Goal: Information Seeking & Learning: Learn about a topic

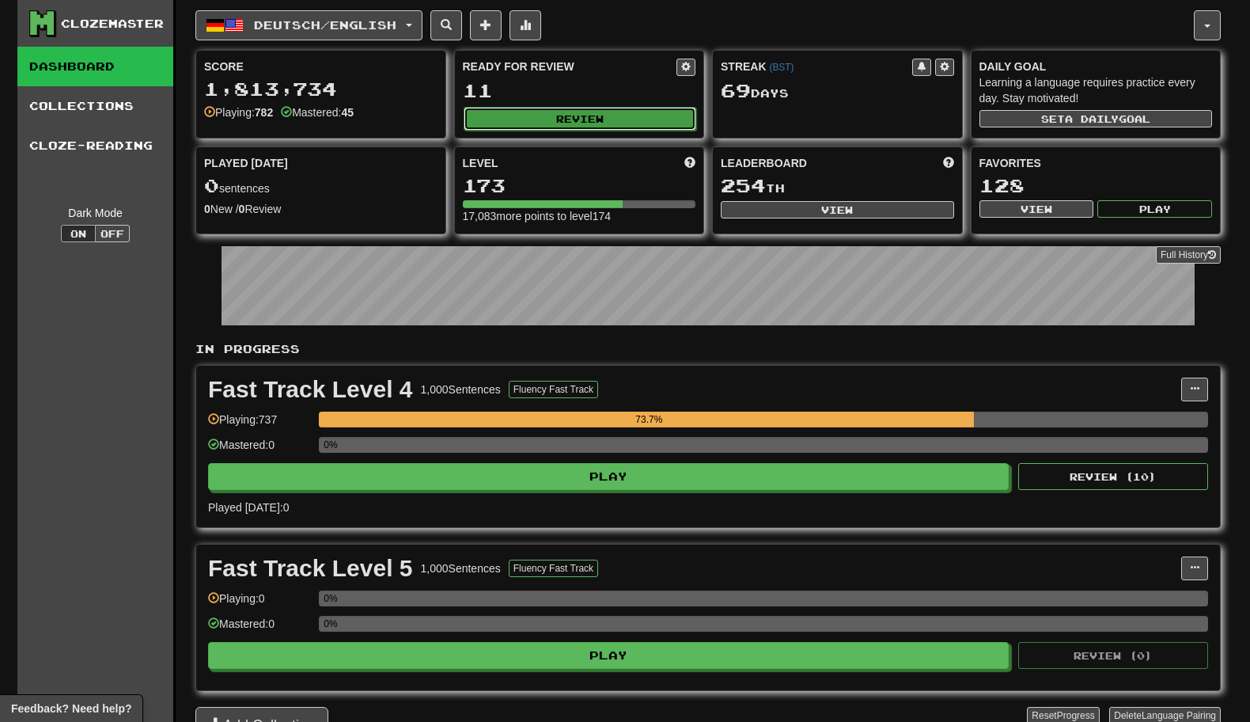
click at [517, 121] on button "Review" at bounding box center [580, 119] width 233 height 24
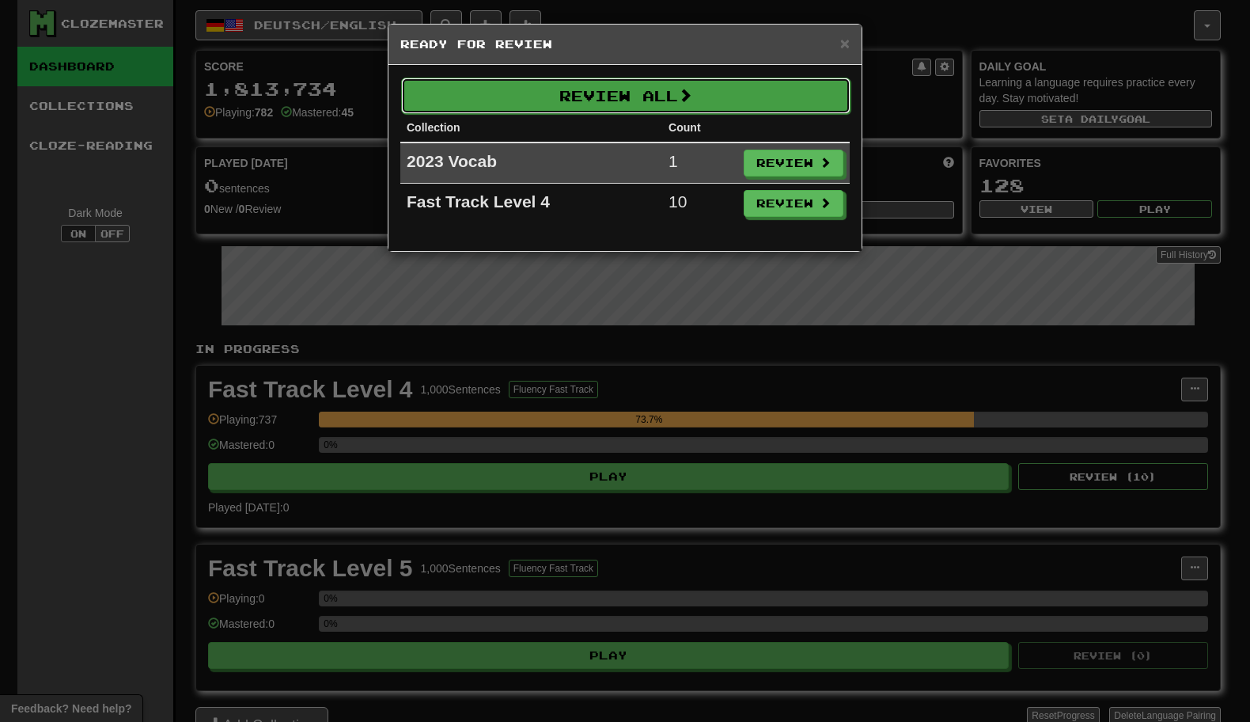
click at [540, 100] on button "Review All" at bounding box center [626, 96] width 450 height 36
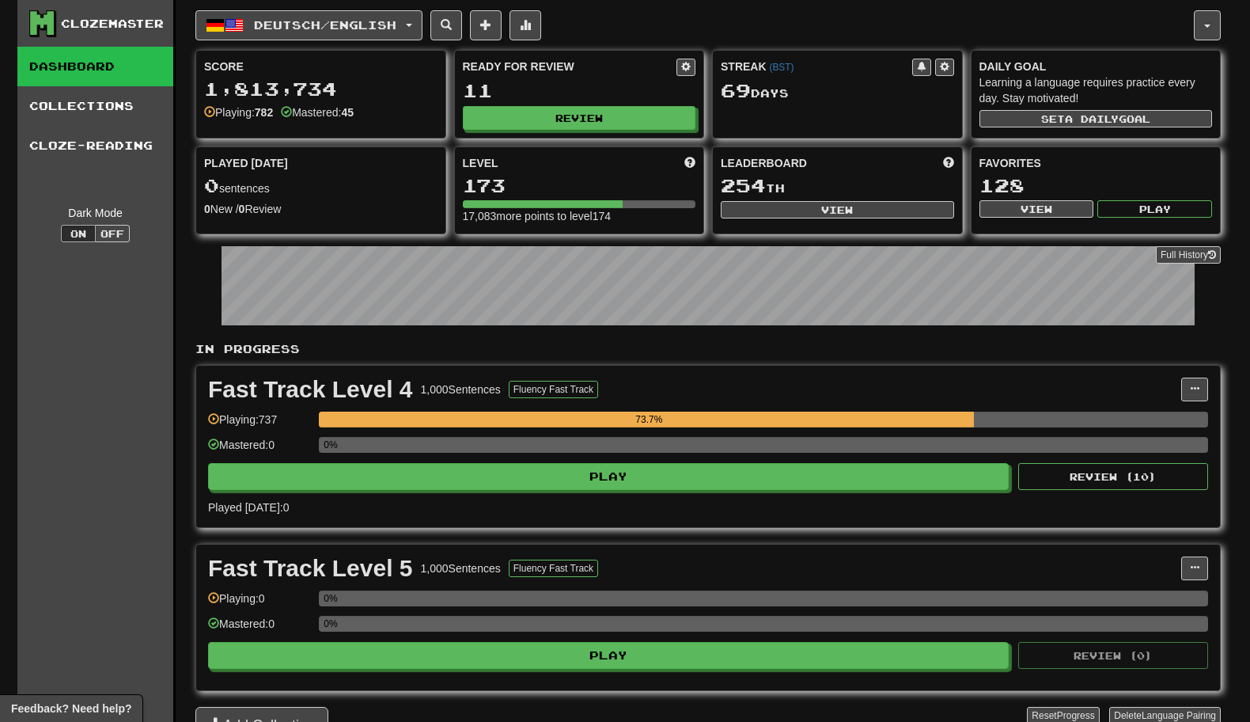
select select "********"
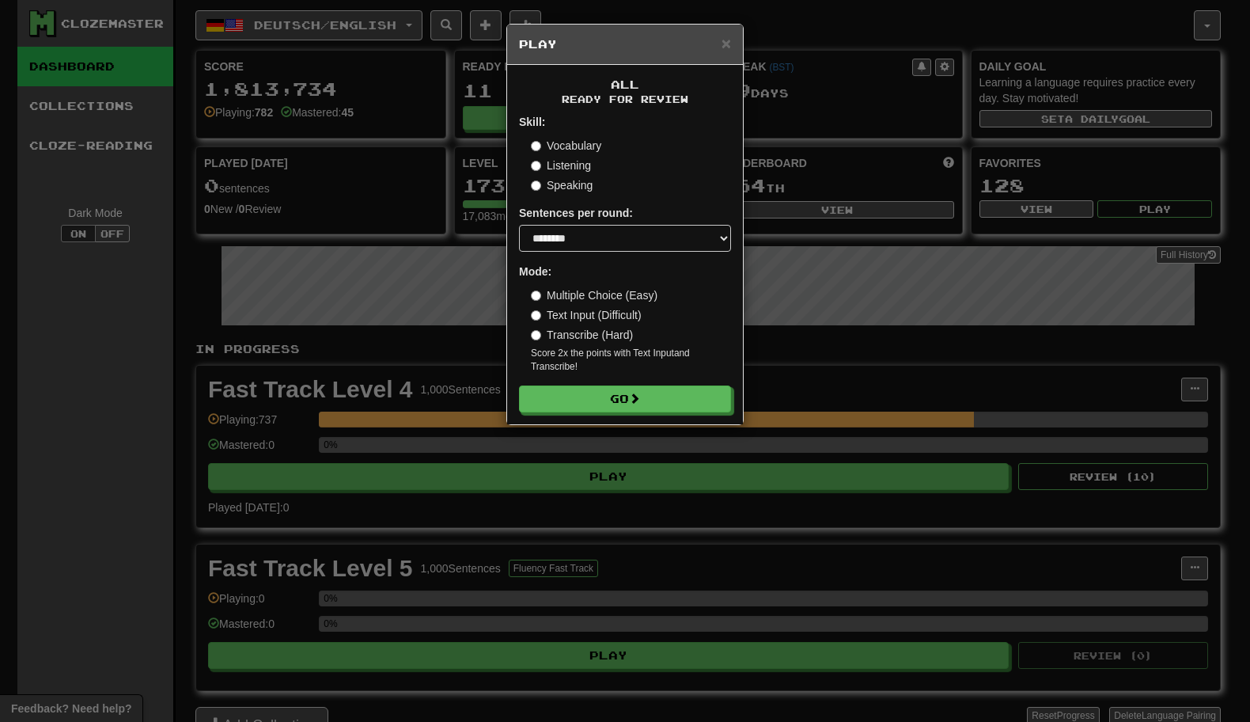
click at [567, 142] on label "Vocabulary" at bounding box center [566, 146] width 70 height 16
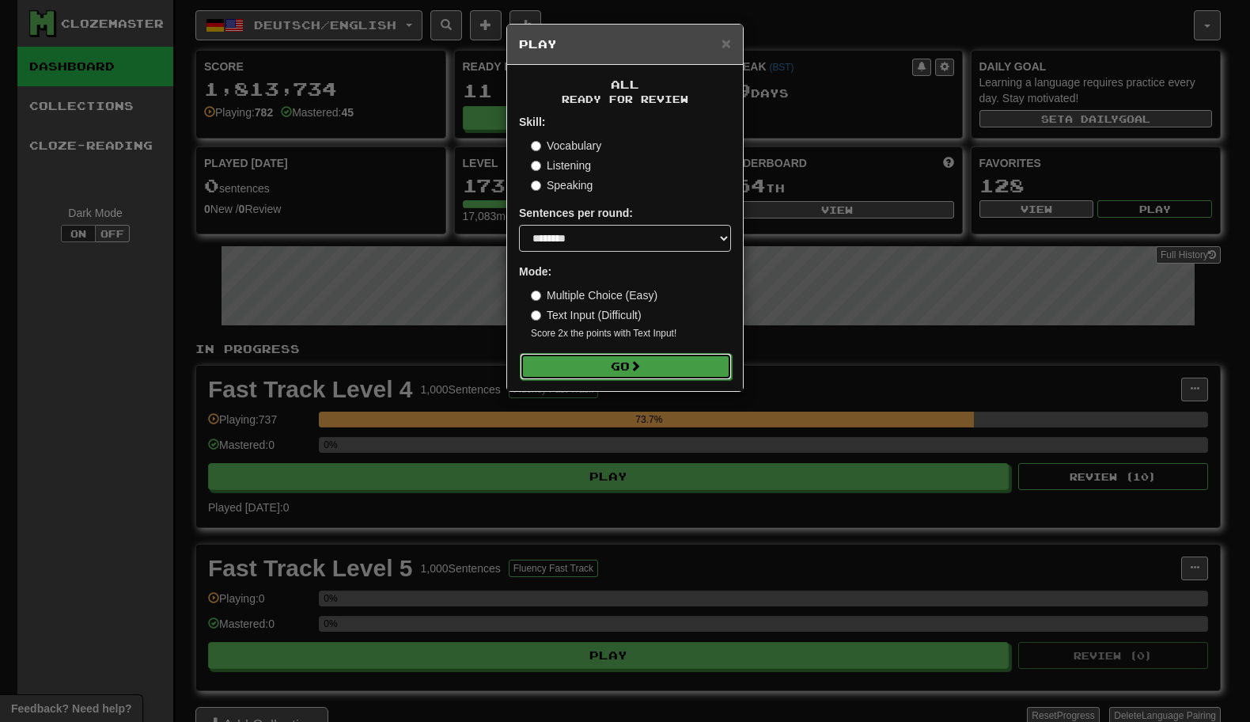
click at [590, 358] on button "Go" at bounding box center [626, 366] width 212 height 27
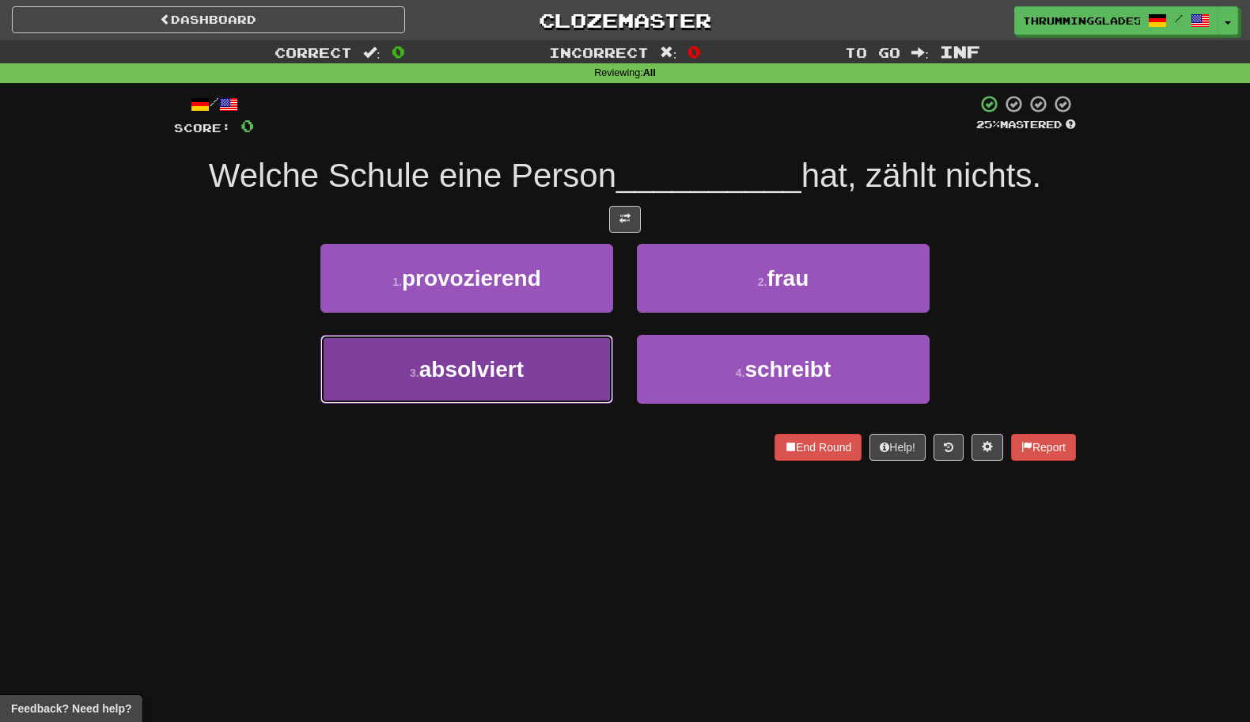
click at [567, 346] on button "3 . absolviert" at bounding box center [467, 369] width 293 height 69
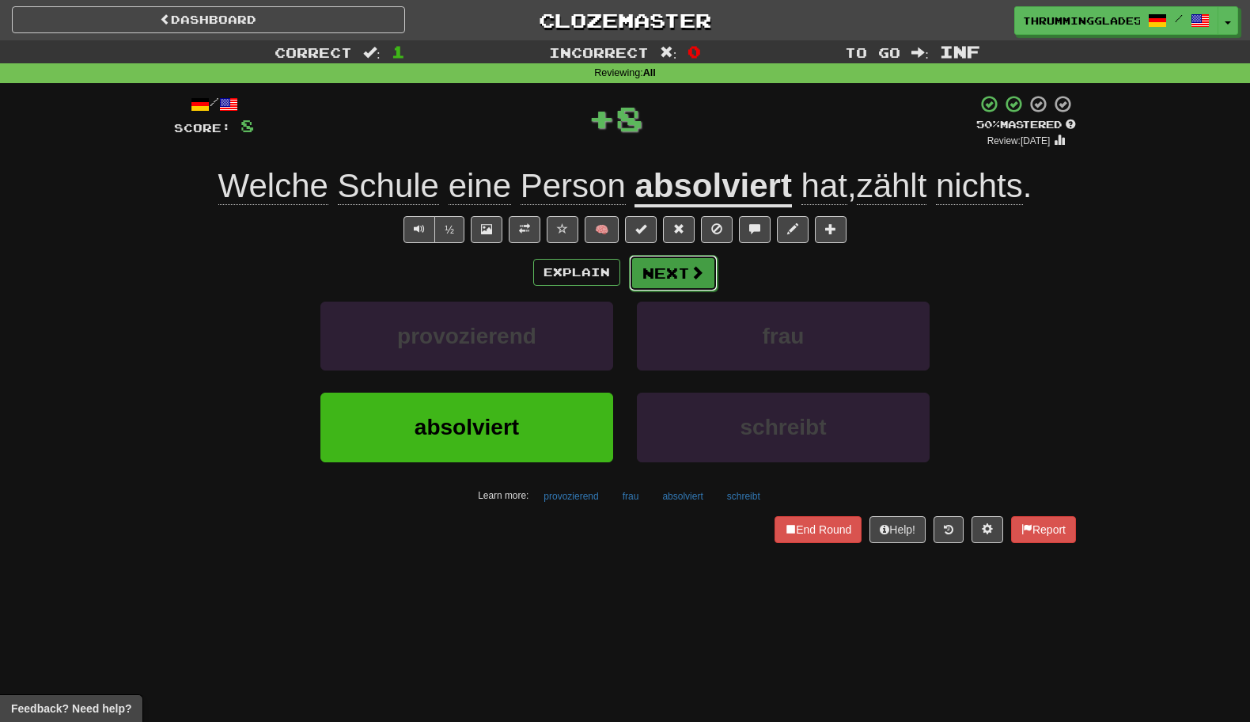
click at [661, 273] on button "Next" at bounding box center [673, 273] width 89 height 36
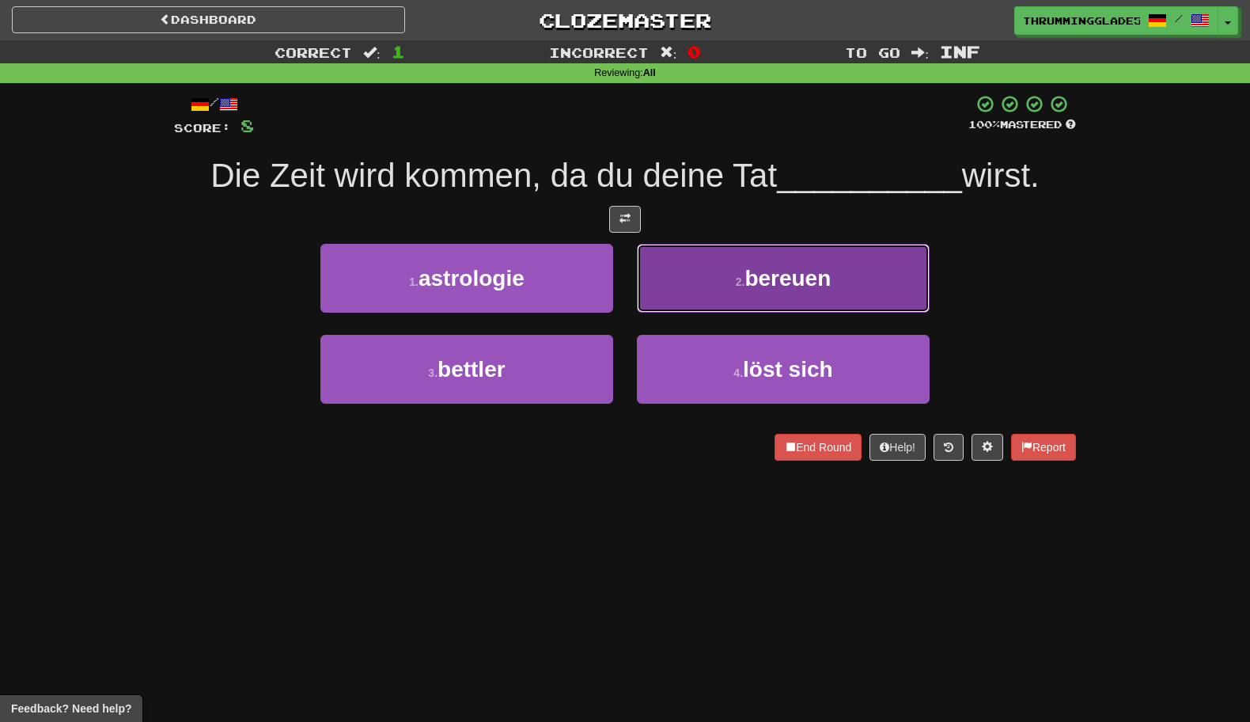
click at [681, 286] on button "2 . bereuen" at bounding box center [783, 278] width 293 height 69
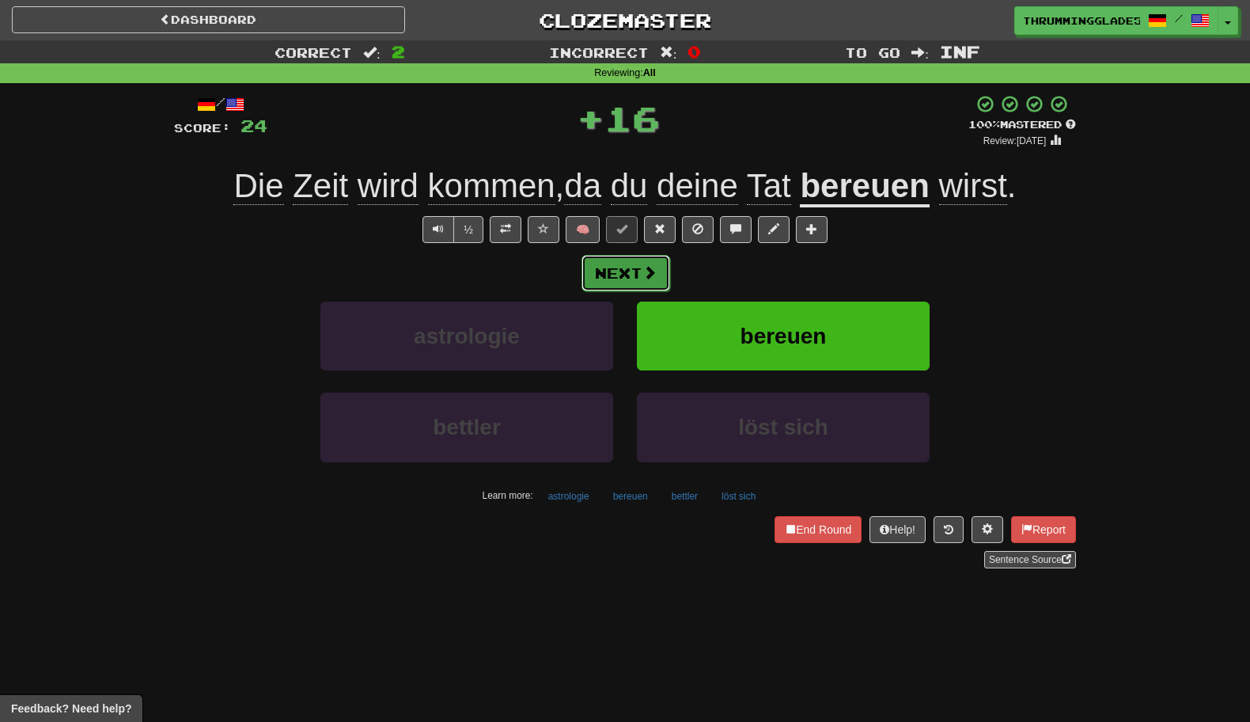
click at [643, 278] on span at bounding box center [650, 272] width 14 height 14
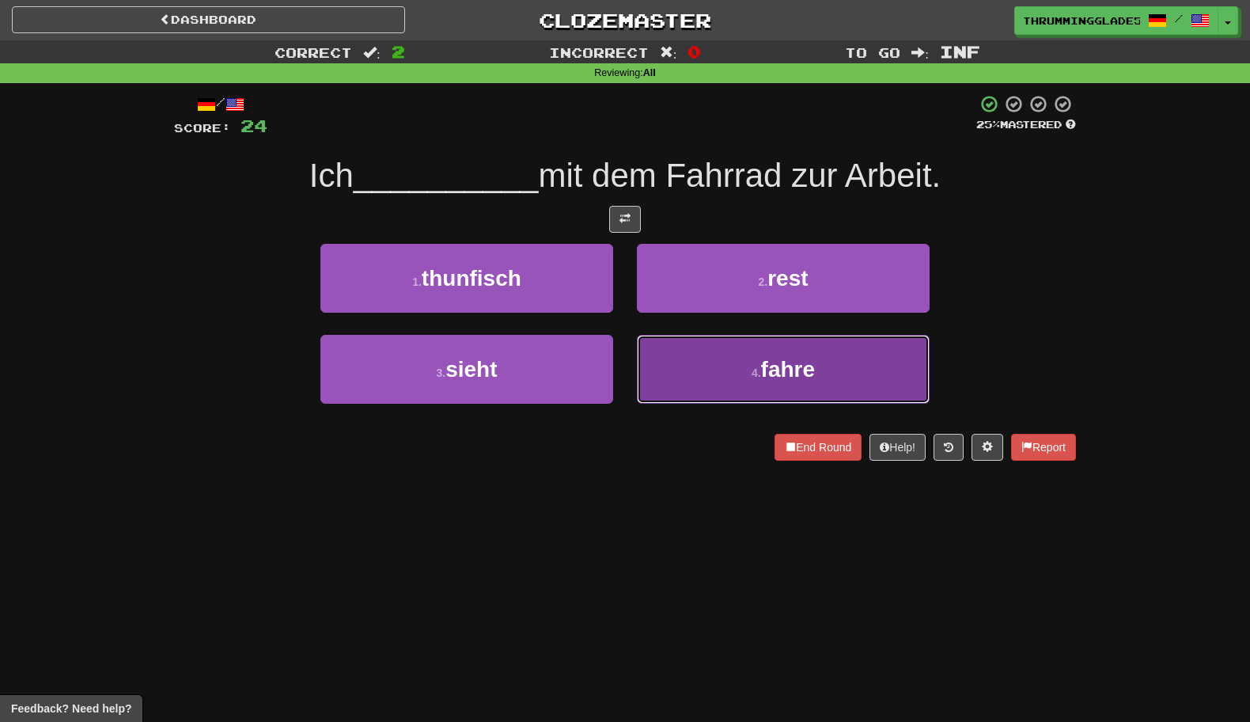
click at [711, 372] on button "4 . fahre" at bounding box center [783, 369] width 293 height 69
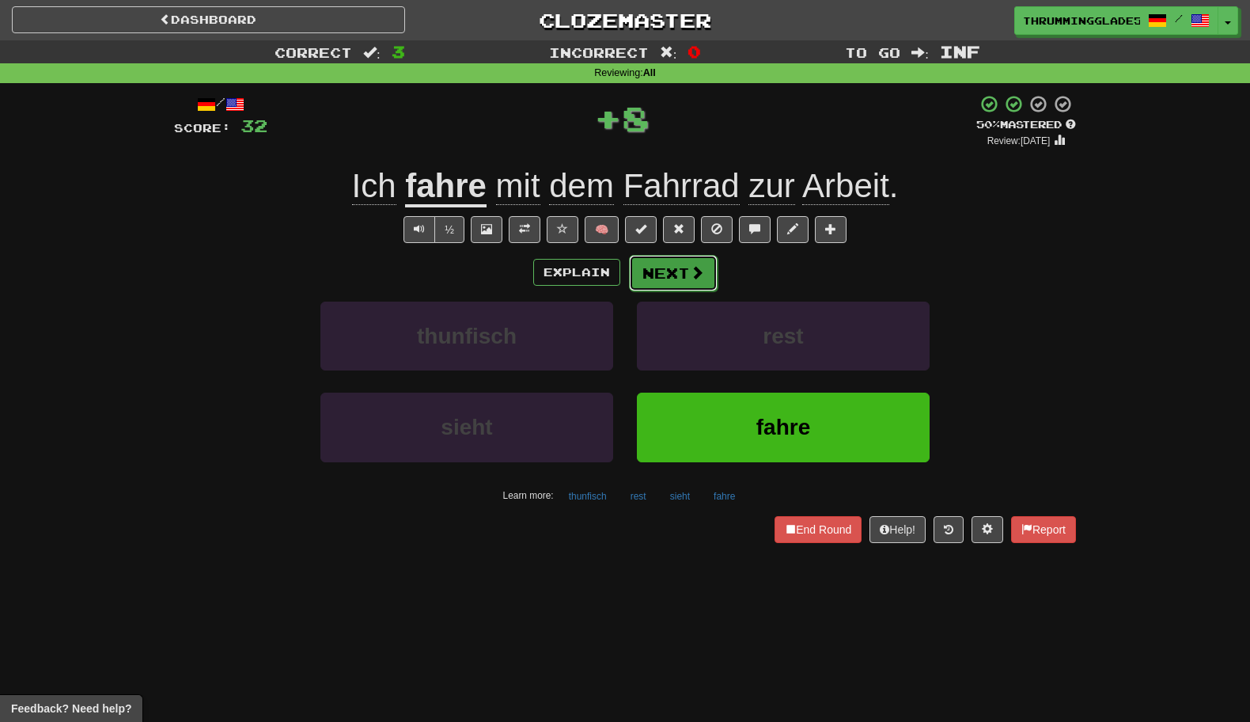
click at [673, 290] on button "Next" at bounding box center [673, 273] width 89 height 36
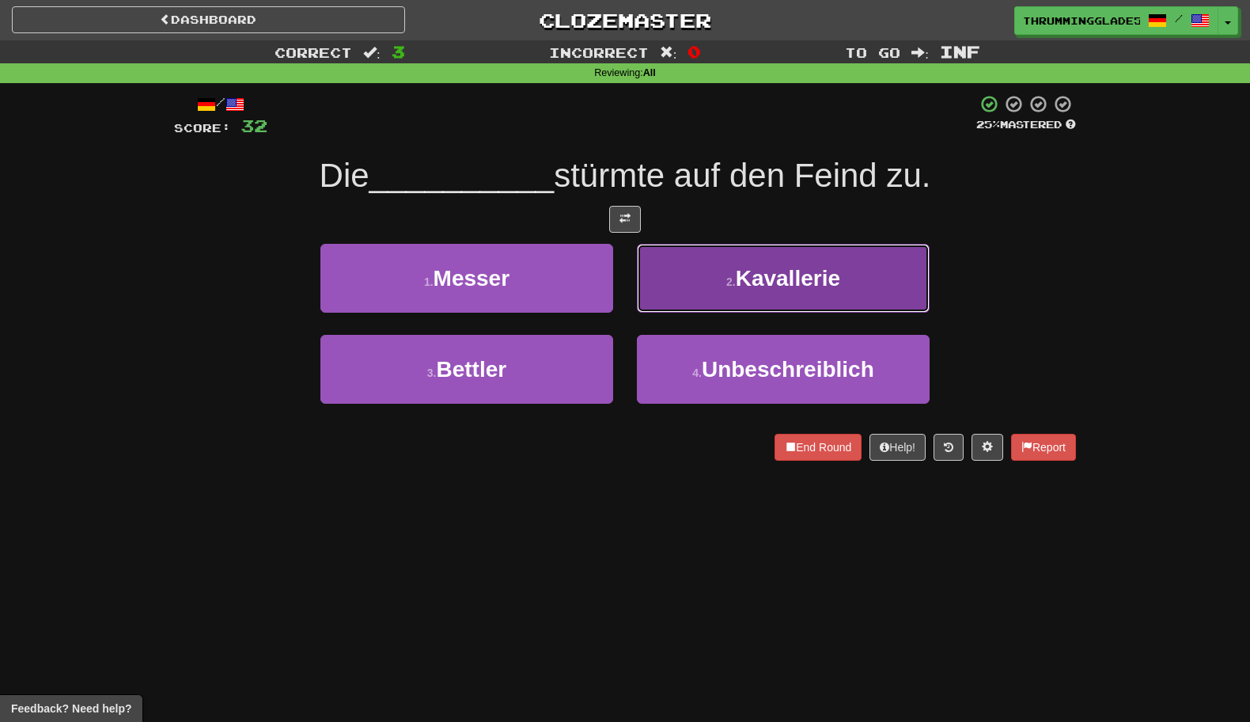
click at [658, 286] on button "2 . Kavallerie" at bounding box center [783, 278] width 293 height 69
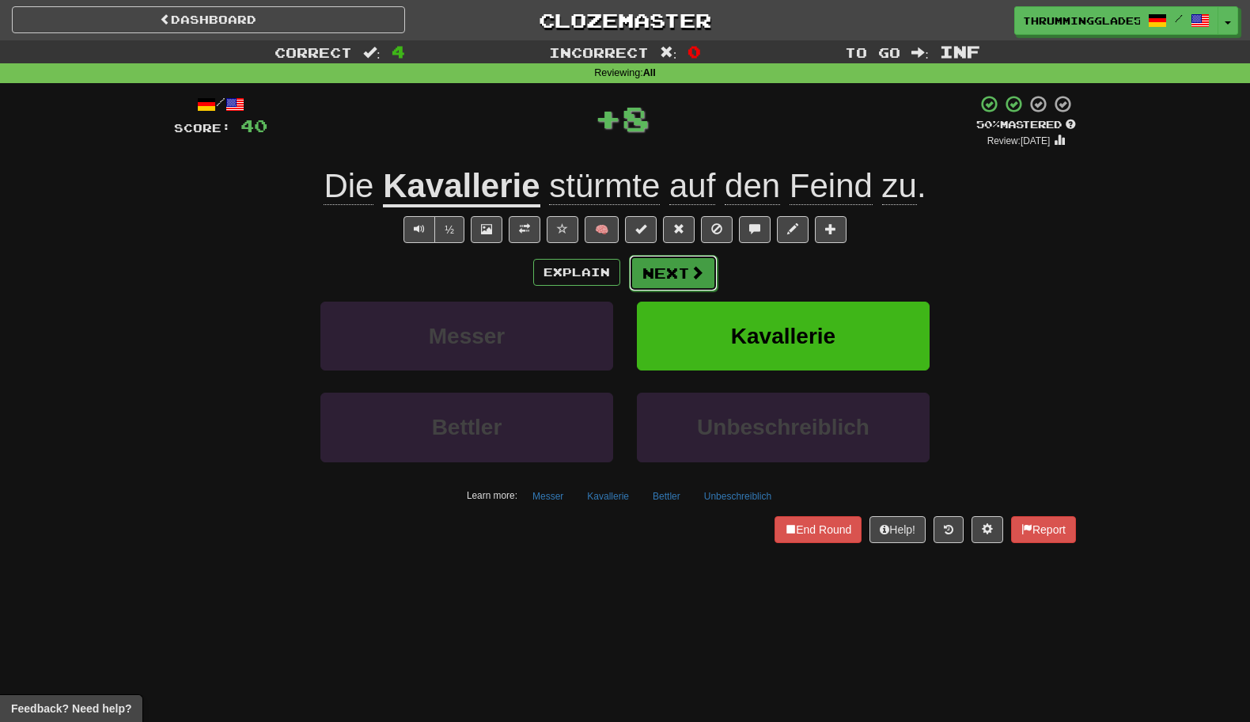
click at [644, 285] on button "Next" at bounding box center [673, 273] width 89 height 36
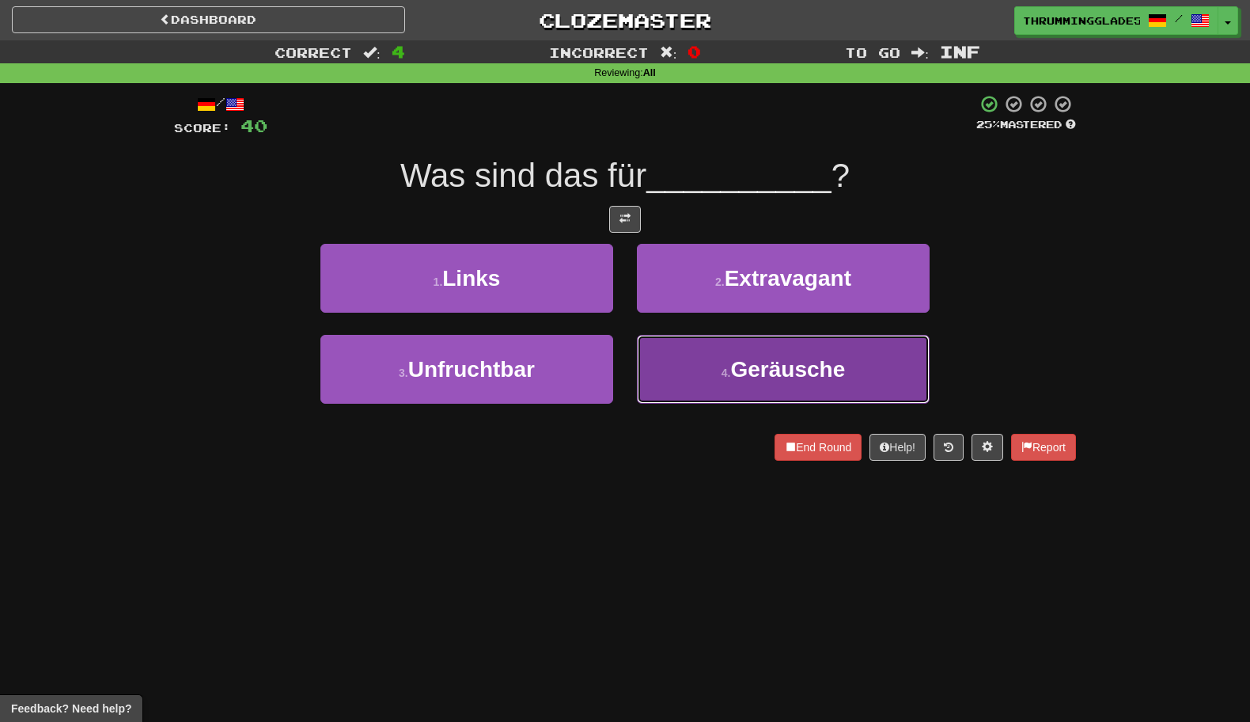
click at [679, 366] on button "4 . Geräusche" at bounding box center [783, 369] width 293 height 69
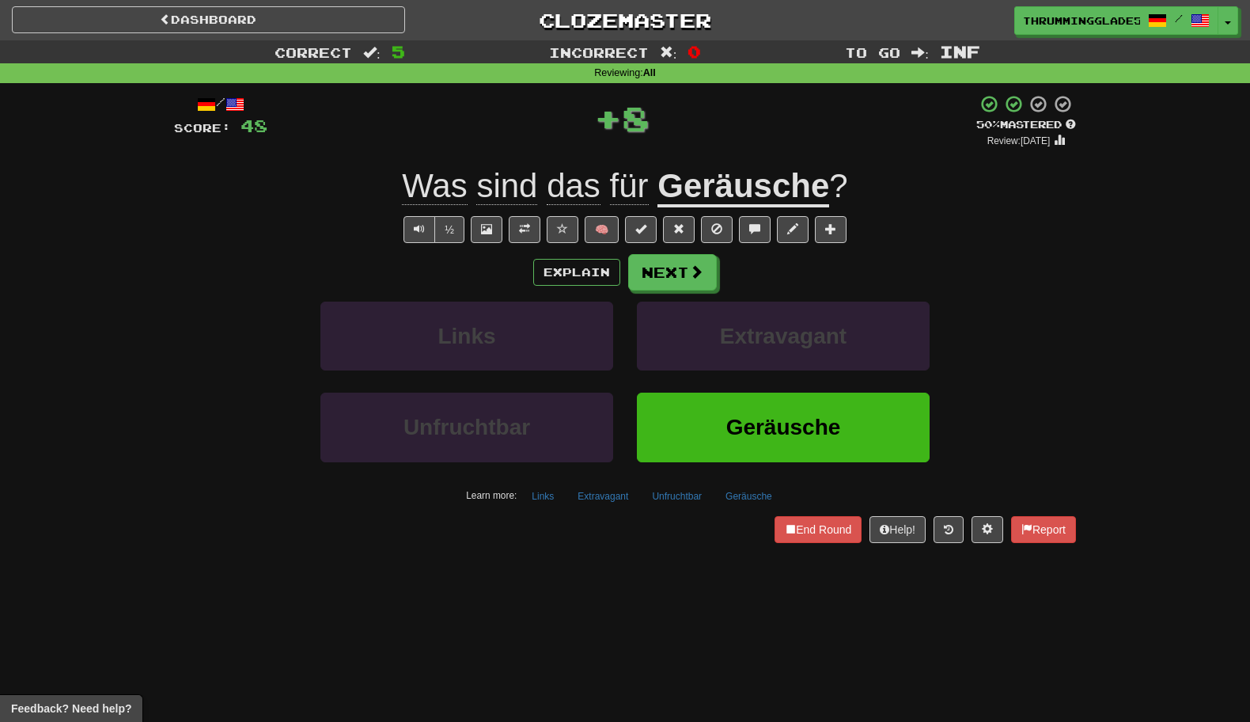
click at [506, 228] on div "½ 🧠" at bounding box center [625, 229] width 902 height 27
click at [511, 228] on button at bounding box center [525, 229] width 32 height 27
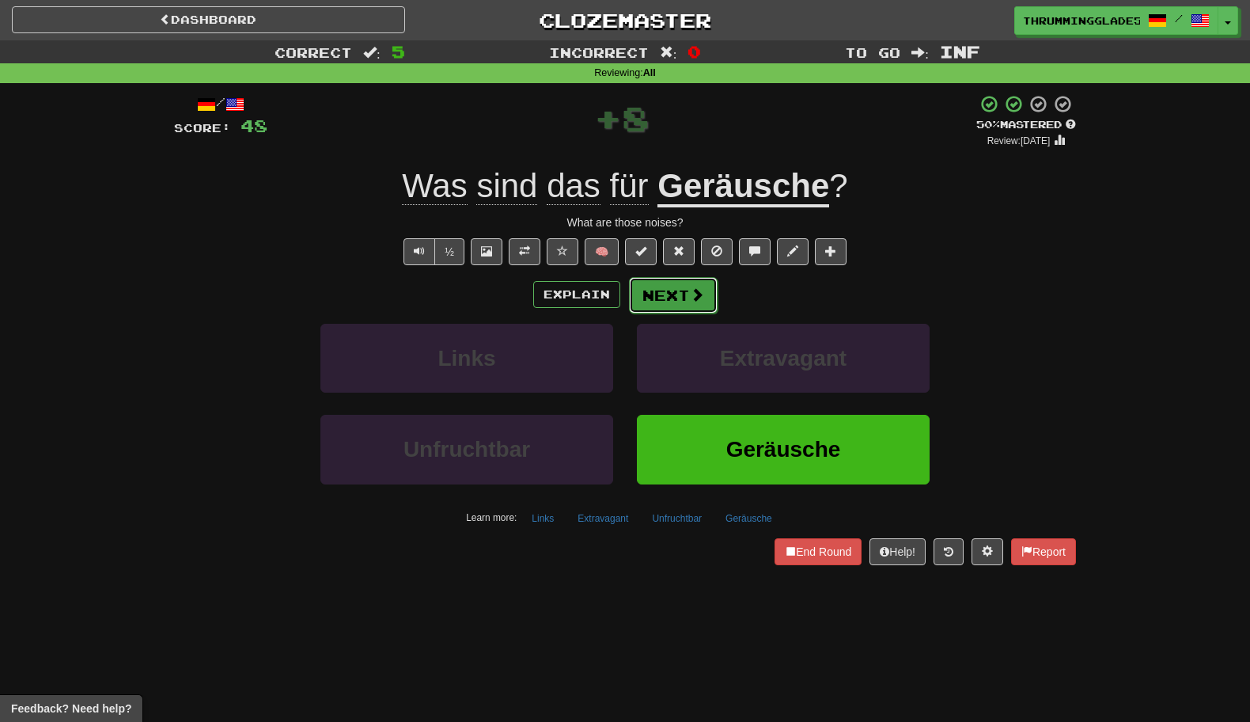
click at [655, 287] on button "Next" at bounding box center [673, 295] width 89 height 36
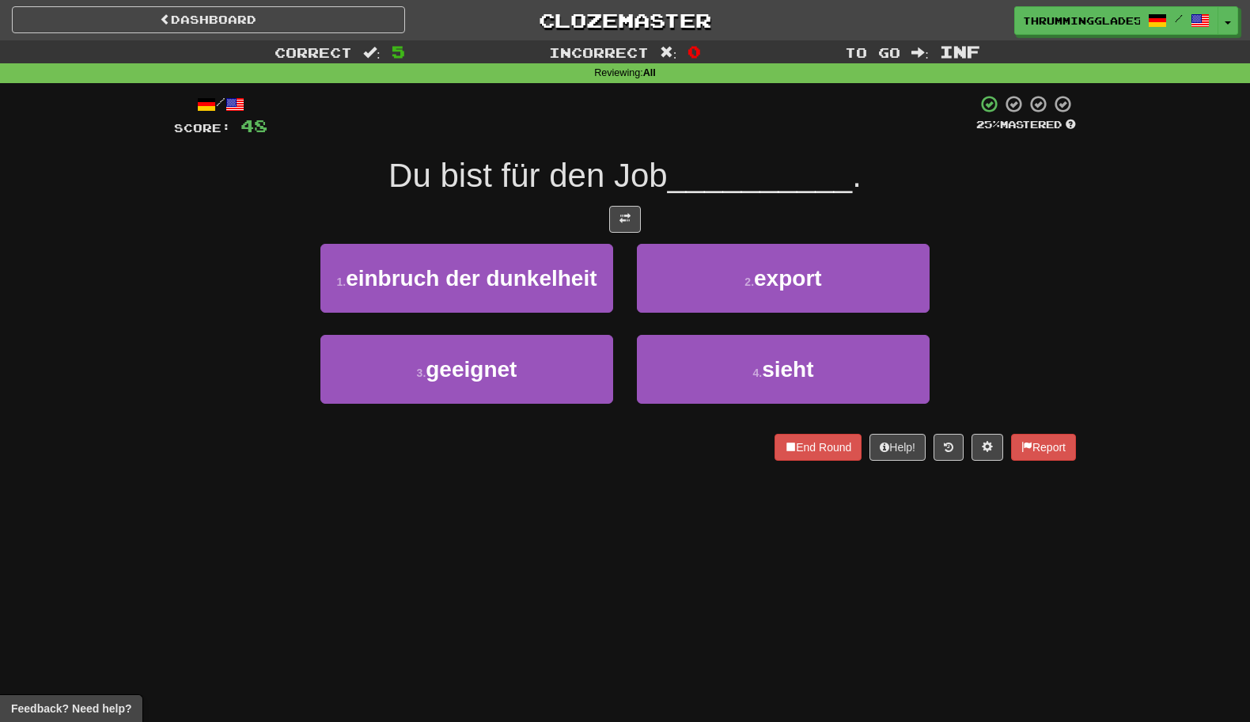
click at [613, 261] on div "1 . einbruch der dunkelheit" at bounding box center [467, 289] width 317 height 91
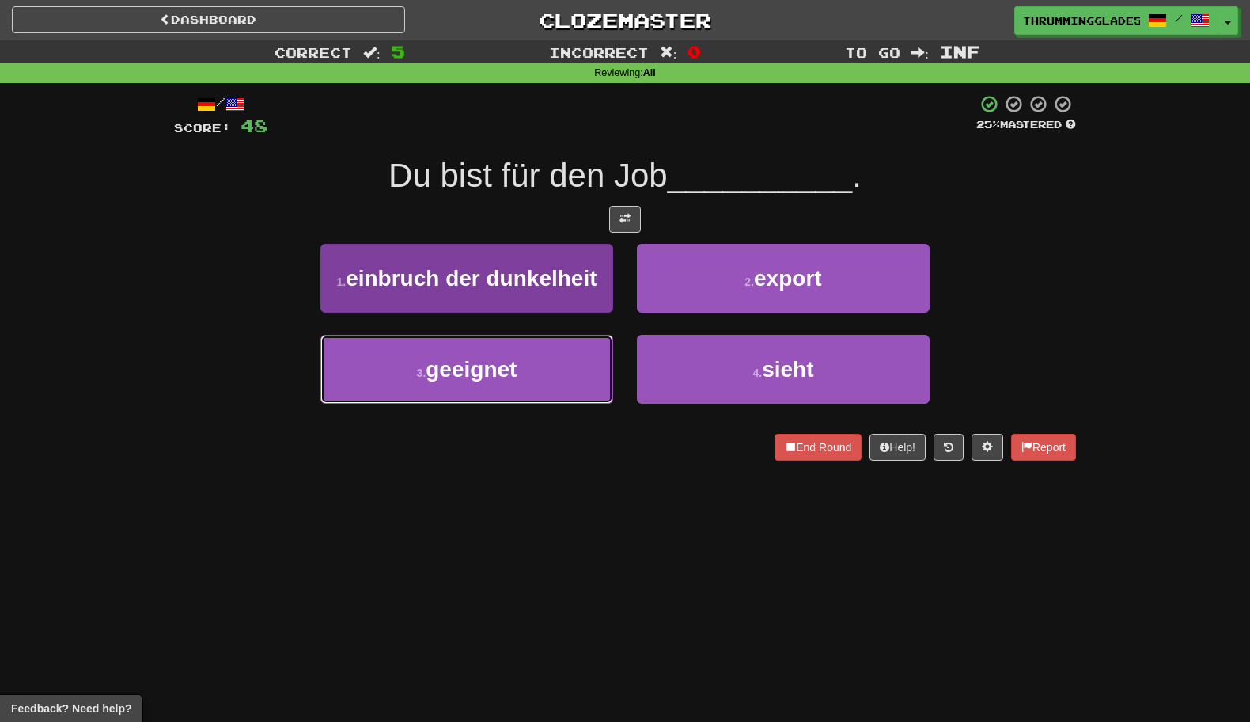
click at [565, 360] on button "3 . geeignet" at bounding box center [467, 369] width 293 height 69
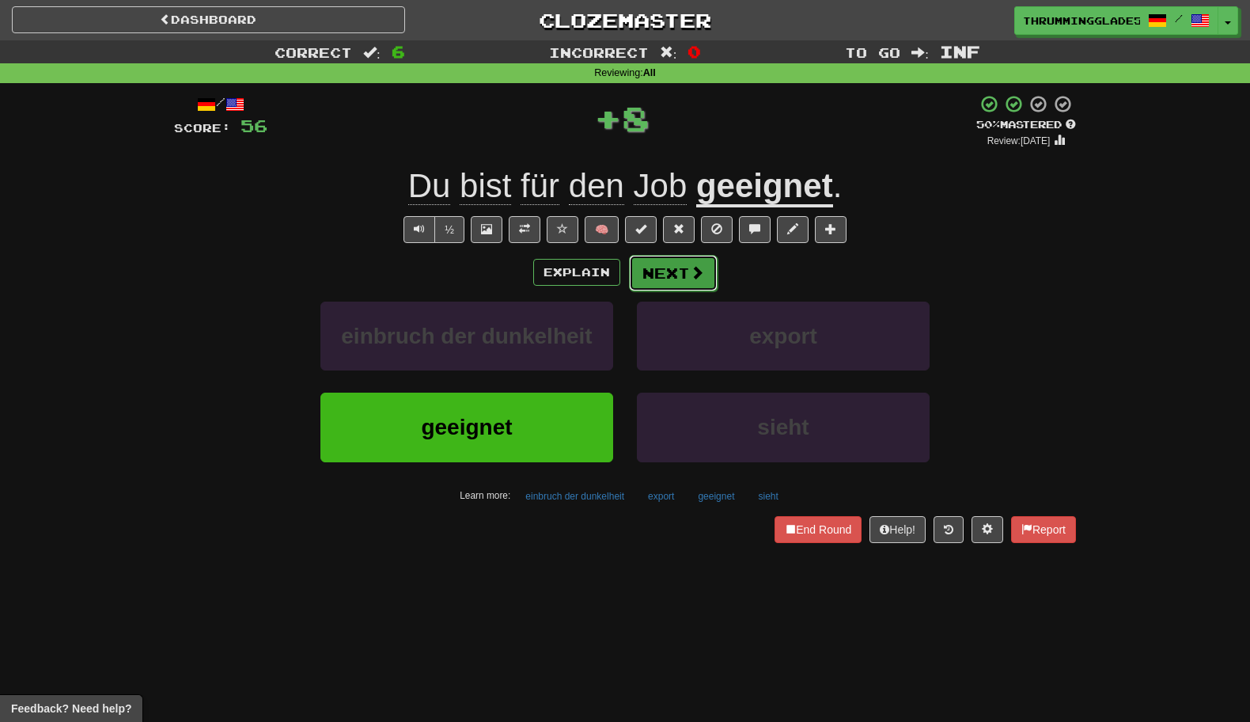
click at [640, 275] on button "Next" at bounding box center [673, 273] width 89 height 36
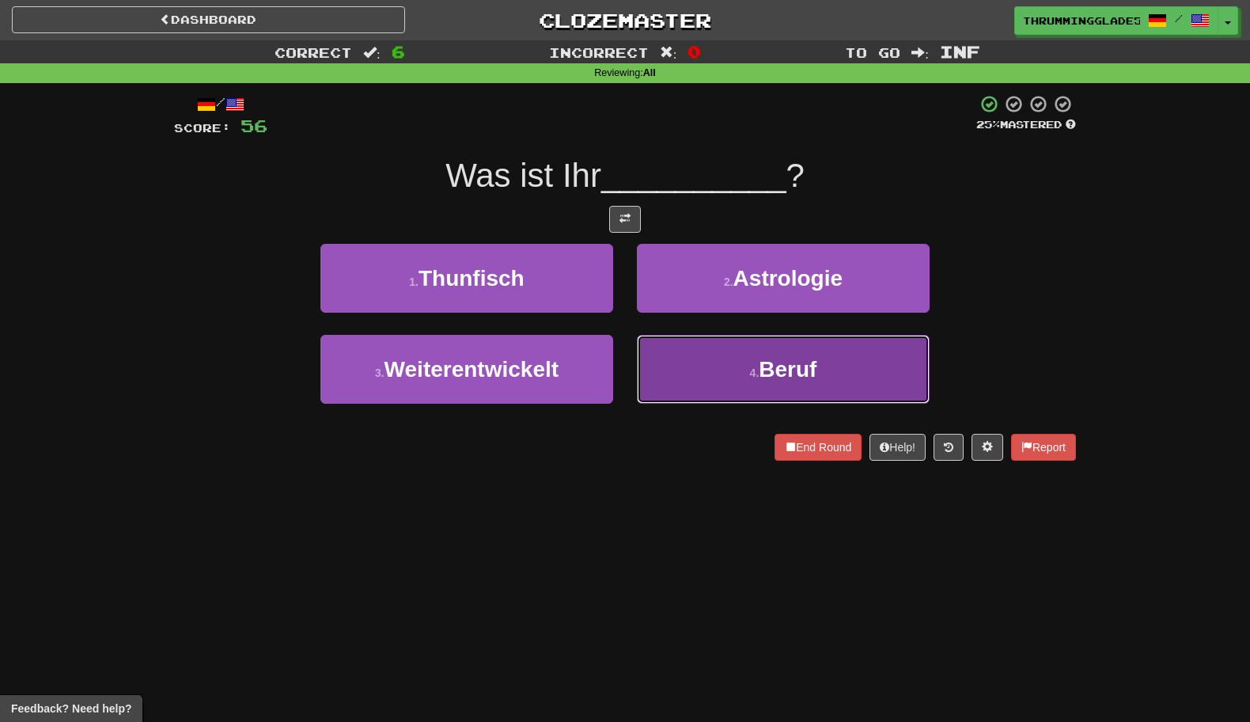
click at [681, 353] on button "4 . Beruf" at bounding box center [783, 369] width 293 height 69
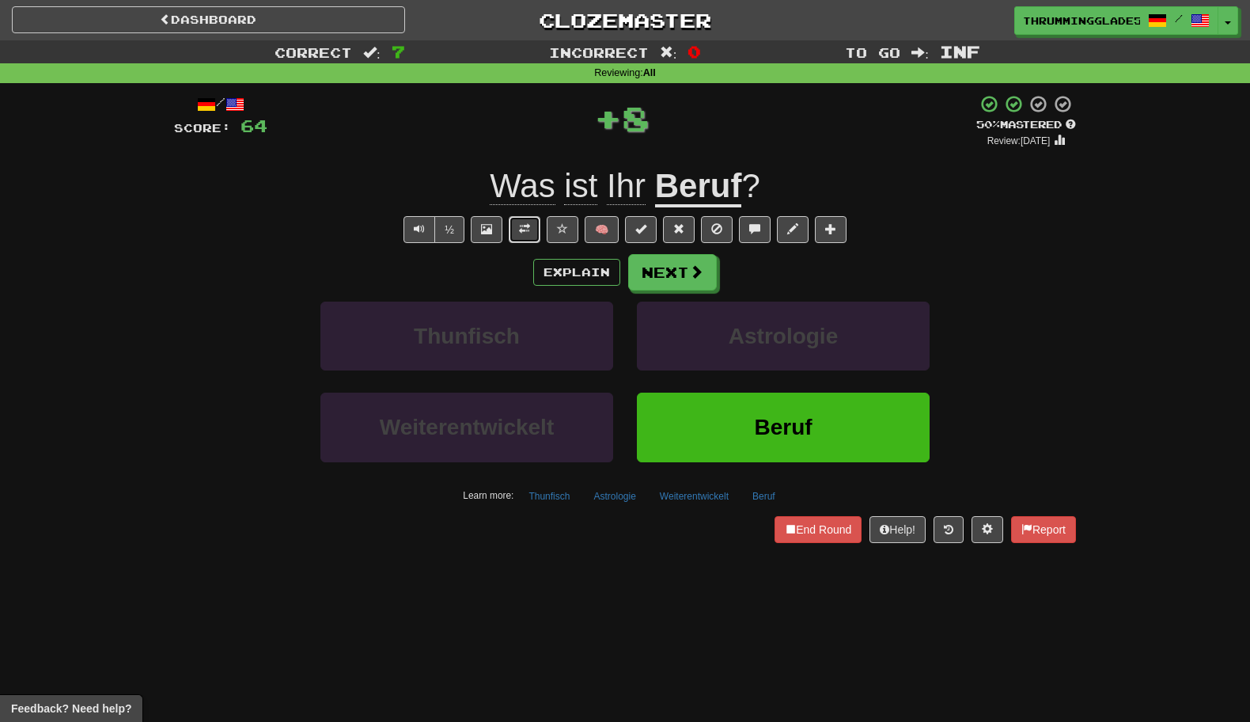
click at [522, 238] on button at bounding box center [525, 229] width 32 height 27
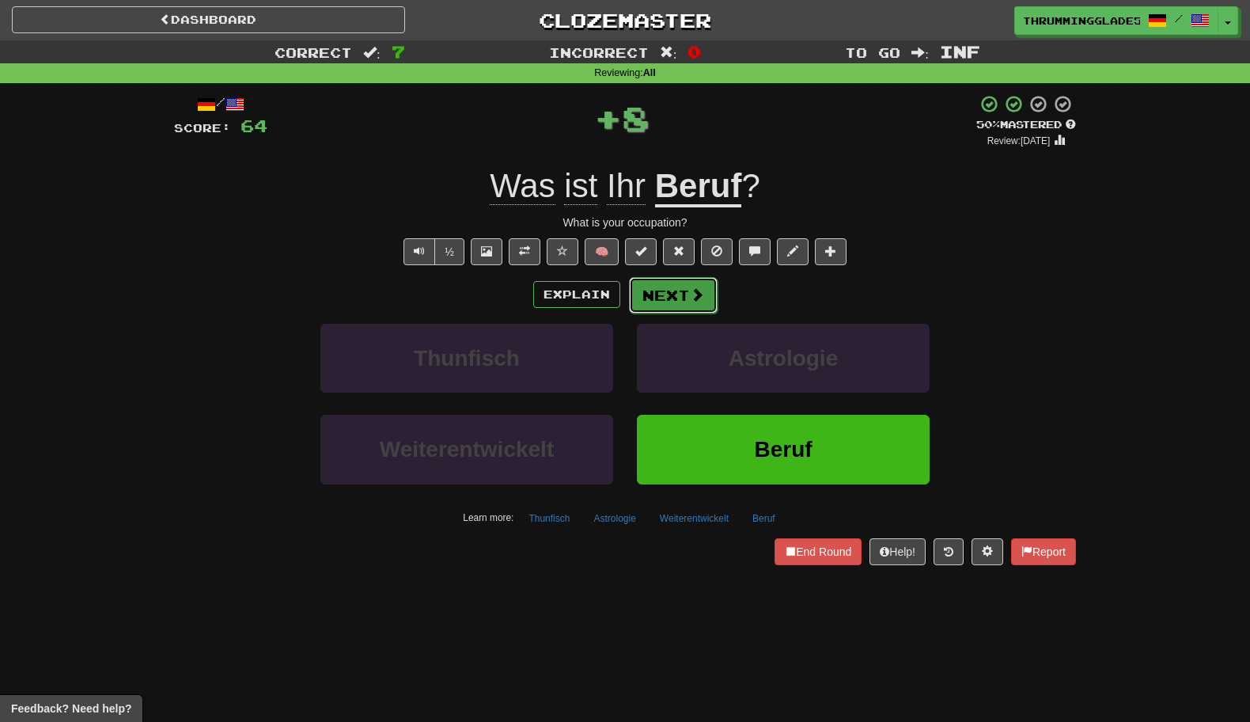
click at [662, 298] on button "Next" at bounding box center [673, 295] width 89 height 36
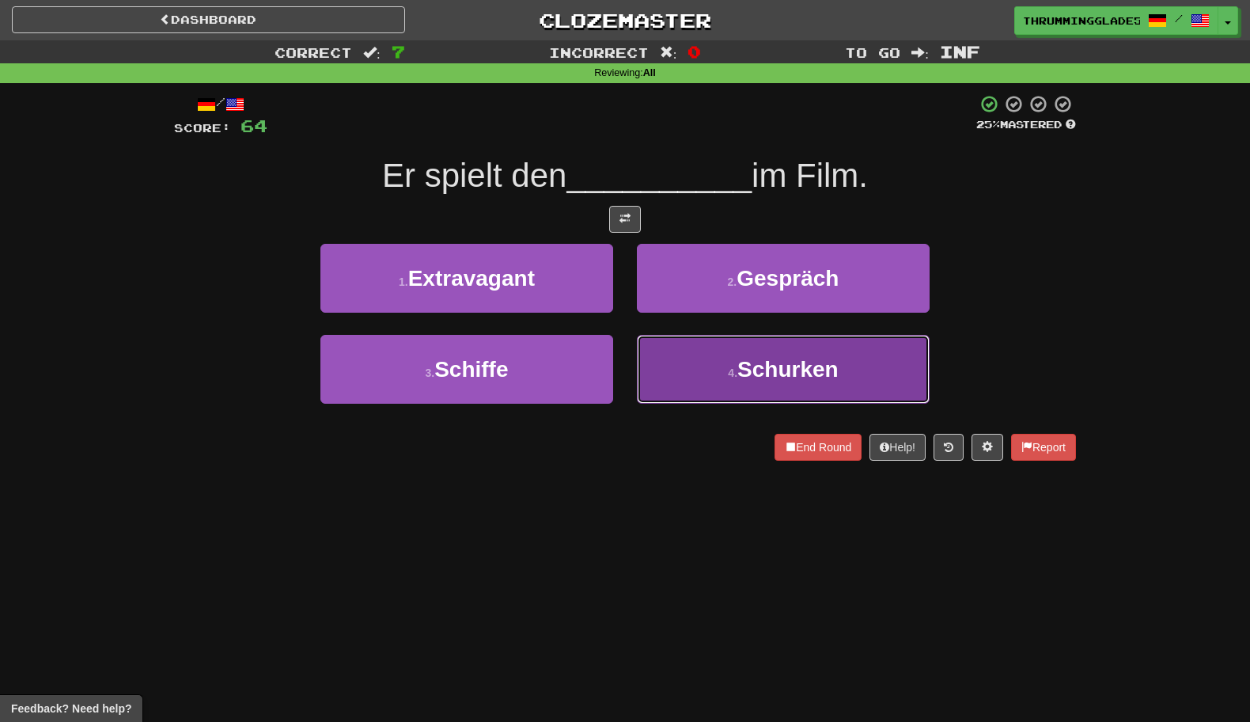
click at [699, 366] on button "4 . Schurken" at bounding box center [783, 369] width 293 height 69
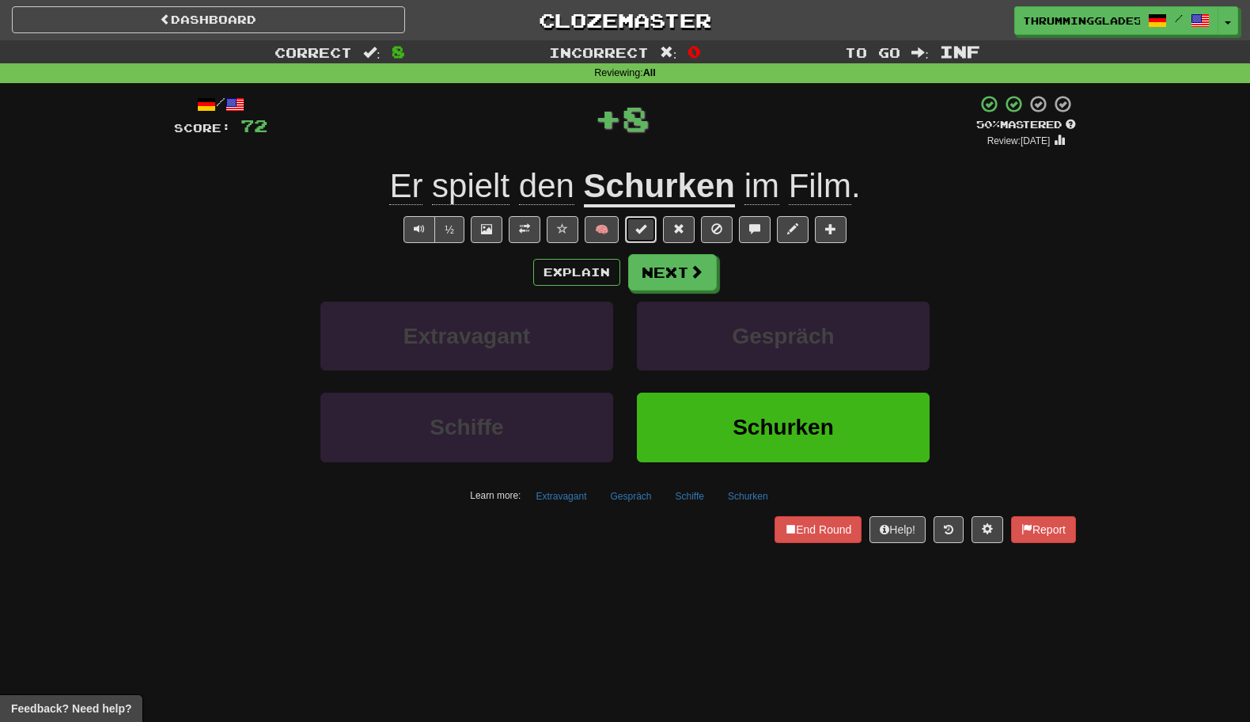
click at [645, 241] on button at bounding box center [641, 229] width 32 height 27
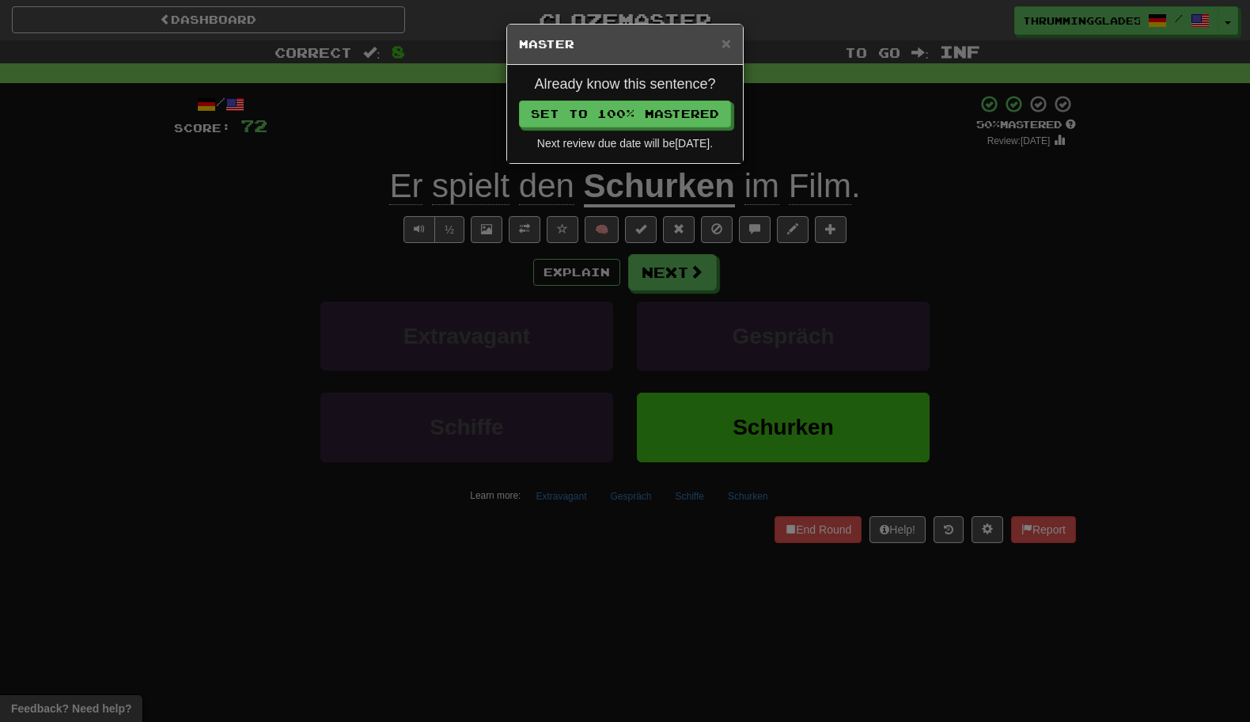
click at [814, 202] on div "× Master Already know this sentence? Set to 100% Mastered Next review due date …" at bounding box center [625, 361] width 1250 height 722
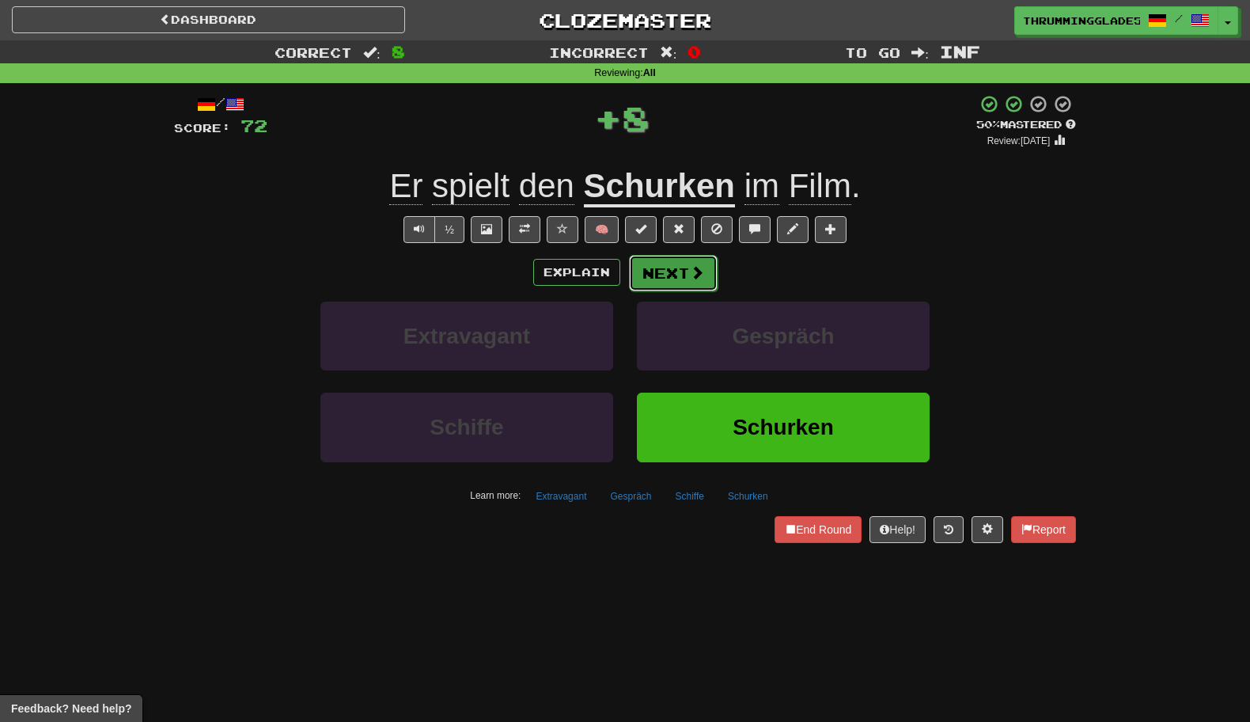
click at [690, 275] on span at bounding box center [697, 272] width 14 height 14
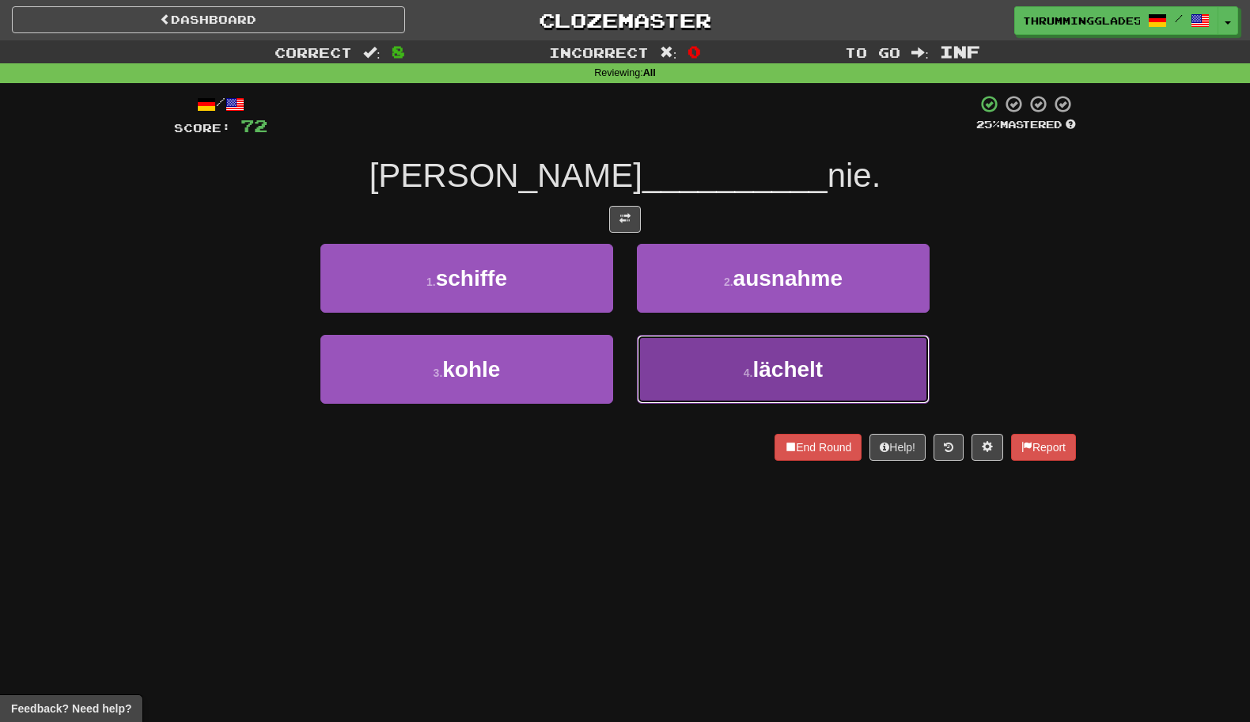
click at [673, 350] on button "4 . lächelt" at bounding box center [783, 369] width 293 height 69
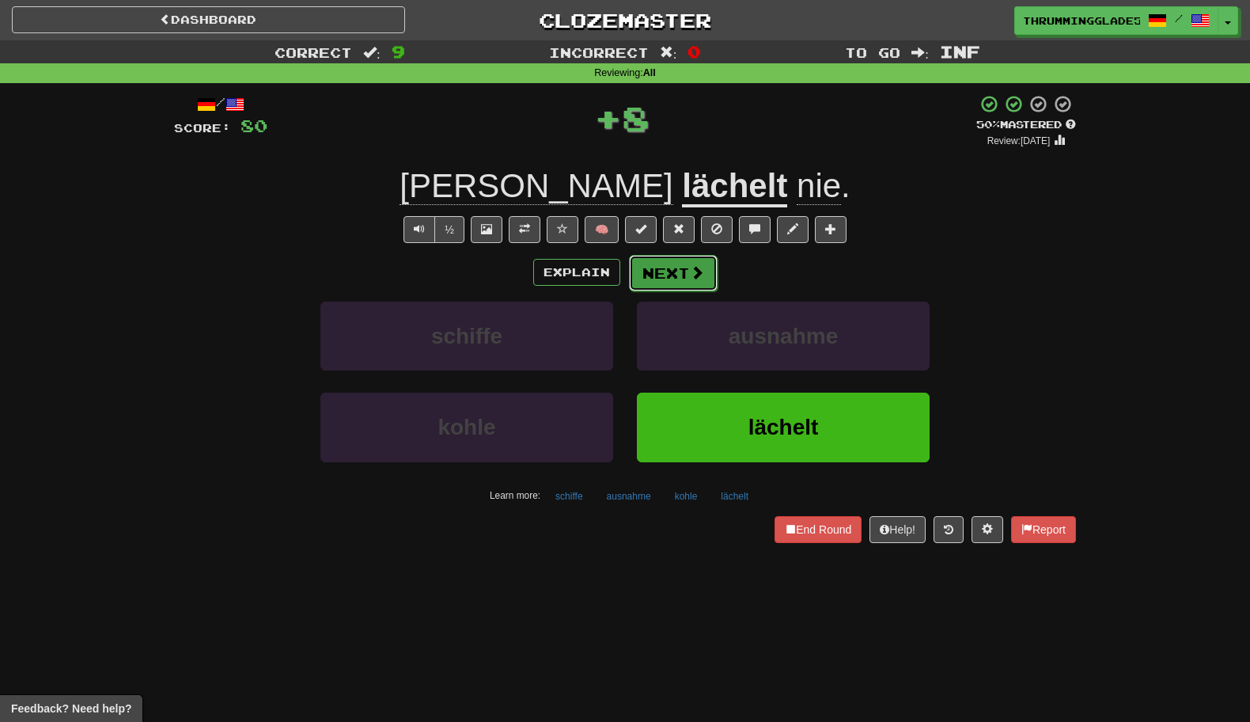
click at [643, 266] on button "Next" at bounding box center [673, 273] width 89 height 36
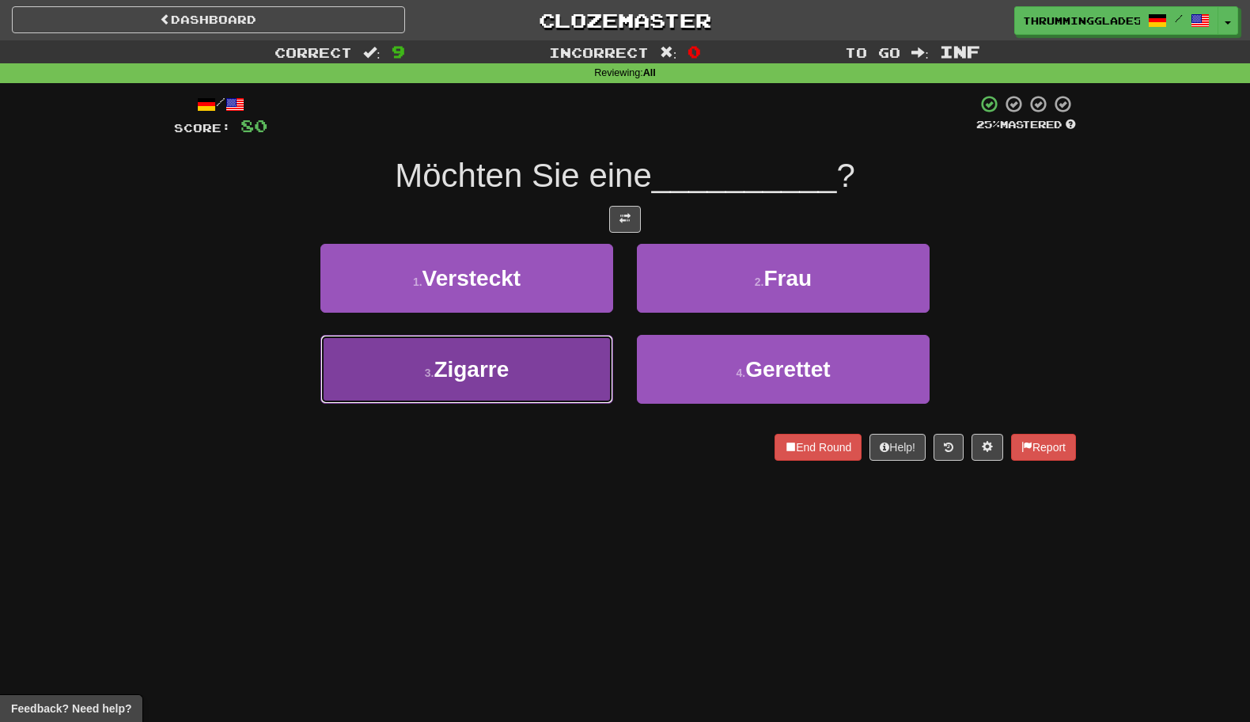
click at [609, 349] on button "3 . Zigarre" at bounding box center [467, 369] width 293 height 69
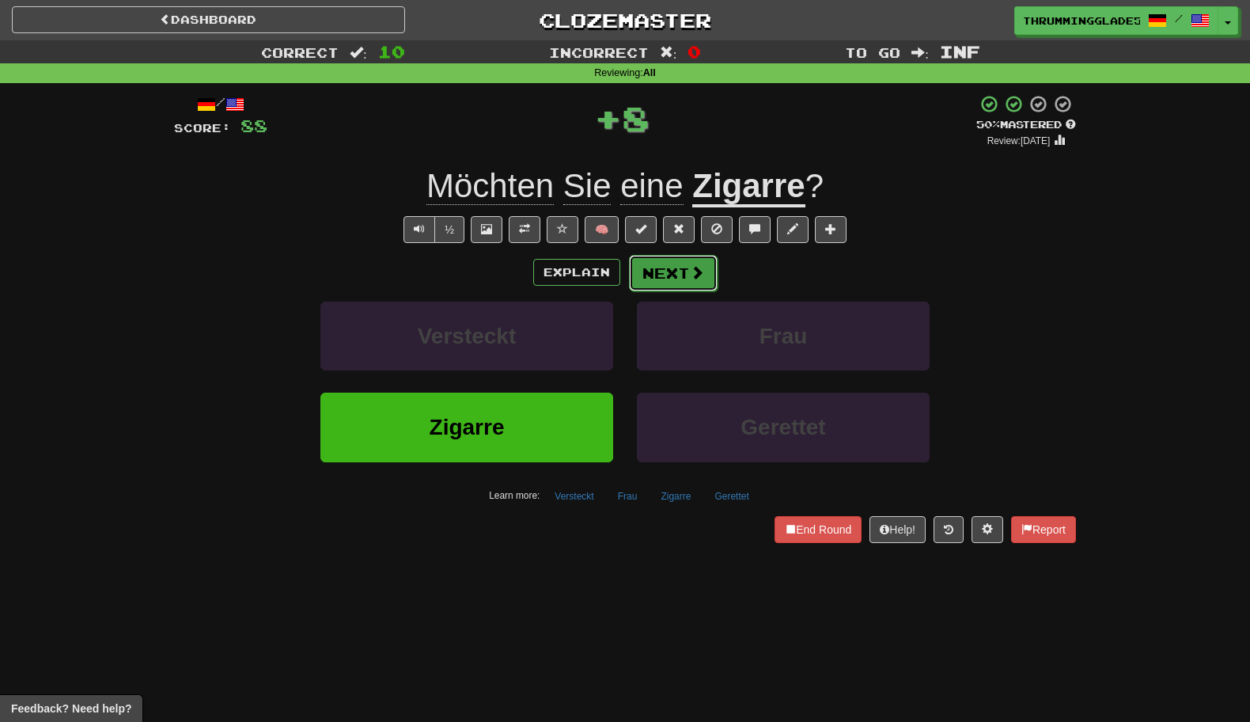
click at [647, 283] on button "Next" at bounding box center [673, 273] width 89 height 36
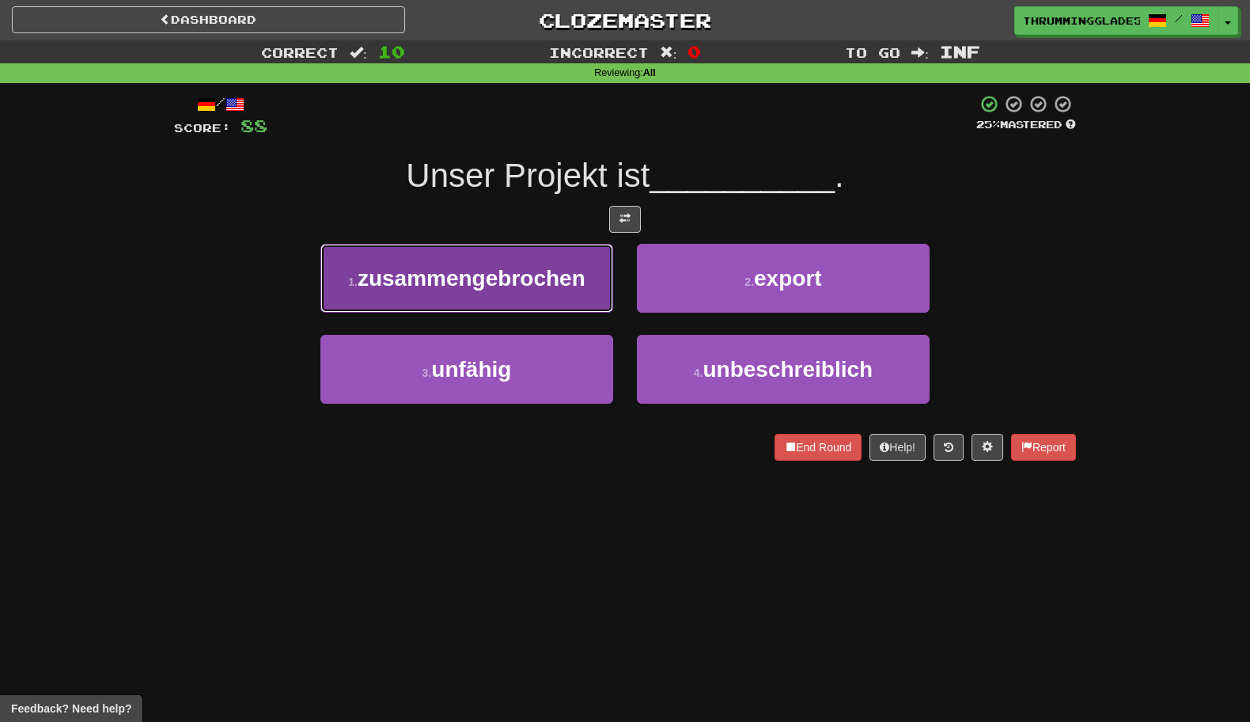
click at [574, 275] on span "zusammengebrochen" at bounding box center [472, 278] width 228 height 25
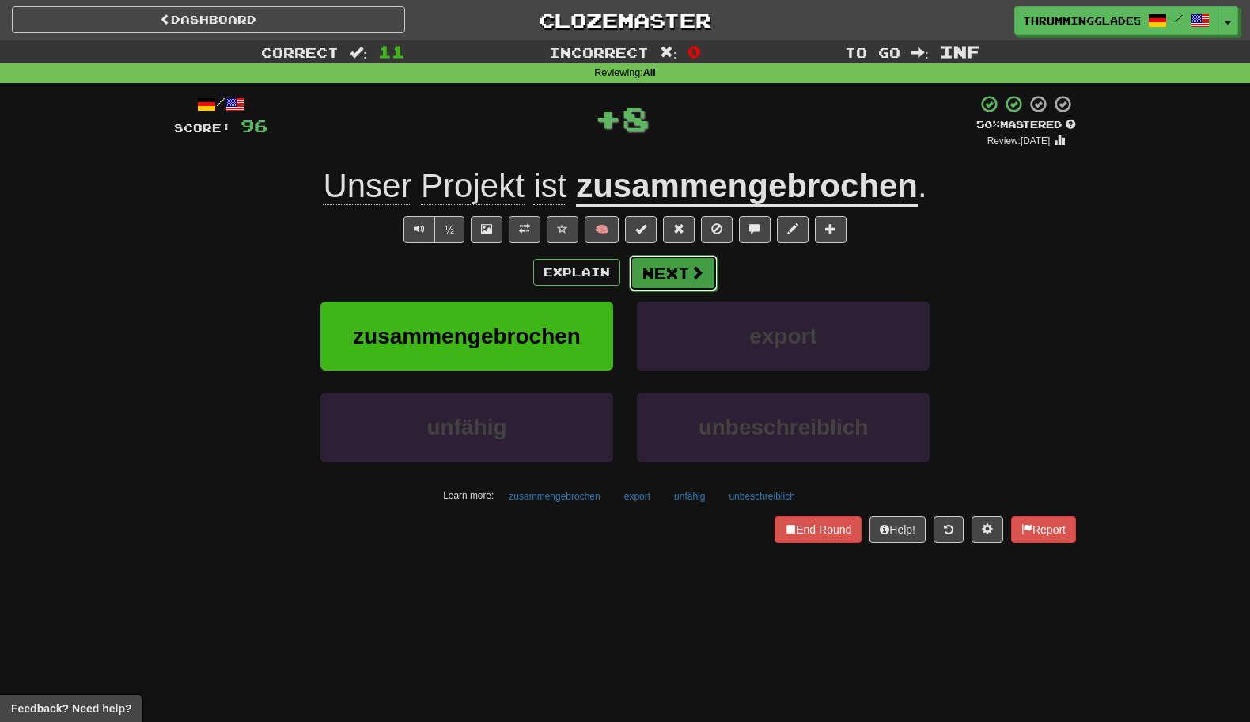
click at [670, 271] on button "Next" at bounding box center [673, 273] width 89 height 36
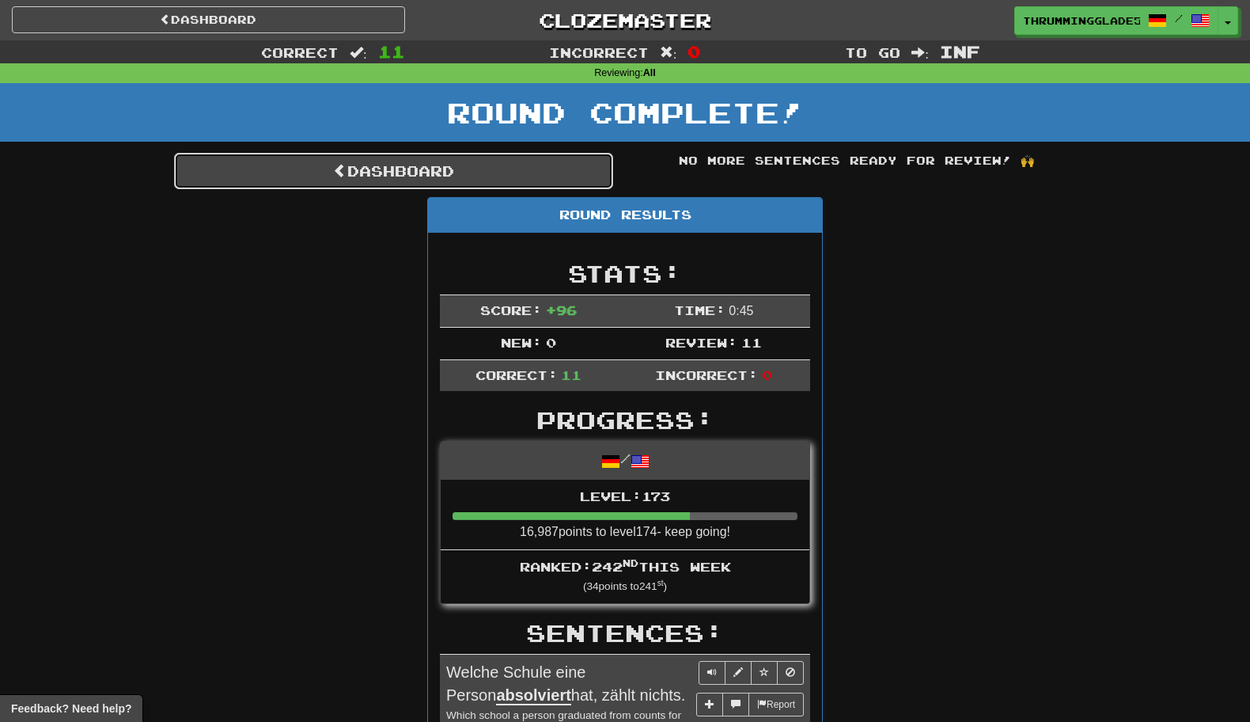
click at [488, 176] on link "Dashboard" at bounding box center [393, 171] width 439 height 36
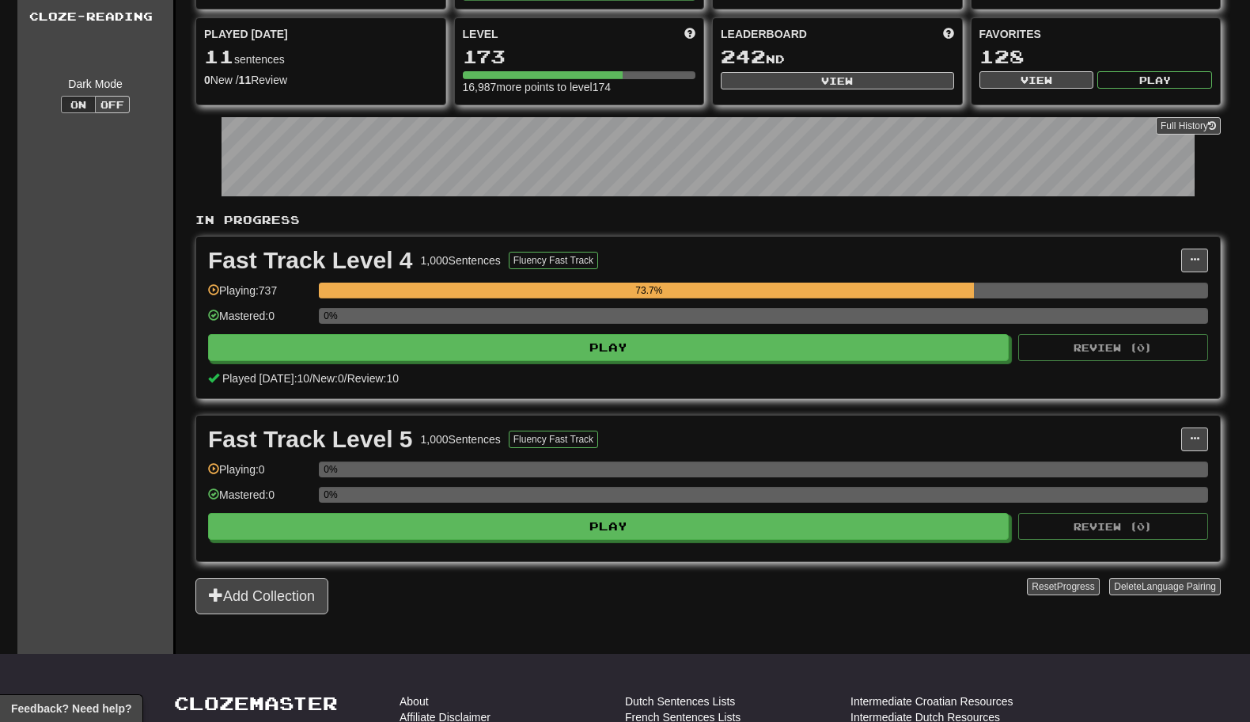
scroll to position [131, 0]
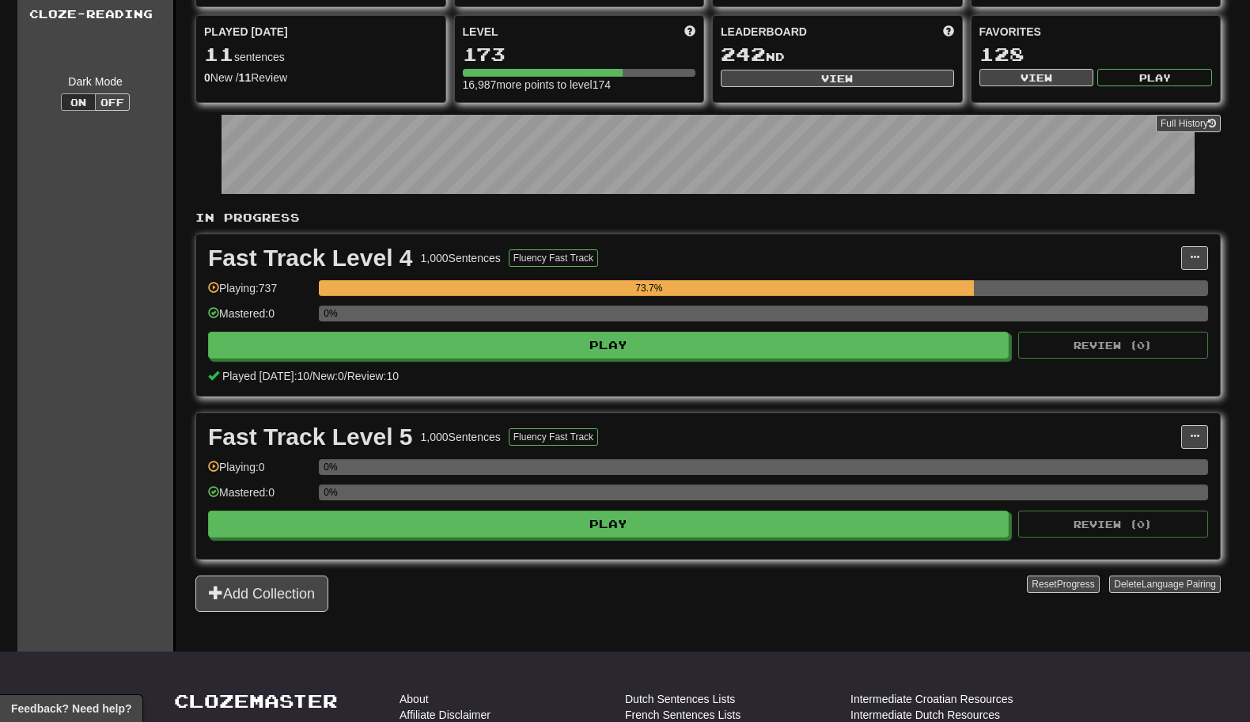
click at [457, 325] on div "0%" at bounding box center [764, 318] width 890 height 26
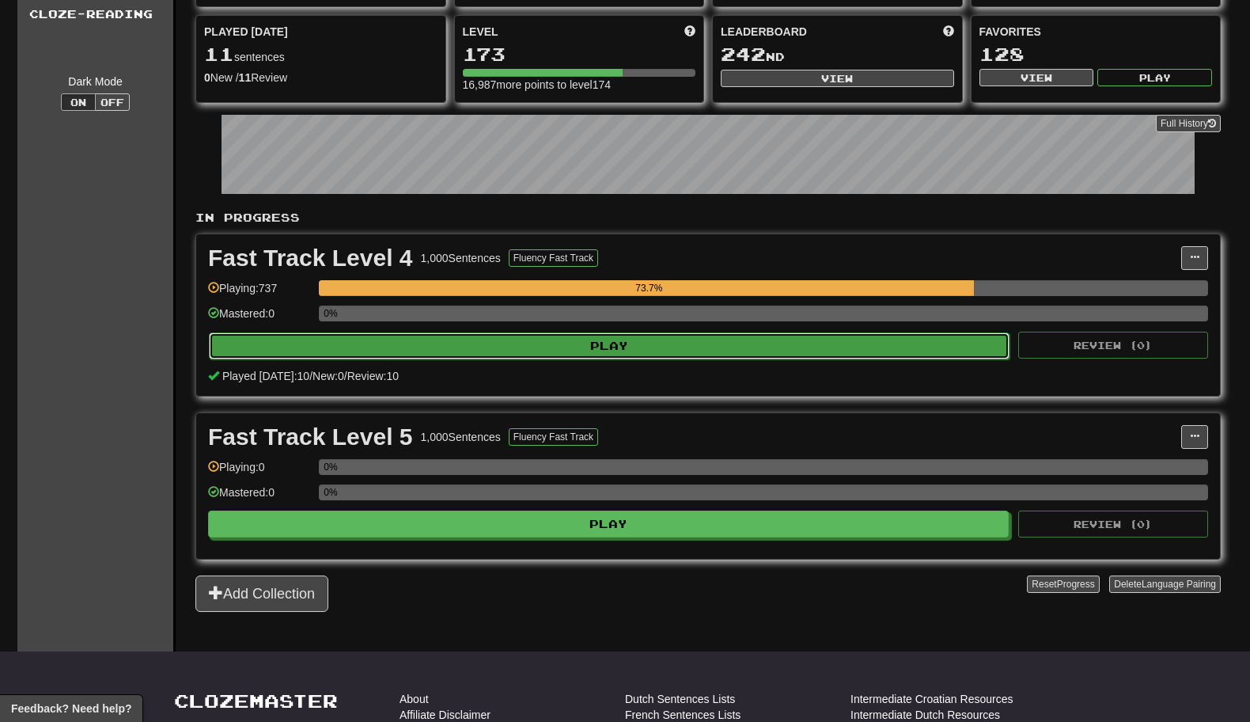
click at [457, 342] on button "Play" at bounding box center [609, 345] width 801 height 27
select select "********"
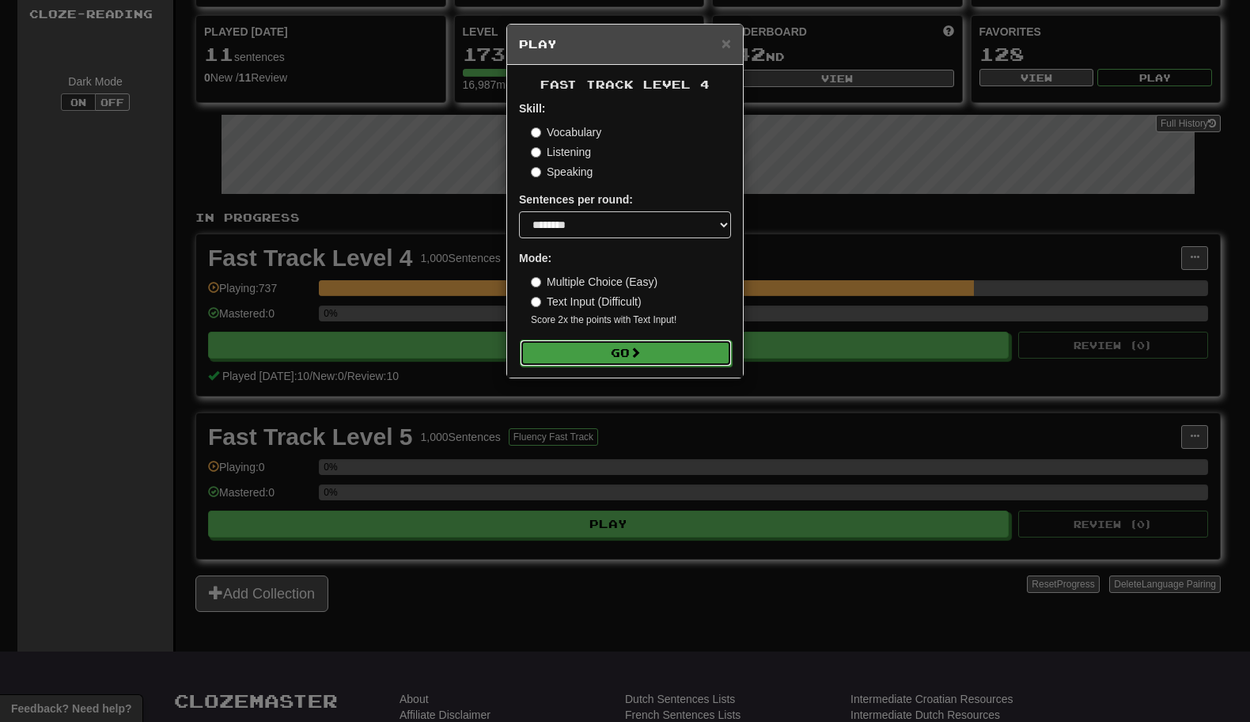
click at [555, 348] on button "Go" at bounding box center [626, 353] width 212 height 27
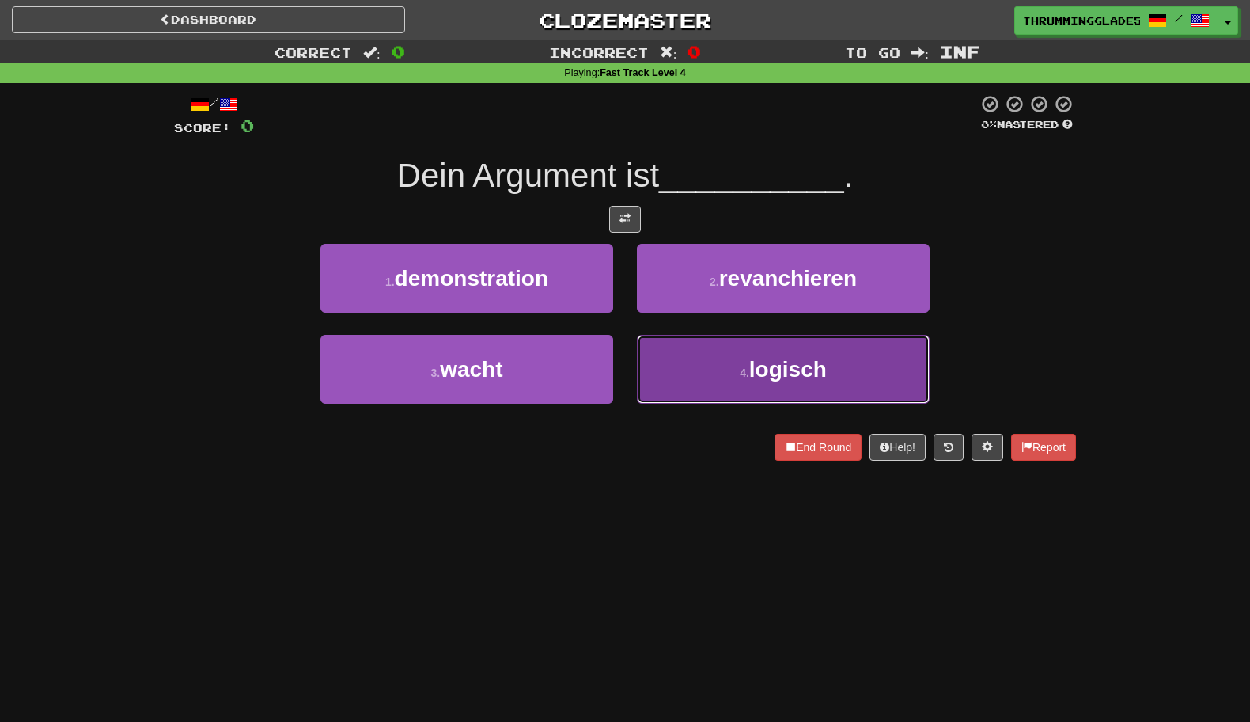
click at [714, 361] on button "4 . logisch" at bounding box center [783, 369] width 293 height 69
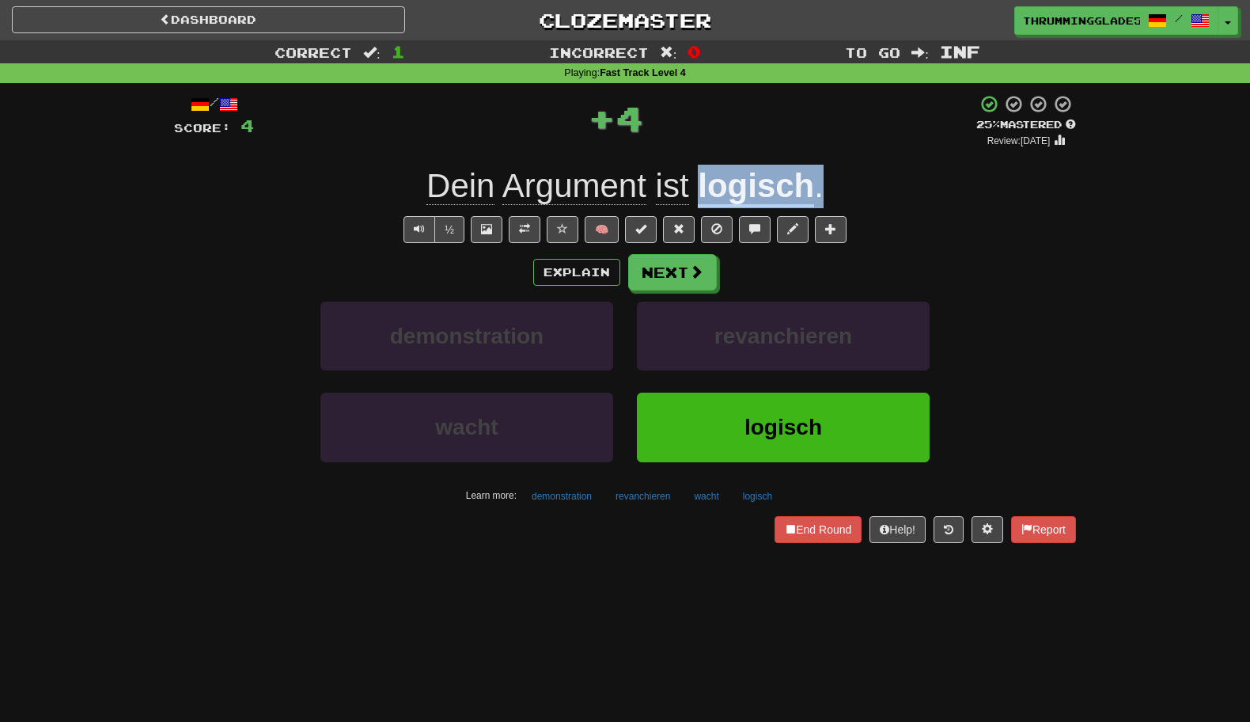
drag, startPoint x: 822, startPoint y: 180, endPoint x: 702, endPoint y: 194, distance: 121.1
click at [702, 194] on span "Dein Argument ist logisch ." at bounding box center [625, 187] width 397 height 40
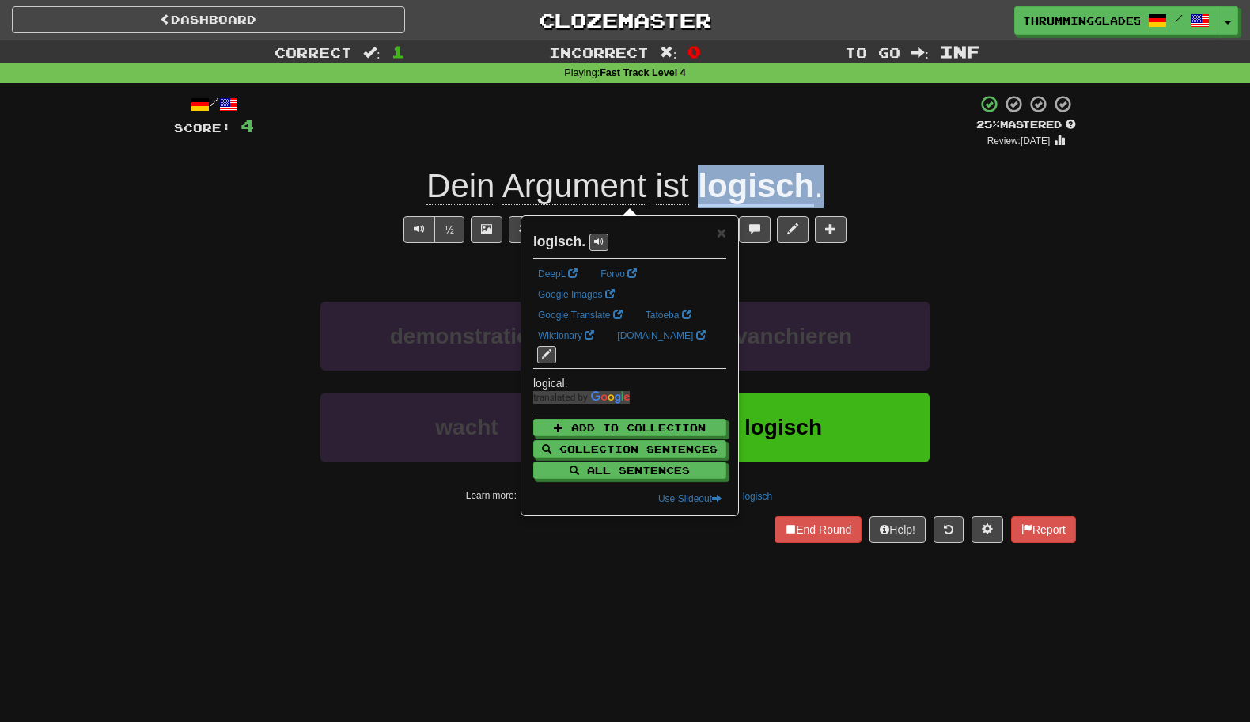
click at [844, 183] on div "Dein Argument ist logisch ." at bounding box center [625, 187] width 902 height 44
click at [871, 221] on div "½ 🧠" at bounding box center [625, 229] width 902 height 27
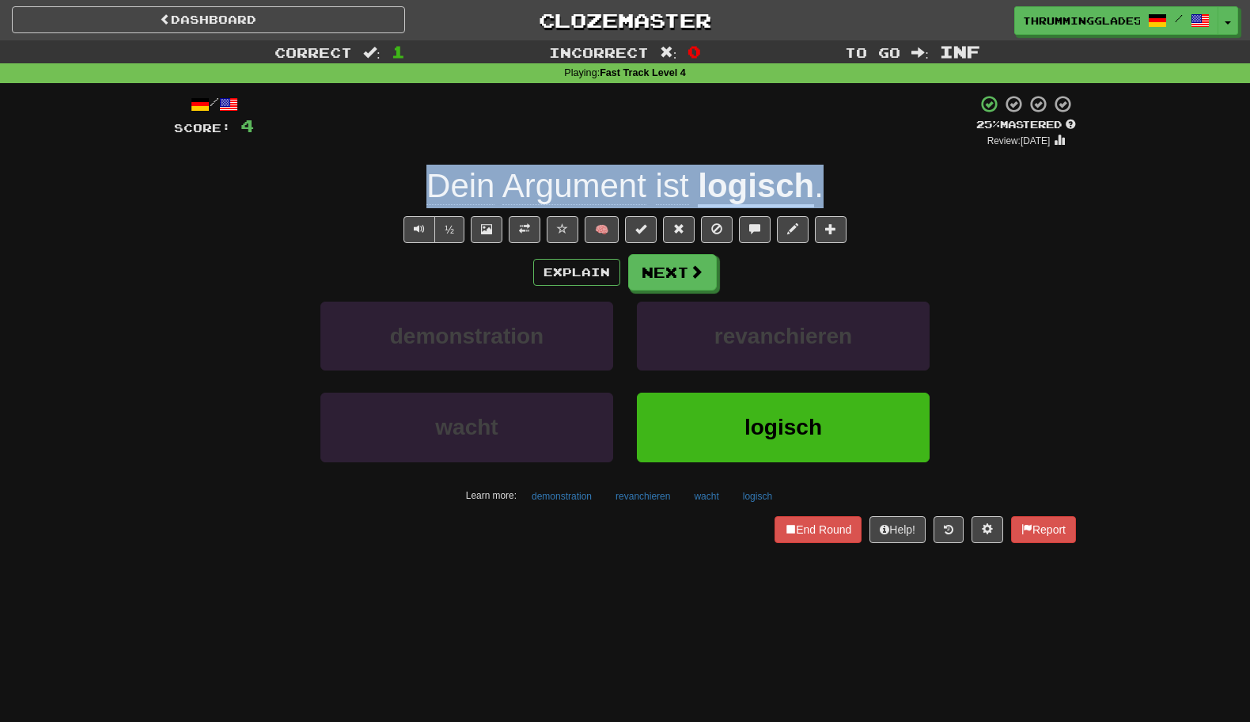
drag, startPoint x: 395, startPoint y: 177, endPoint x: 820, endPoint y: 184, distance: 425.1
click at [819, 184] on div "Dein Argument ist logisch ." at bounding box center [625, 187] width 902 height 44
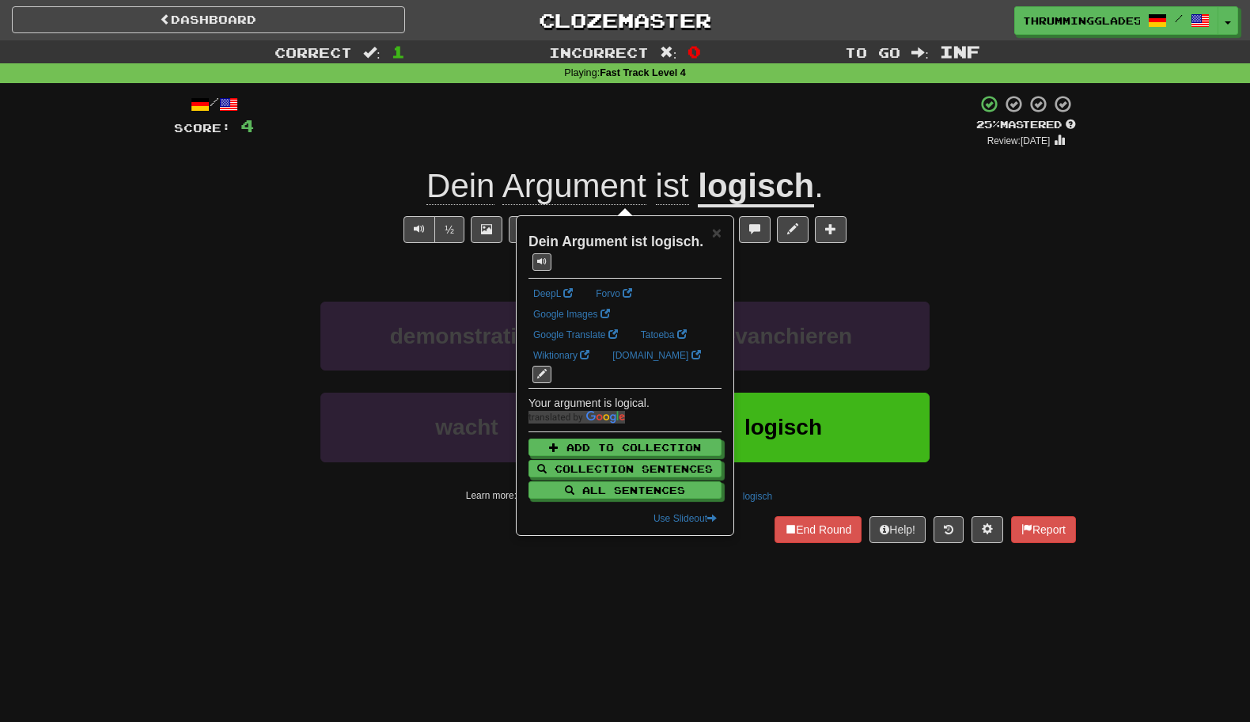
click at [973, 237] on div "½ 🧠" at bounding box center [625, 229] width 902 height 27
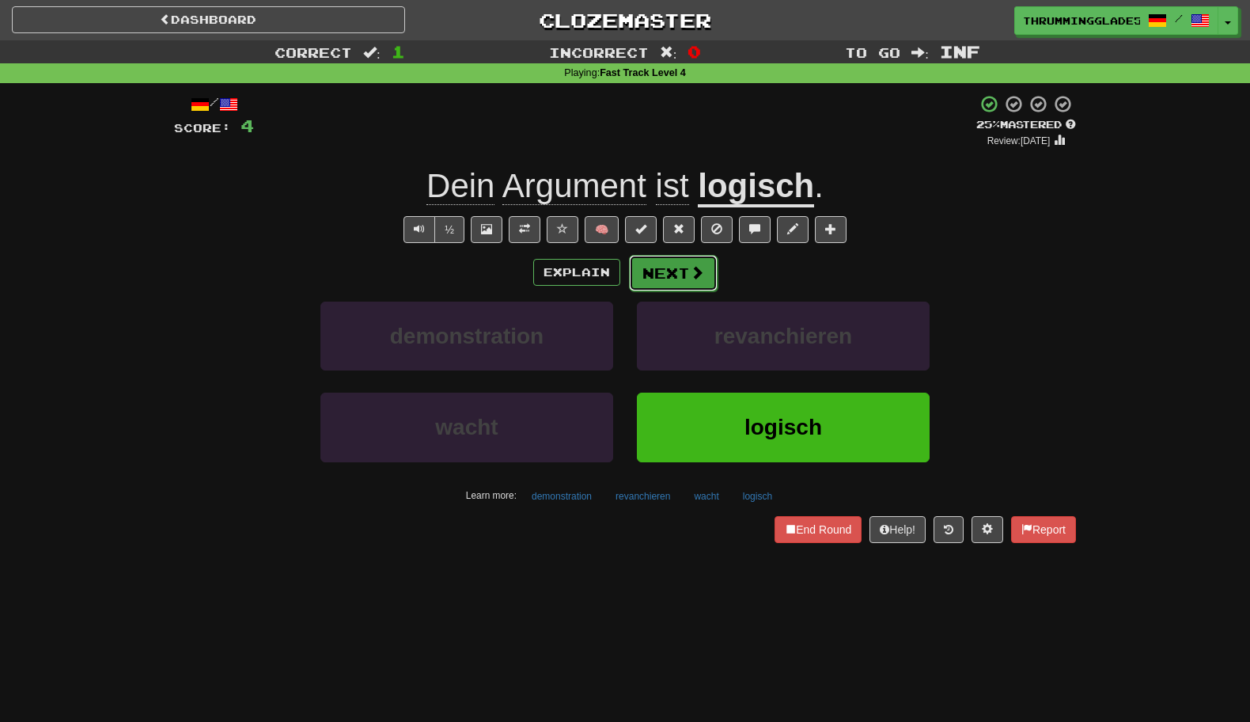
click at [666, 278] on button "Next" at bounding box center [673, 273] width 89 height 36
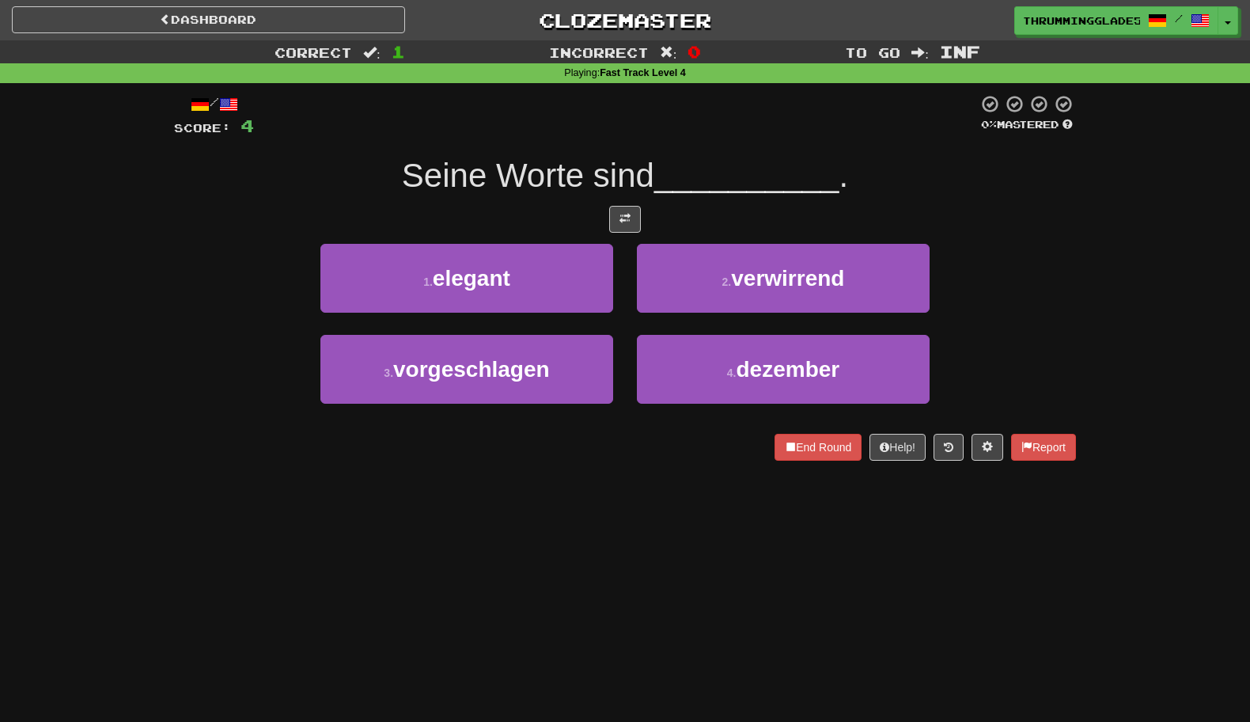
click at [621, 294] on div "1 . elegant" at bounding box center [467, 289] width 317 height 91
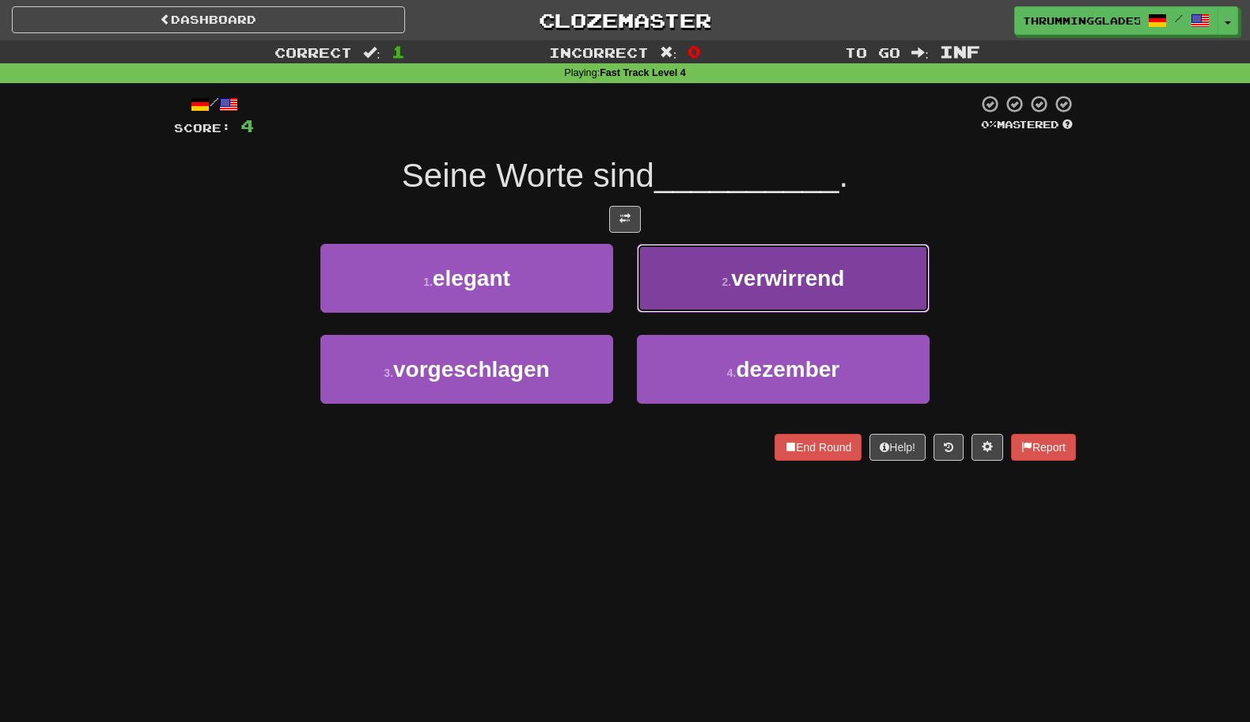
click at [715, 275] on button "2 . verwirrend" at bounding box center [783, 278] width 293 height 69
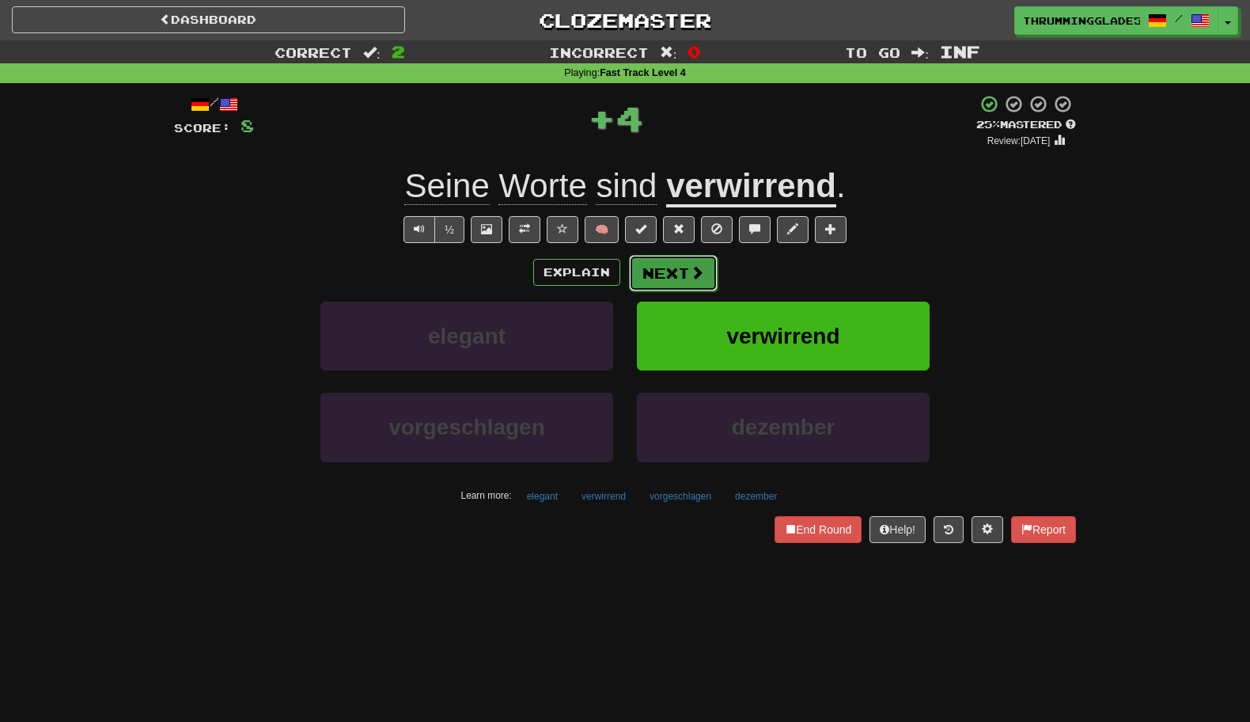
click at [690, 275] on span at bounding box center [697, 272] width 14 height 14
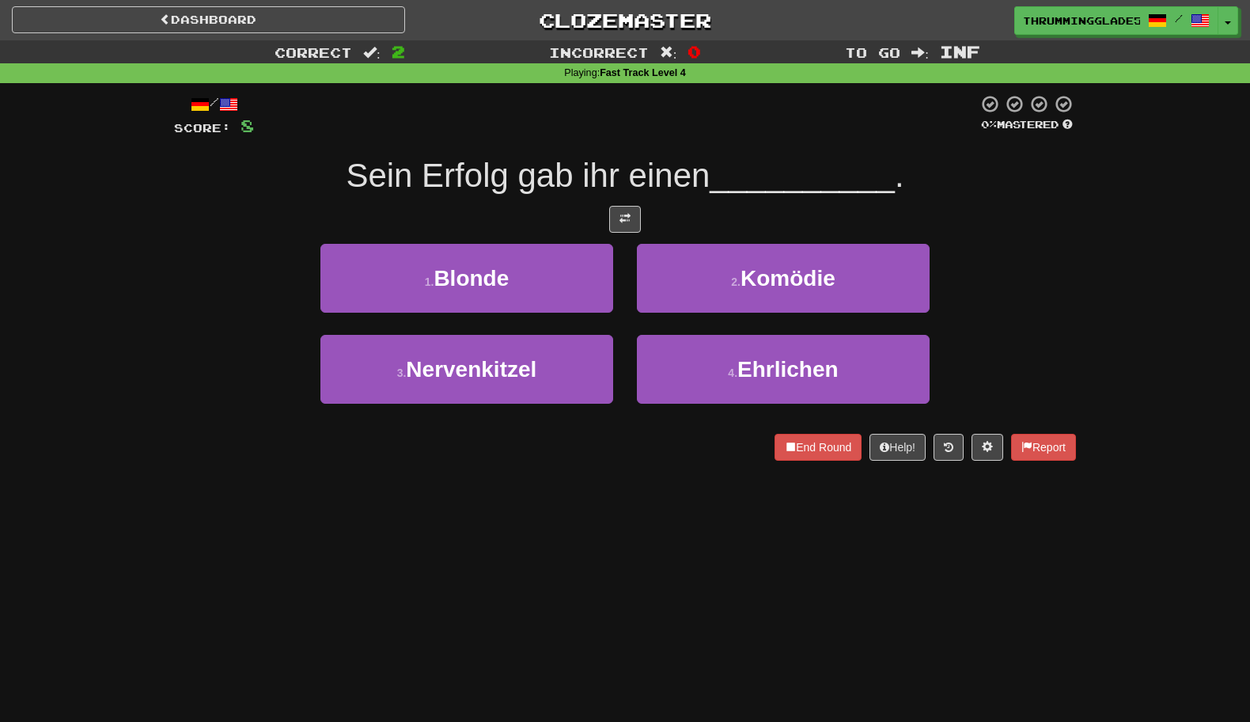
click at [633, 271] on div "2 . Komödie" at bounding box center [783, 289] width 317 height 91
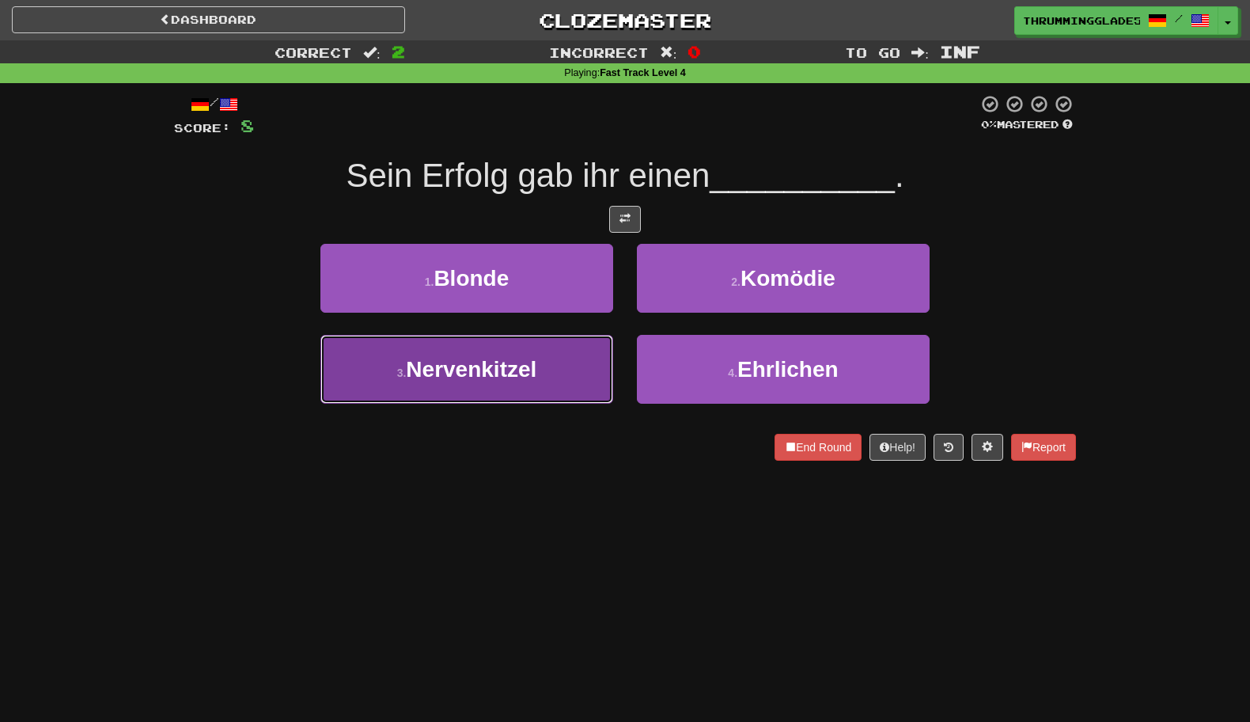
click at [584, 363] on button "3 . Nervenkitzel" at bounding box center [467, 369] width 293 height 69
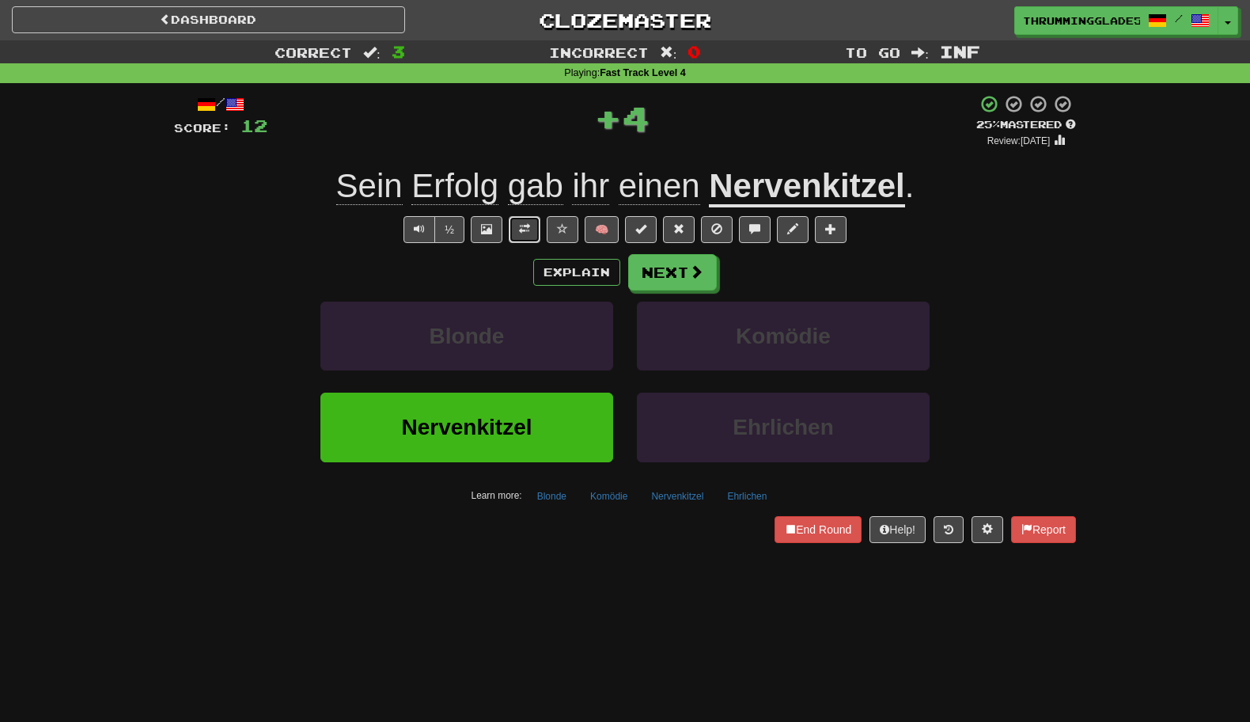
click at [526, 231] on span at bounding box center [524, 228] width 11 height 11
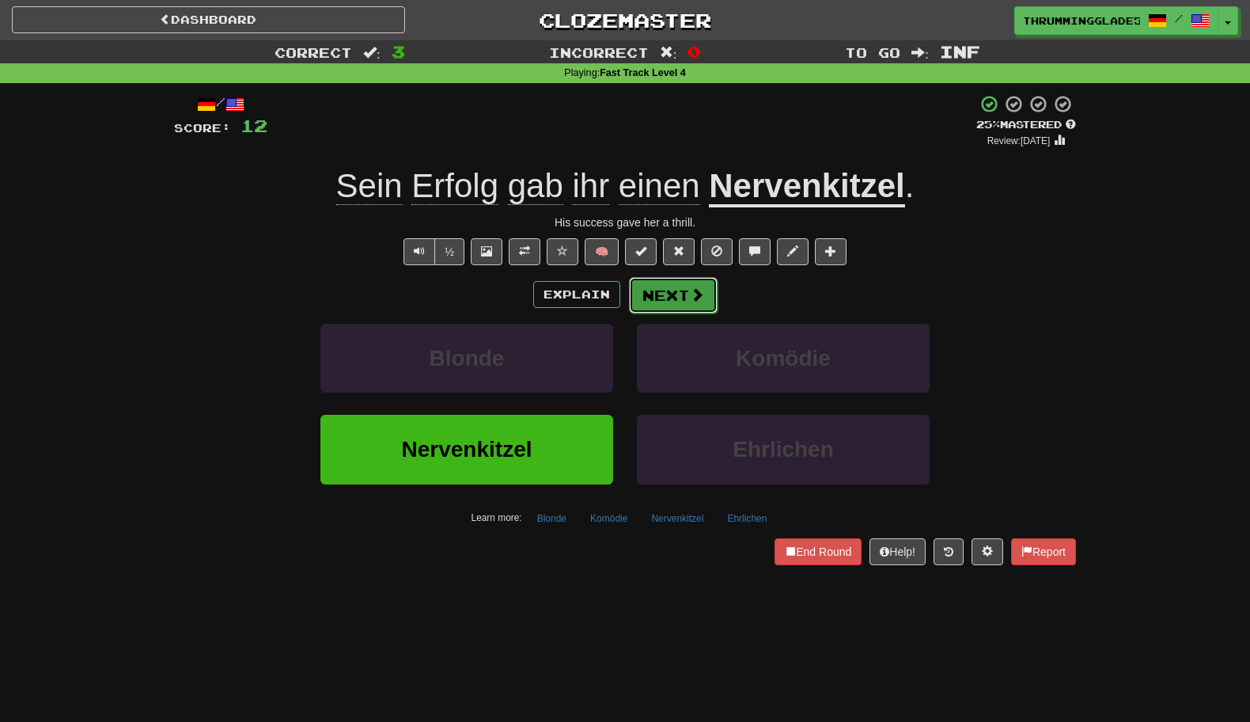
click at [651, 295] on button "Next" at bounding box center [673, 295] width 89 height 36
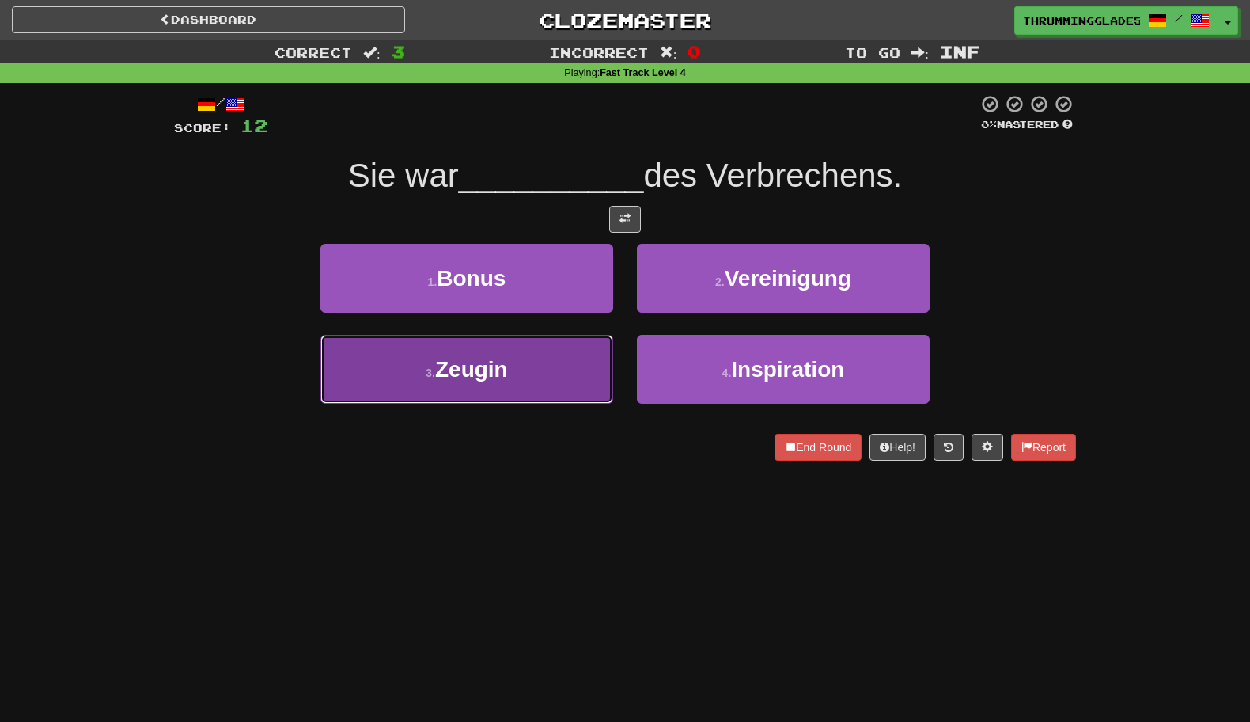
click at [608, 364] on button "3 . Zeugin" at bounding box center [467, 369] width 293 height 69
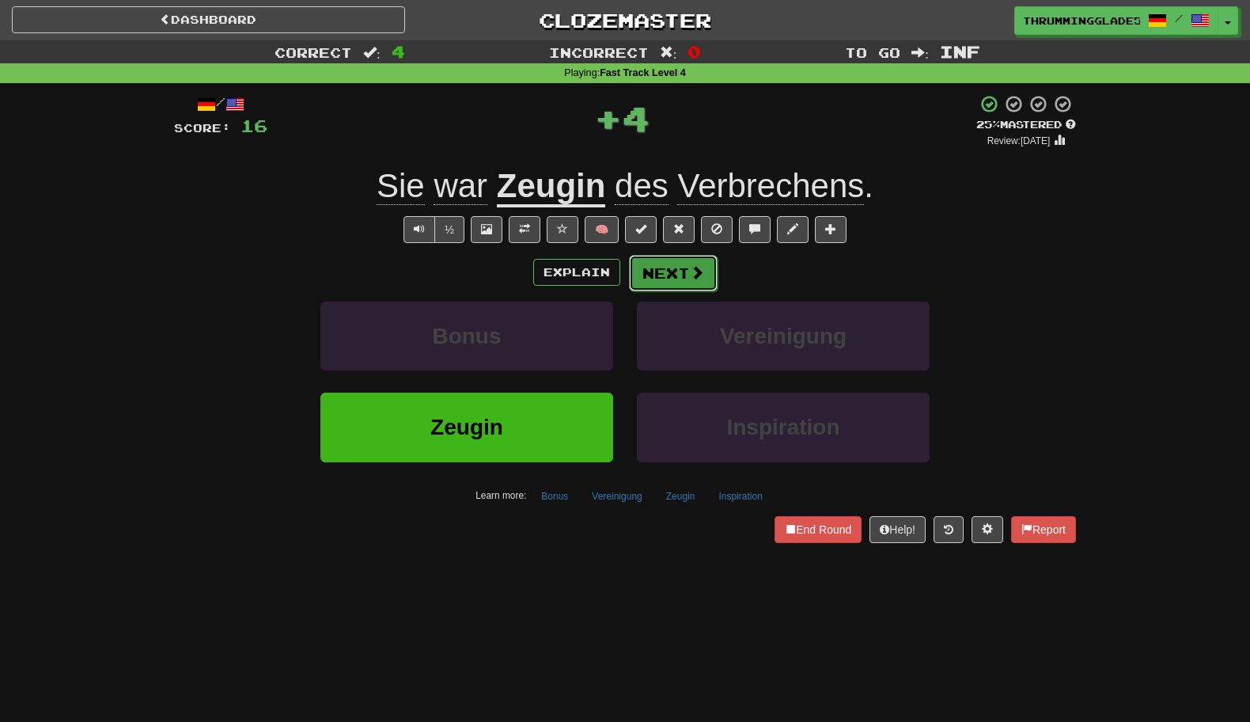
click at [640, 279] on button "Next" at bounding box center [673, 273] width 89 height 36
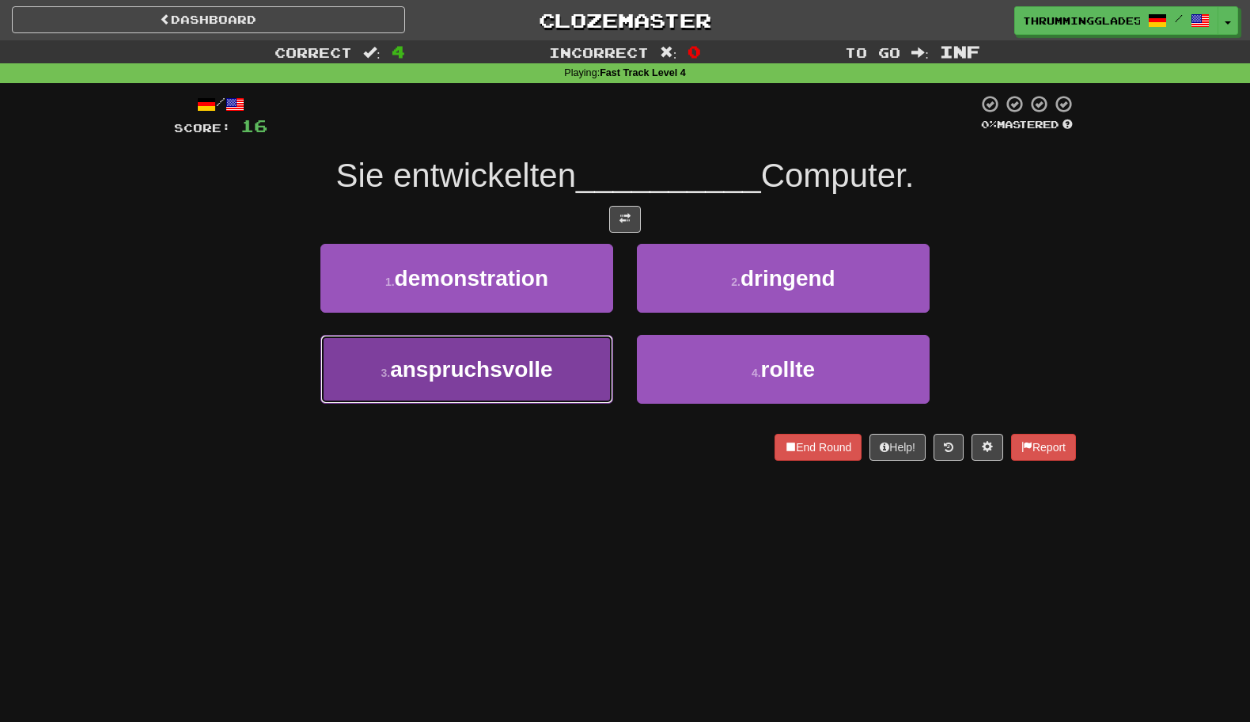
click at [599, 354] on button "3 . anspruchsvolle" at bounding box center [467, 369] width 293 height 69
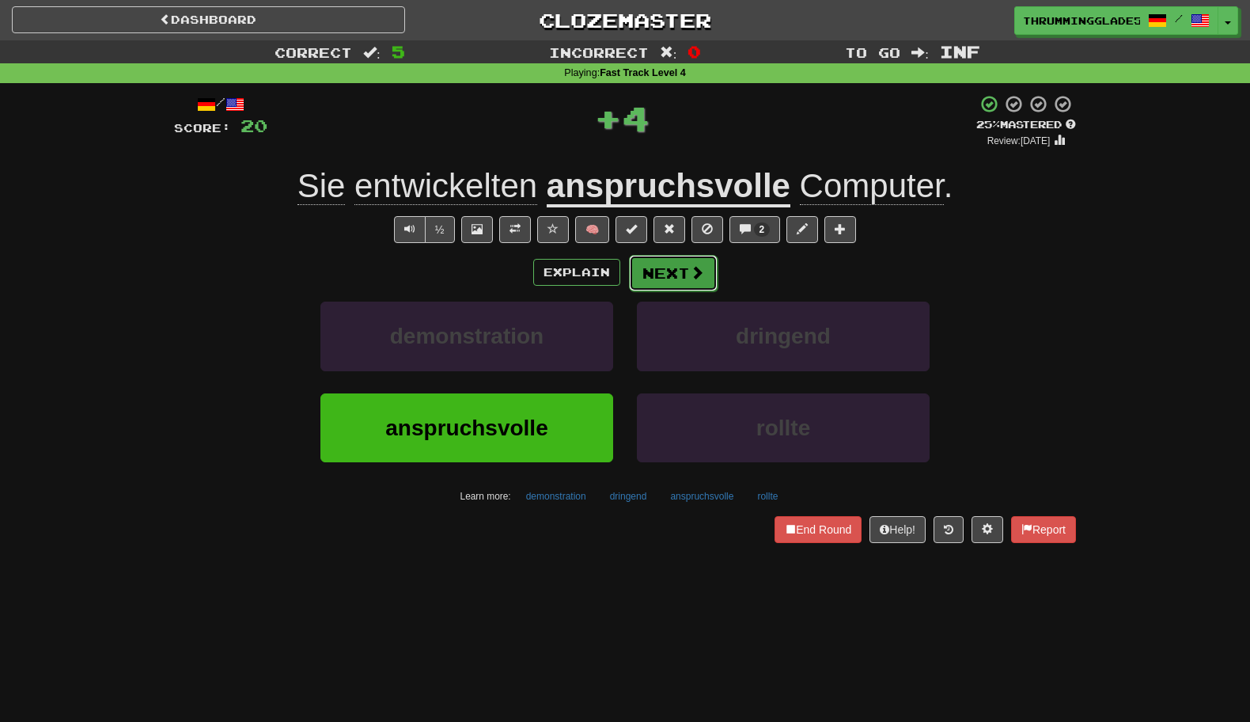
click at [655, 268] on button "Next" at bounding box center [673, 273] width 89 height 36
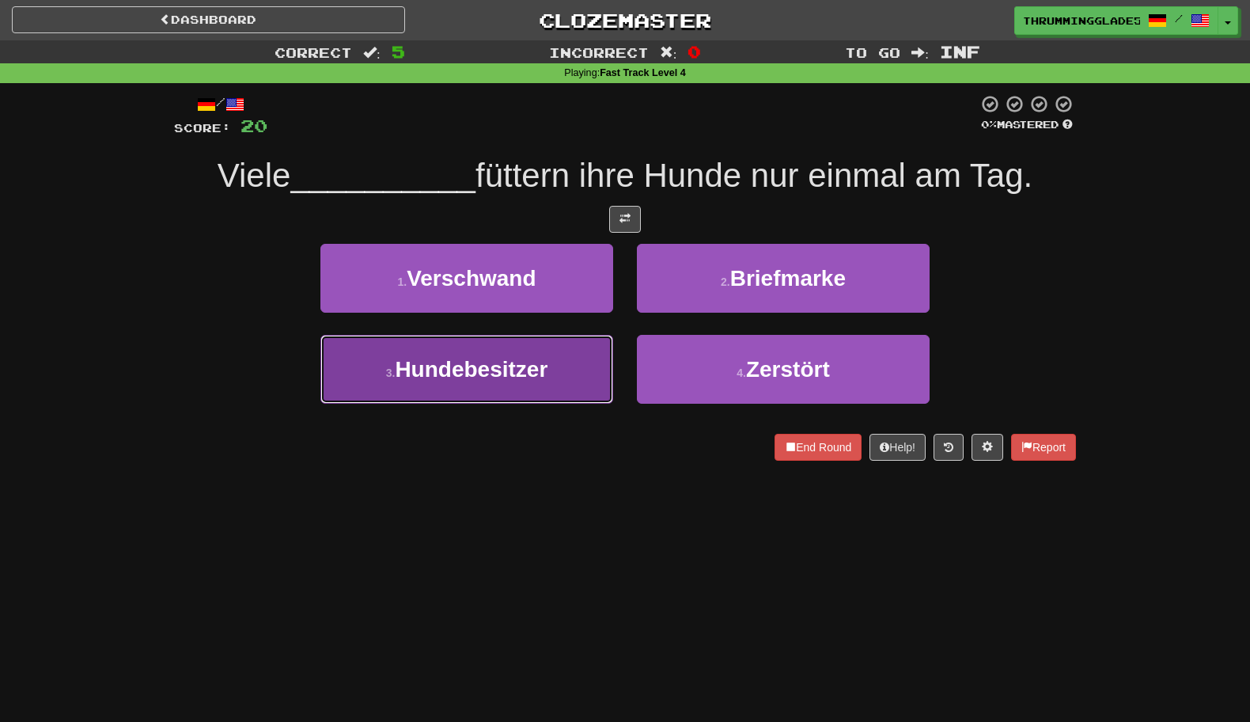
click at [552, 378] on button "3 . Hundebesitzer" at bounding box center [467, 369] width 293 height 69
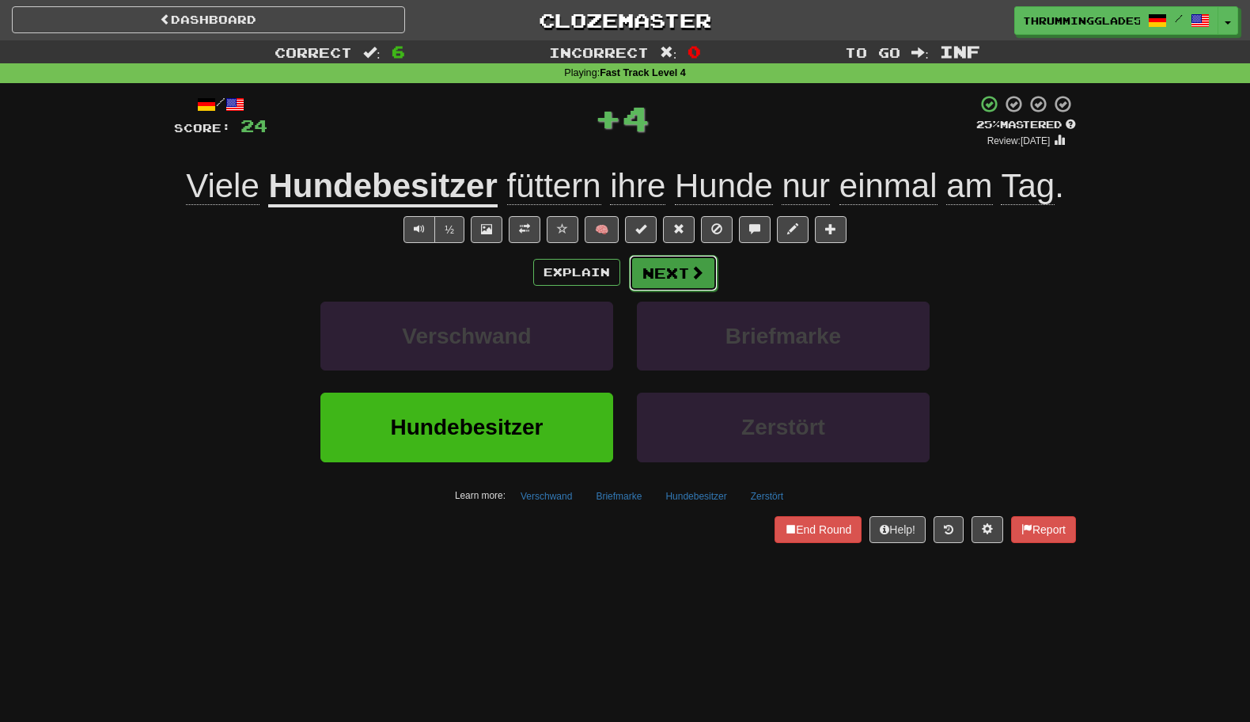
click at [639, 271] on button "Next" at bounding box center [673, 273] width 89 height 36
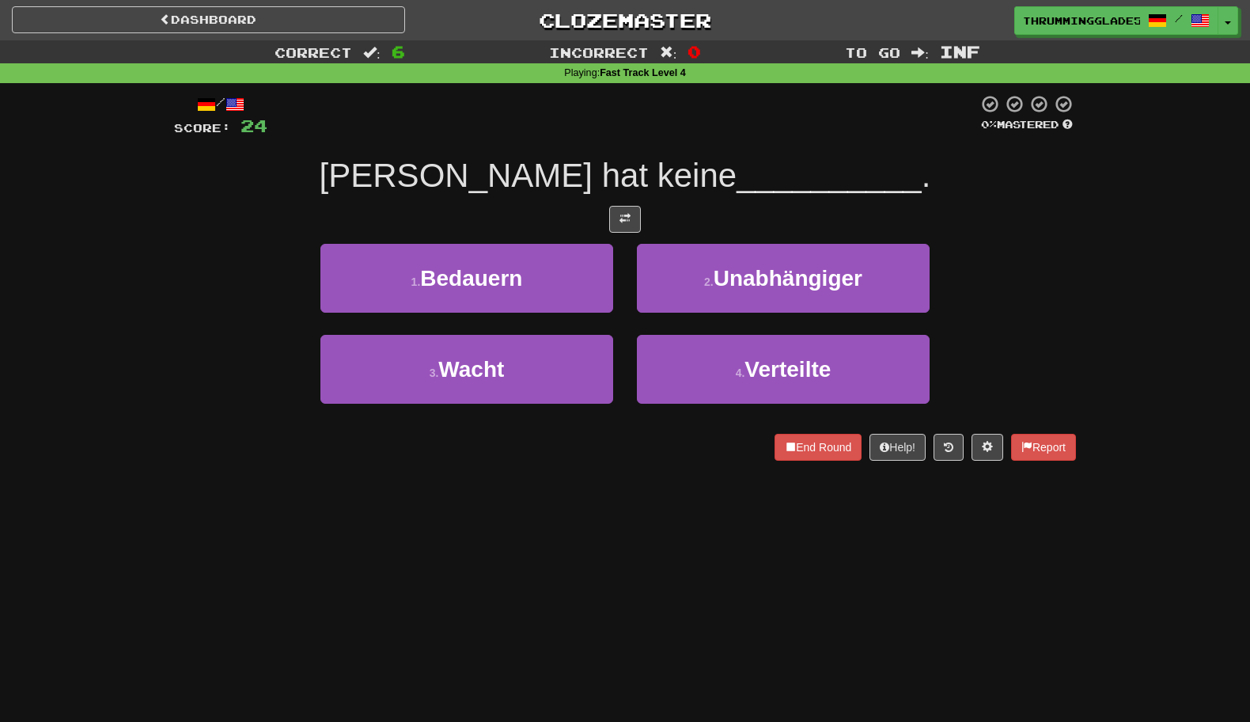
click at [632, 283] on div "2 . Unabhängiger" at bounding box center [783, 289] width 317 height 91
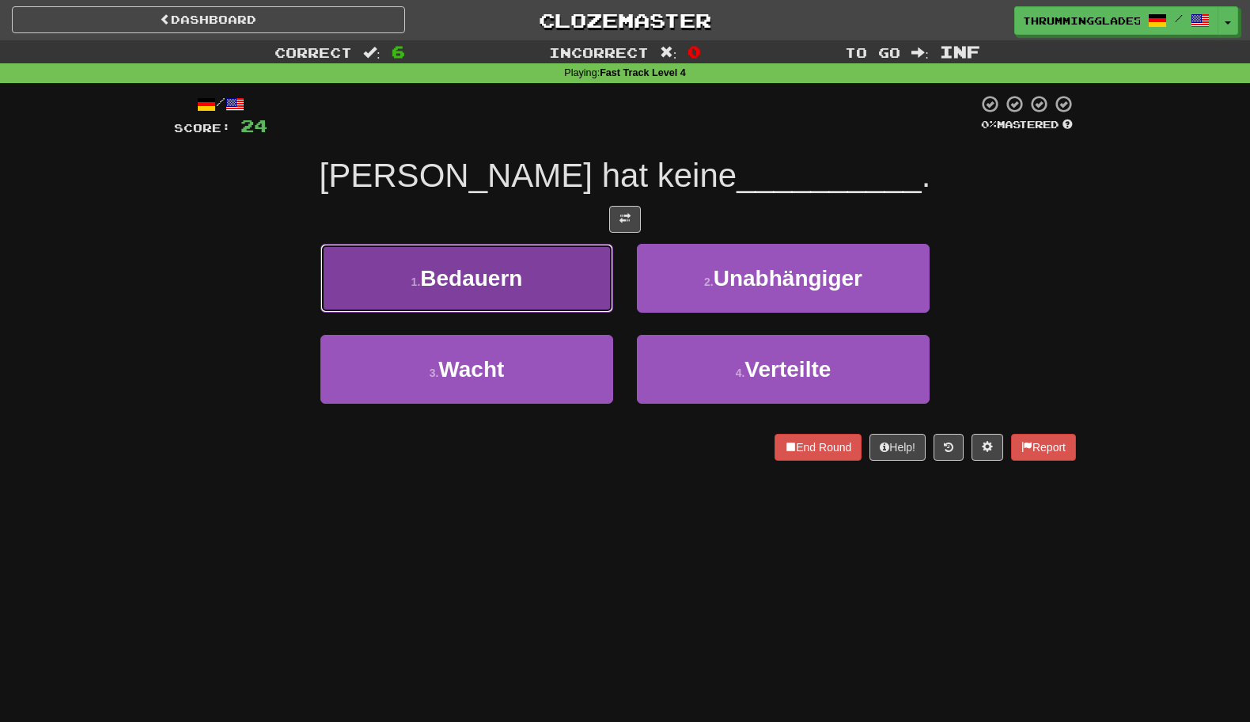
click at [601, 279] on button "1 . Bedauern" at bounding box center [467, 278] width 293 height 69
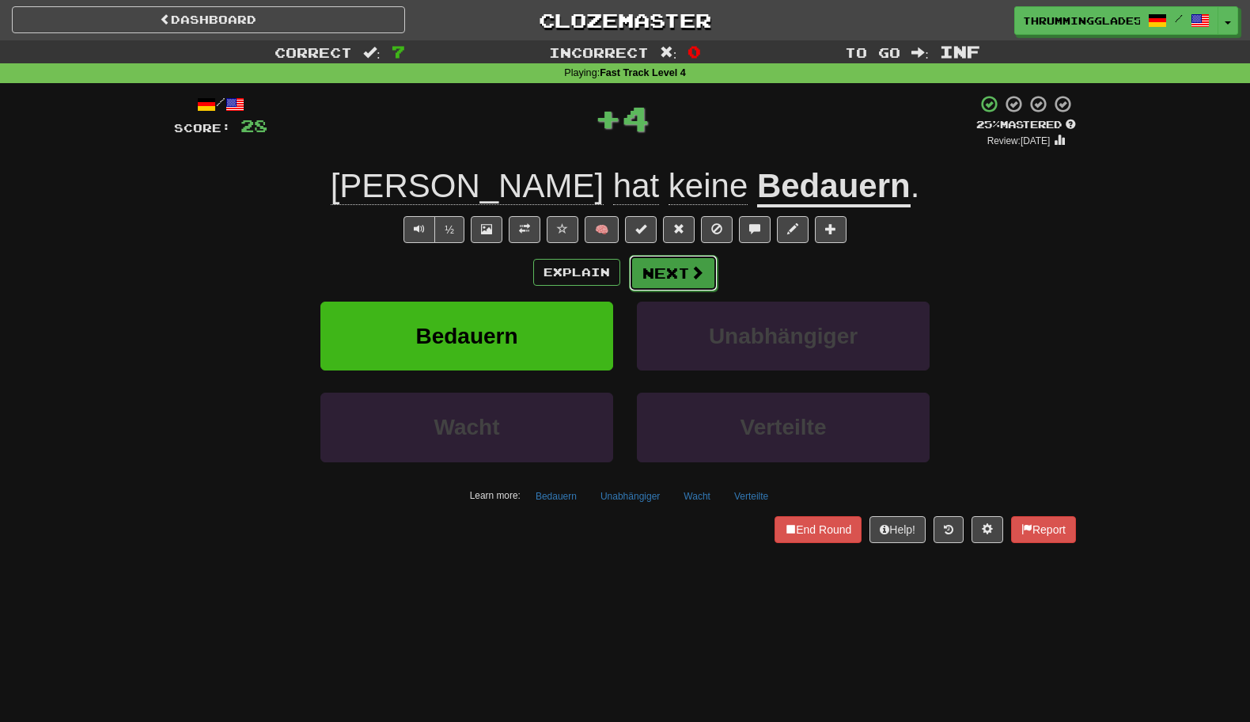
click at [642, 273] on button "Next" at bounding box center [673, 273] width 89 height 36
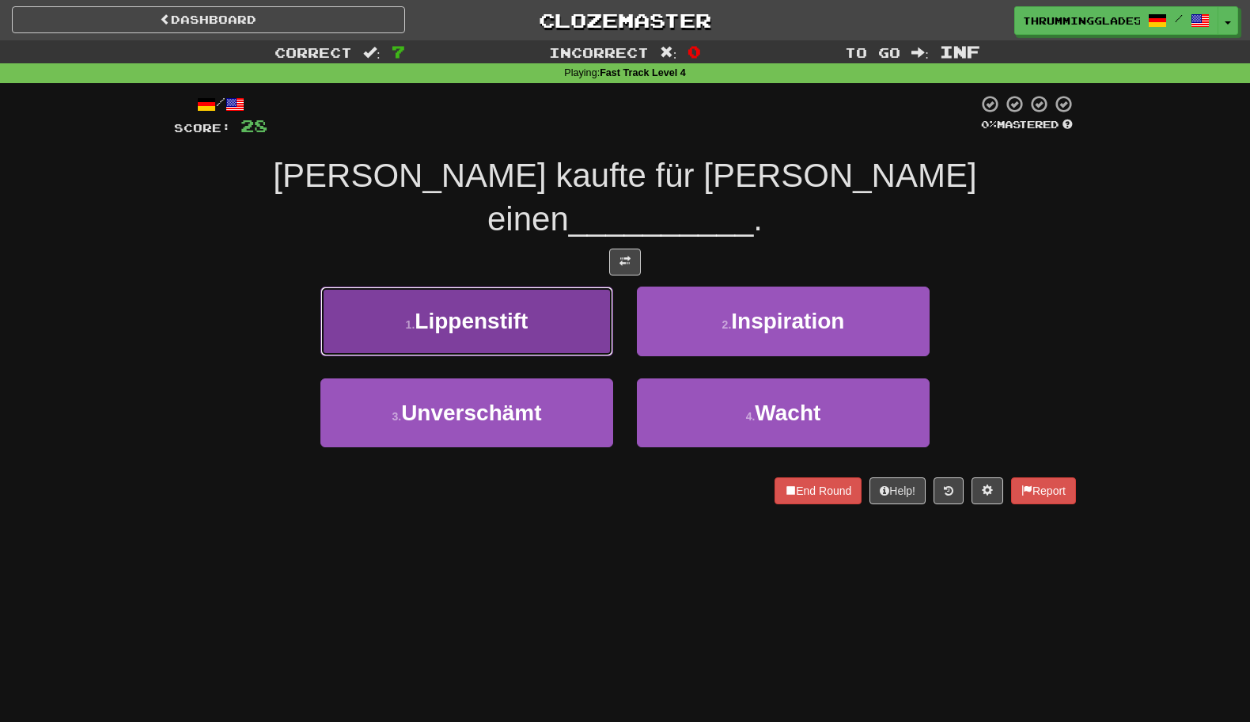
click at [598, 286] on button "1 . Lippenstift" at bounding box center [467, 320] width 293 height 69
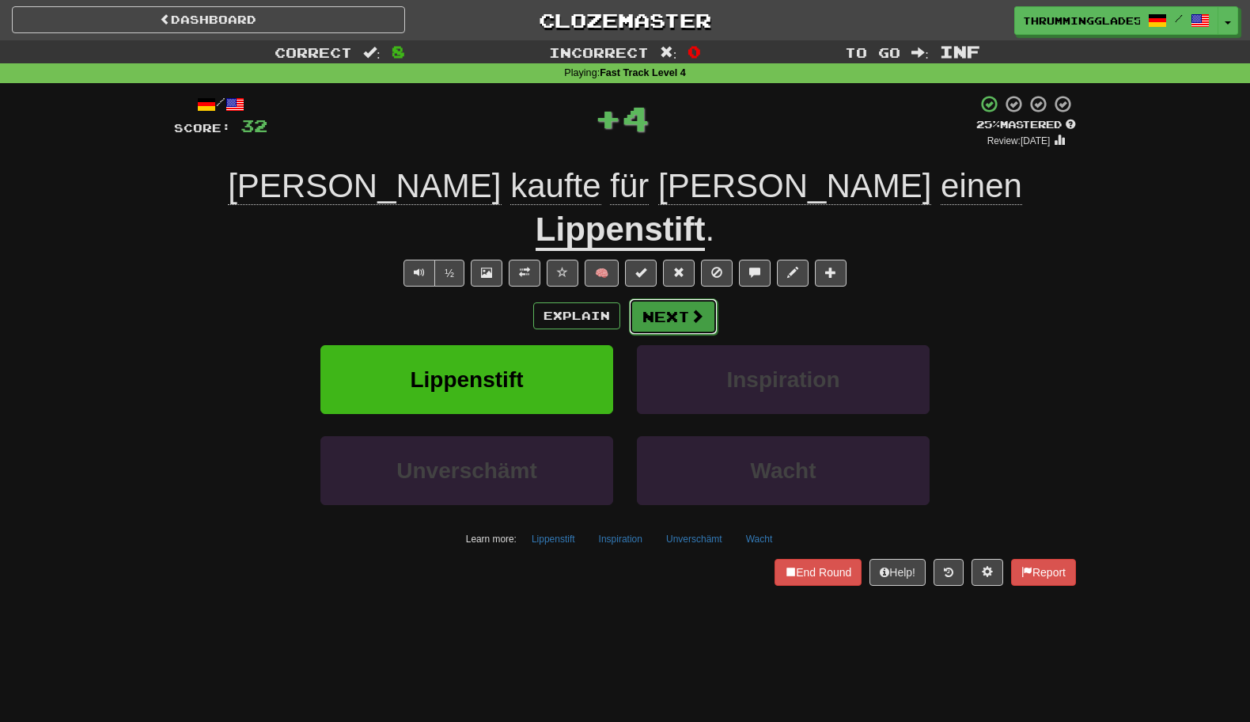
click at [629, 298] on button "Next" at bounding box center [673, 316] width 89 height 36
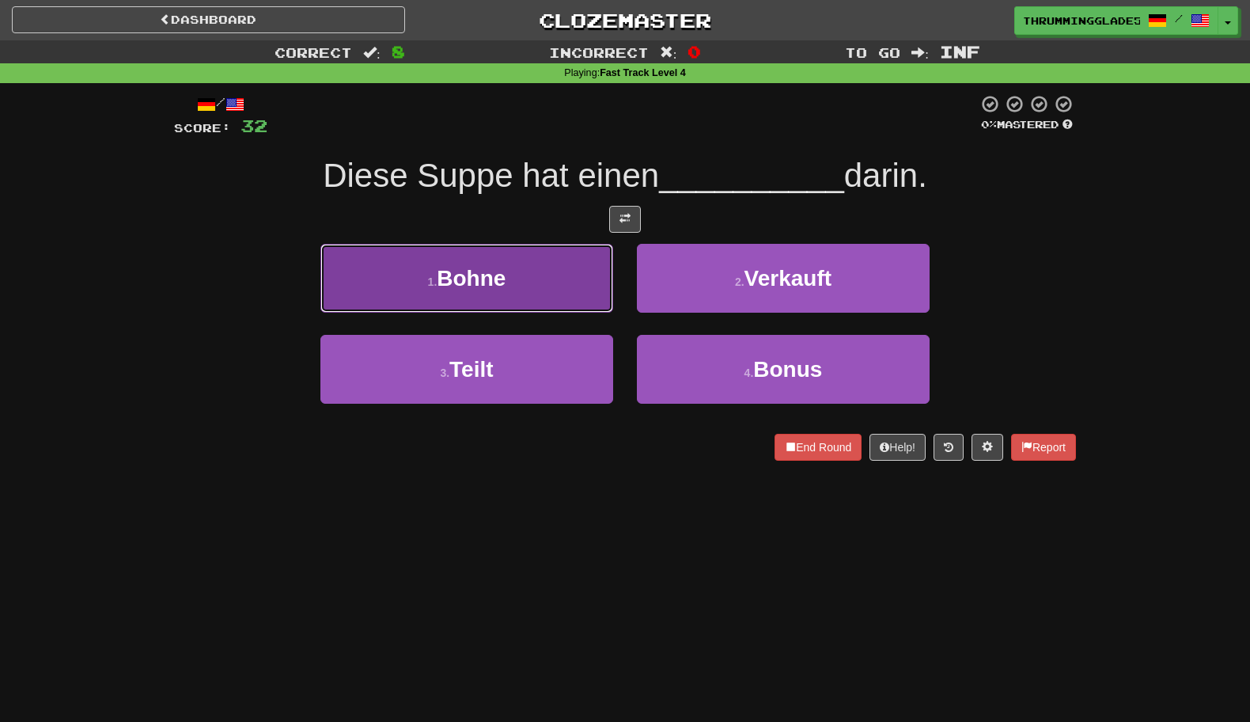
click at [608, 286] on button "1 . Bohne" at bounding box center [467, 278] width 293 height 69
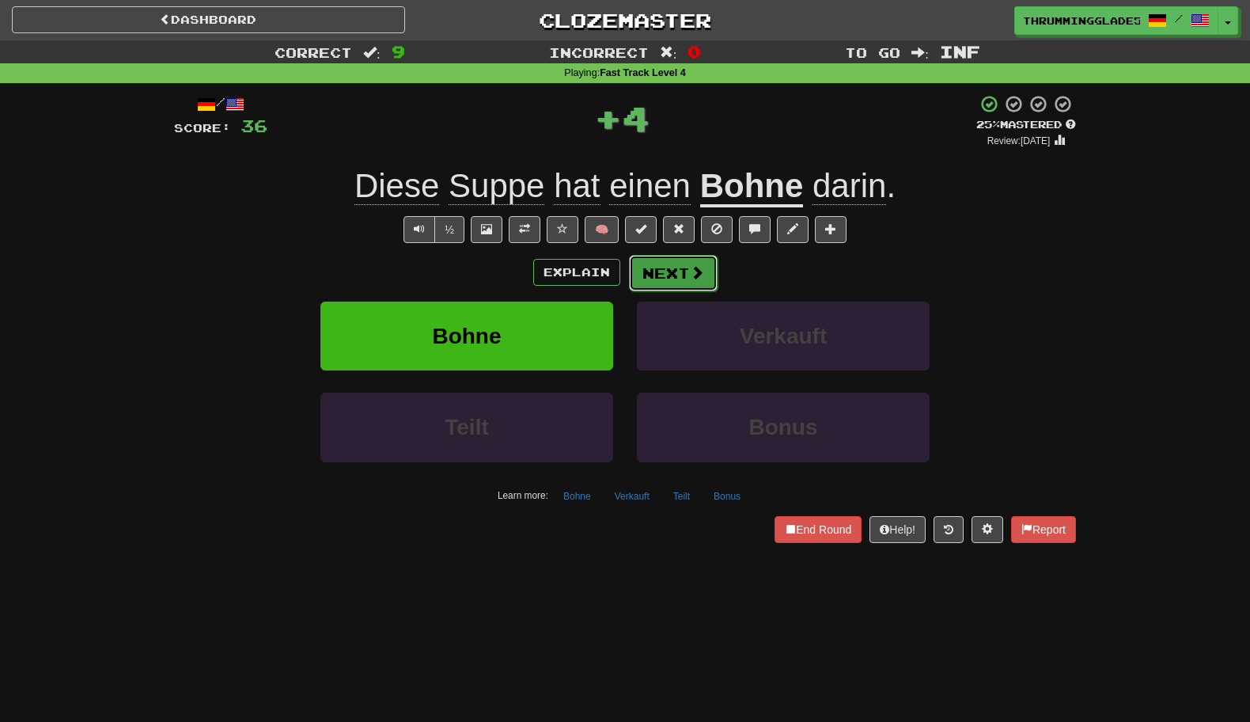
click at [659, 270] on button "Next" at bounding box center [673, 273] width 89 height 36
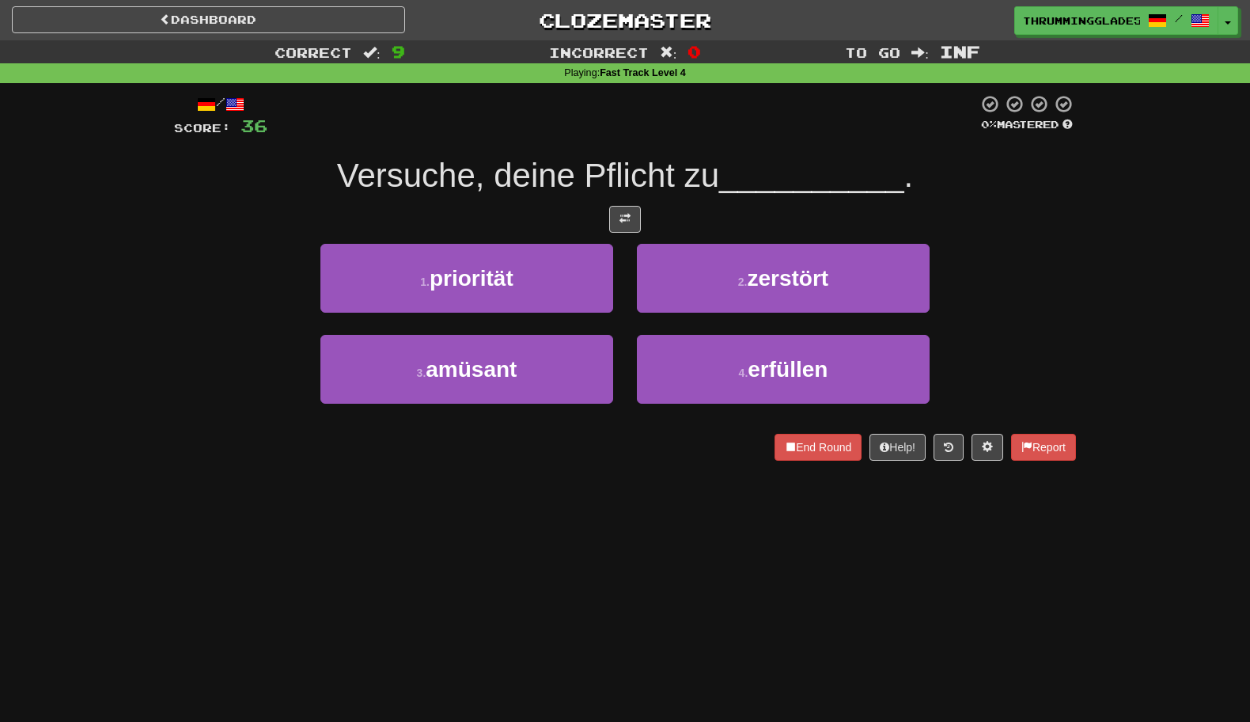
click at [626, 280] on div "2 . zerstört" at bounding box center [783, 289] width 317 height 91
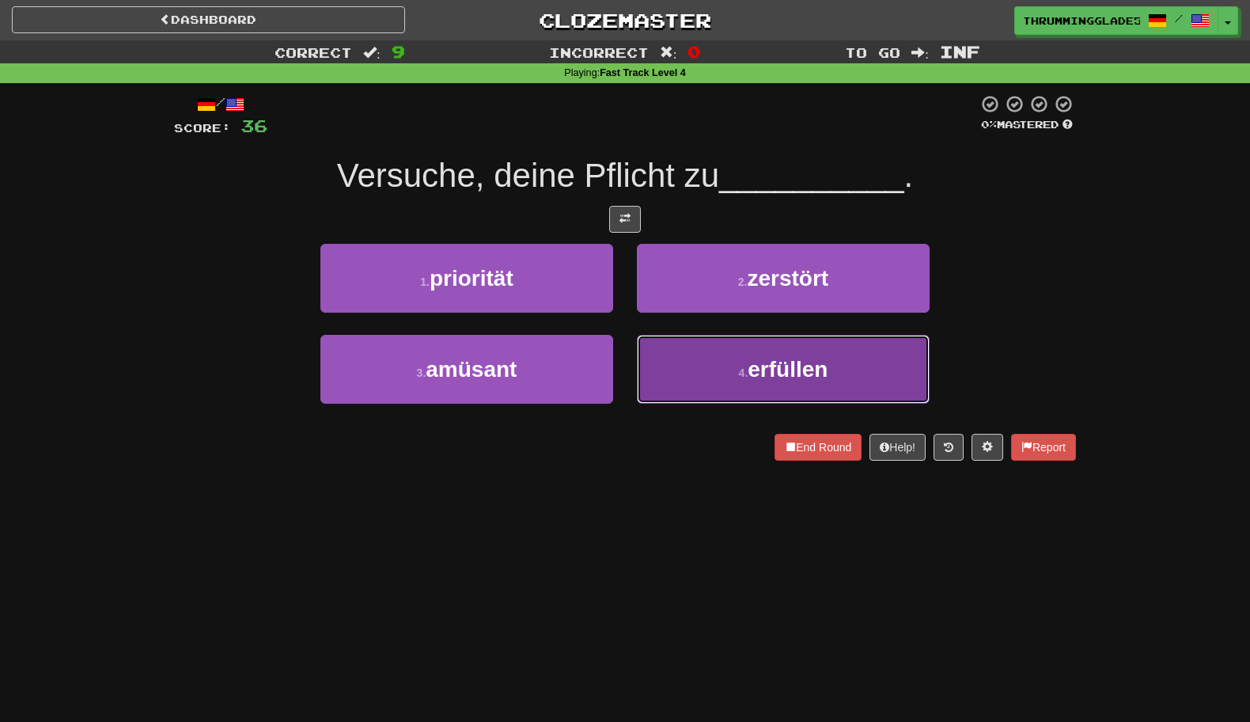
click at [681, 381] on button "4 . erfüllen" at bounding box center [783, 369] width 293 height 69
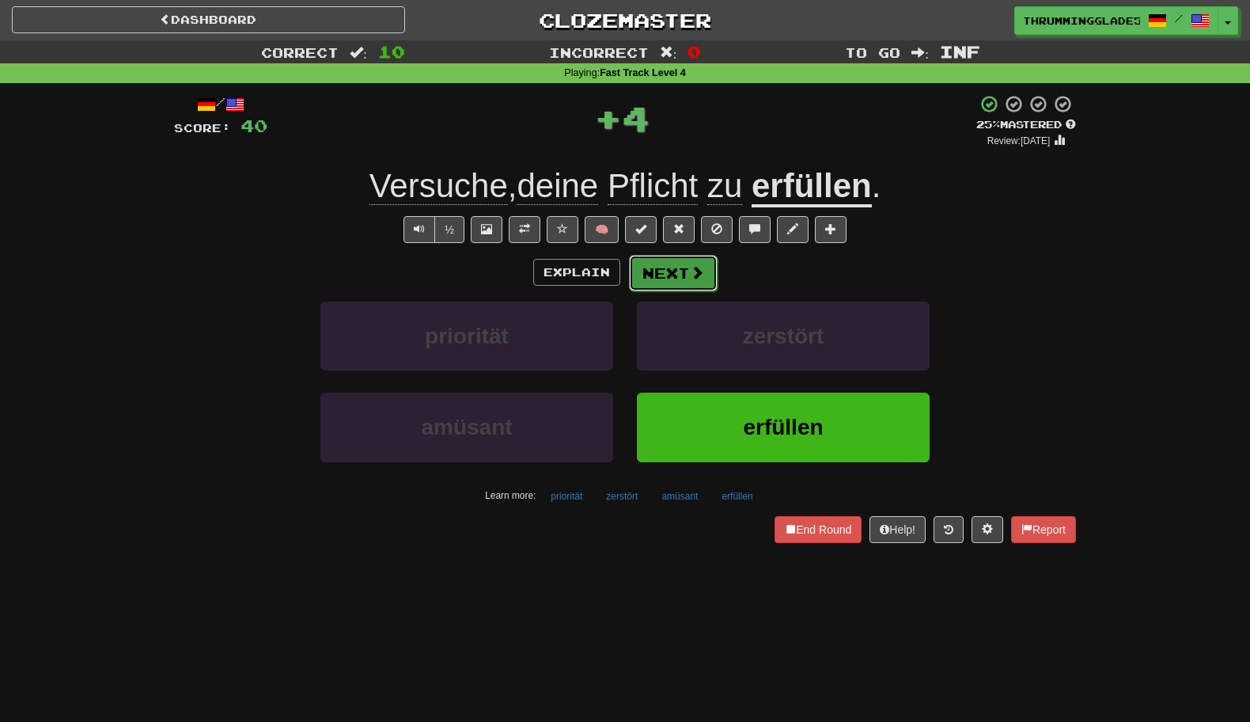
click at [662, 285] on button "Next" at bounding box center [673, 273] width 89 height 36
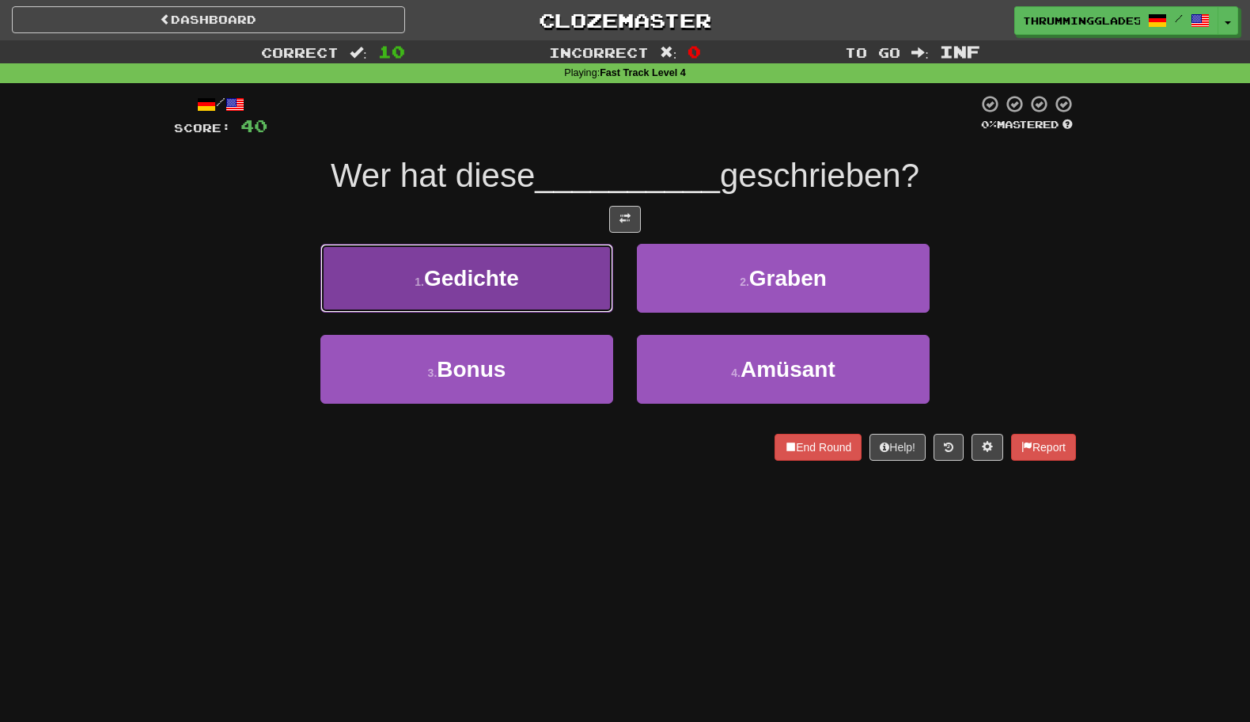
click at [611, 301] on button "1 . Gedichte" at bounding box center [467, 278] width 293 height 69
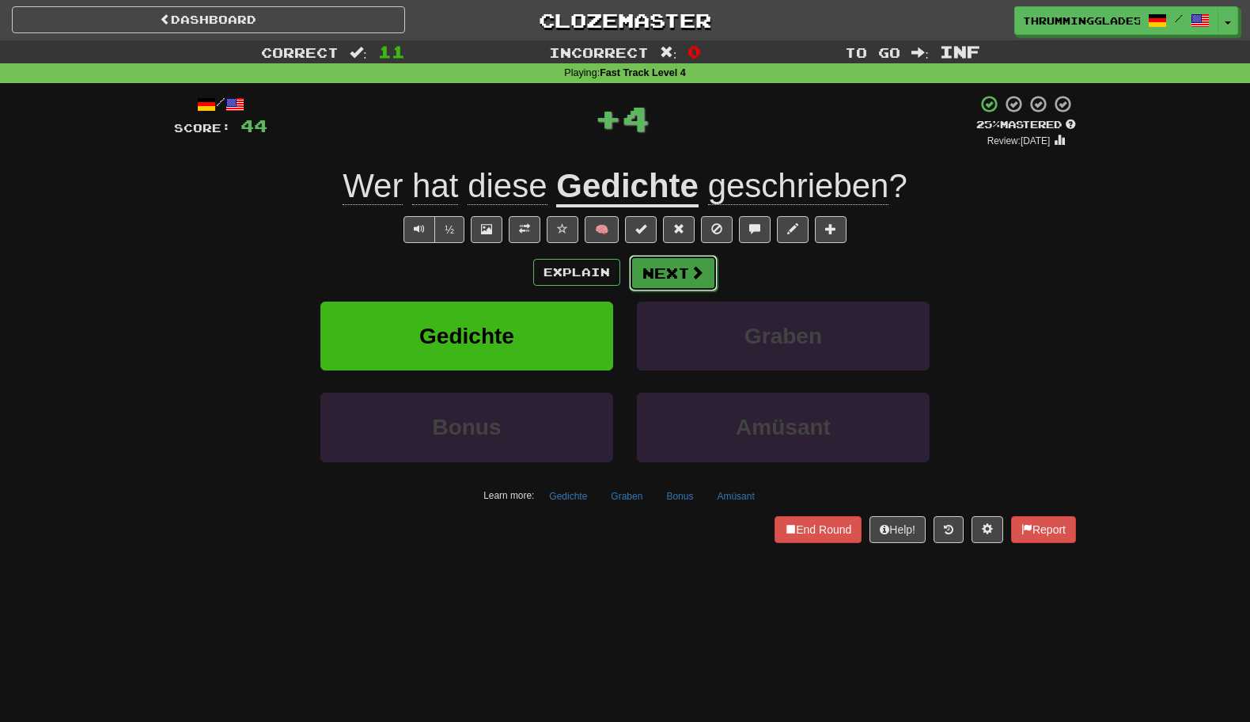
click at [653, 289] on button "Next" at bounding box center [673, 273] width 89 height 36
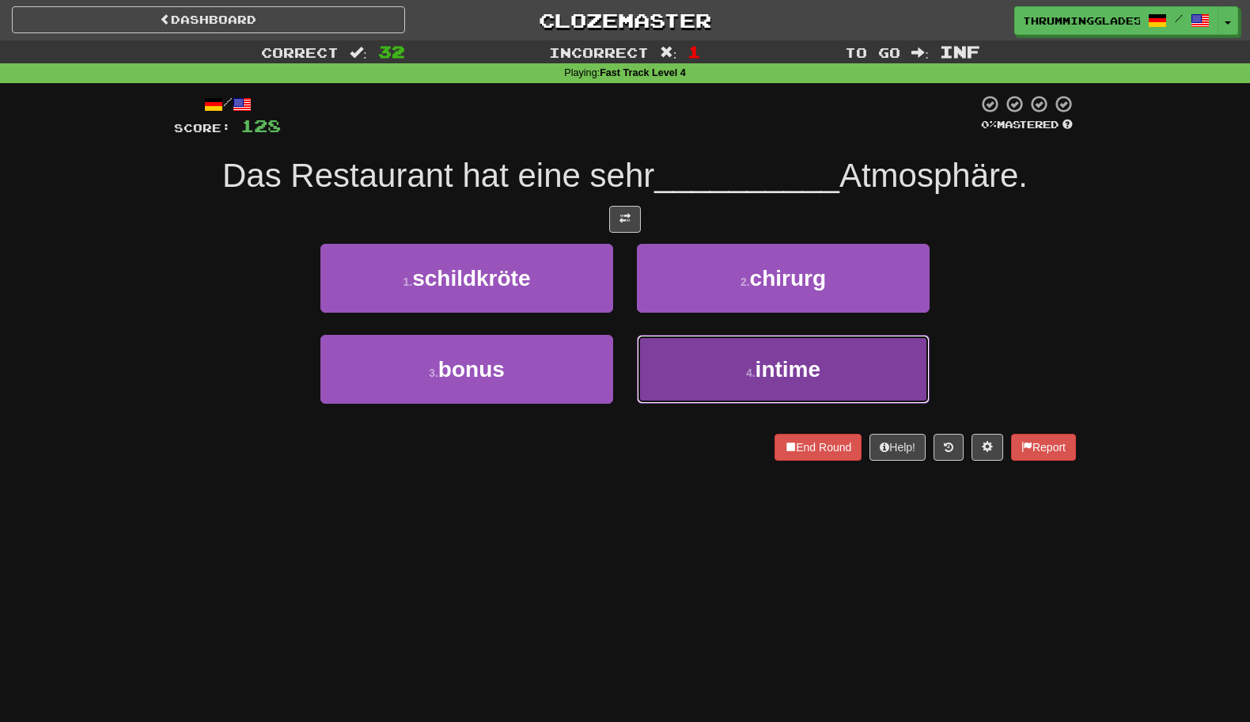
click at [699, 366] on button "4 . intime" at bounding box center [783, 369] width 293 height 69
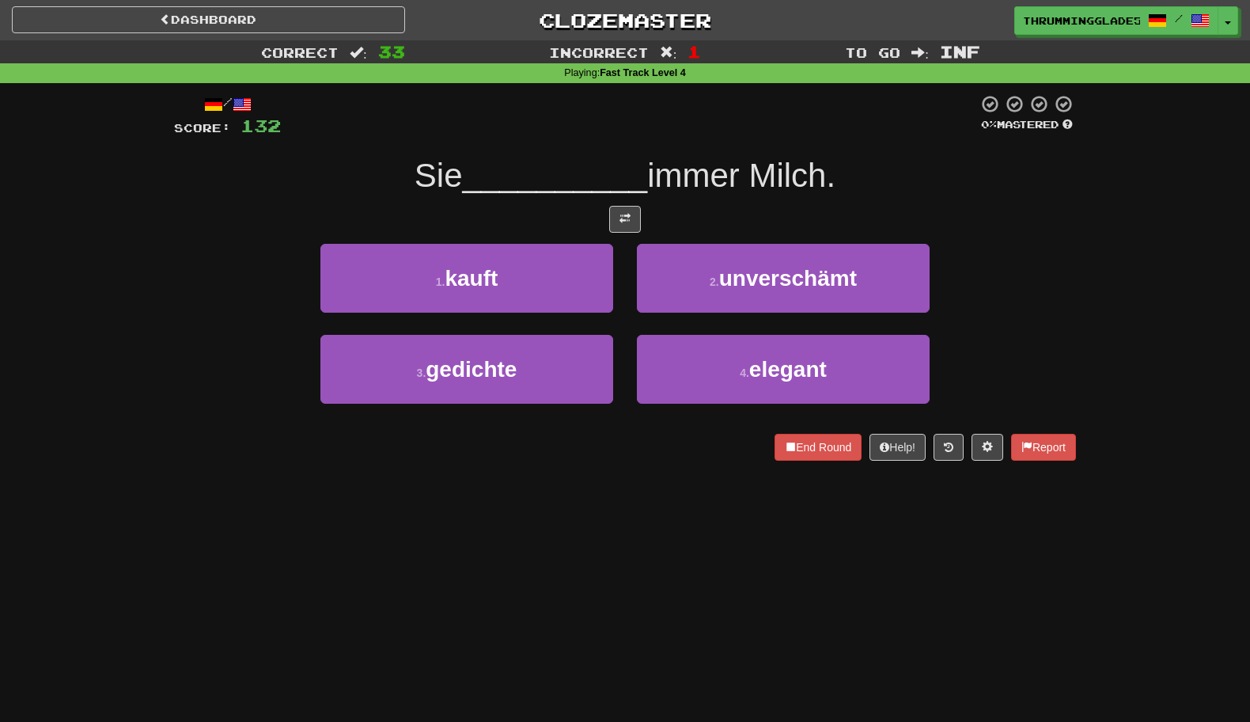
click at [626, 265] on div "2 . unverschämt" at bounding box center [783, 289] width 317 height 91
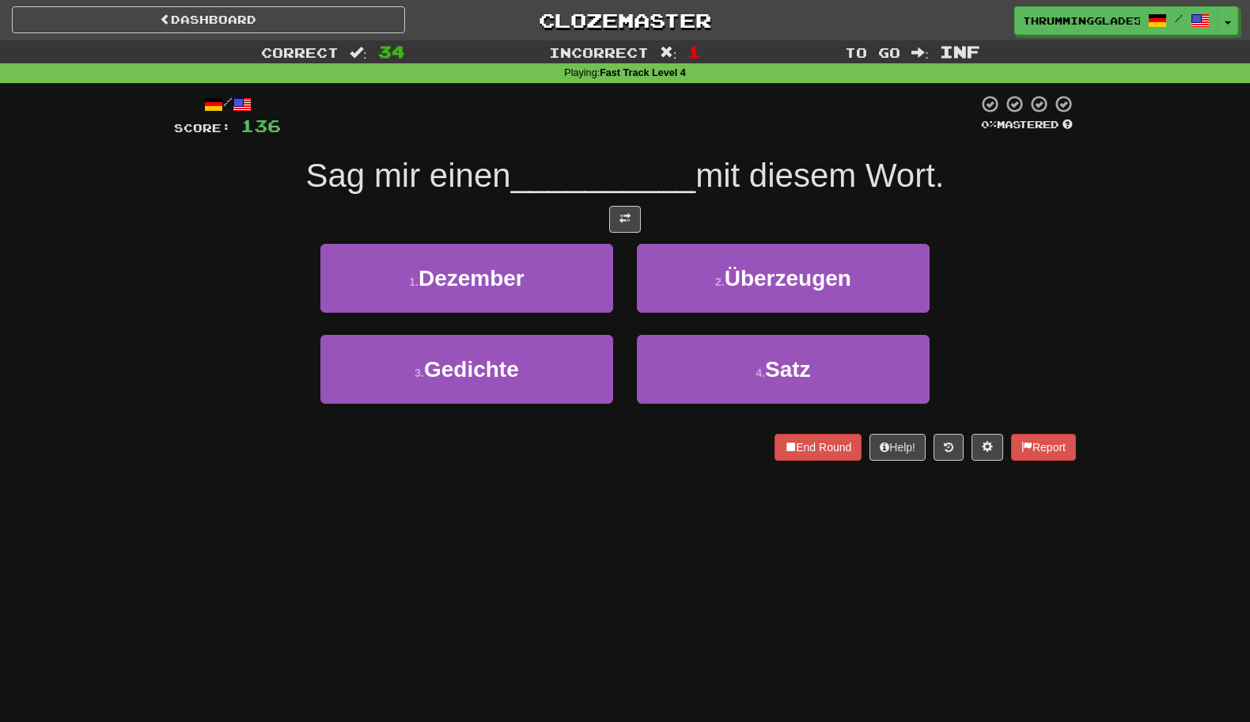
click at [626, 290] on div "2 . Überzeugen" at bounding box center [783, 289] width 317 height 91
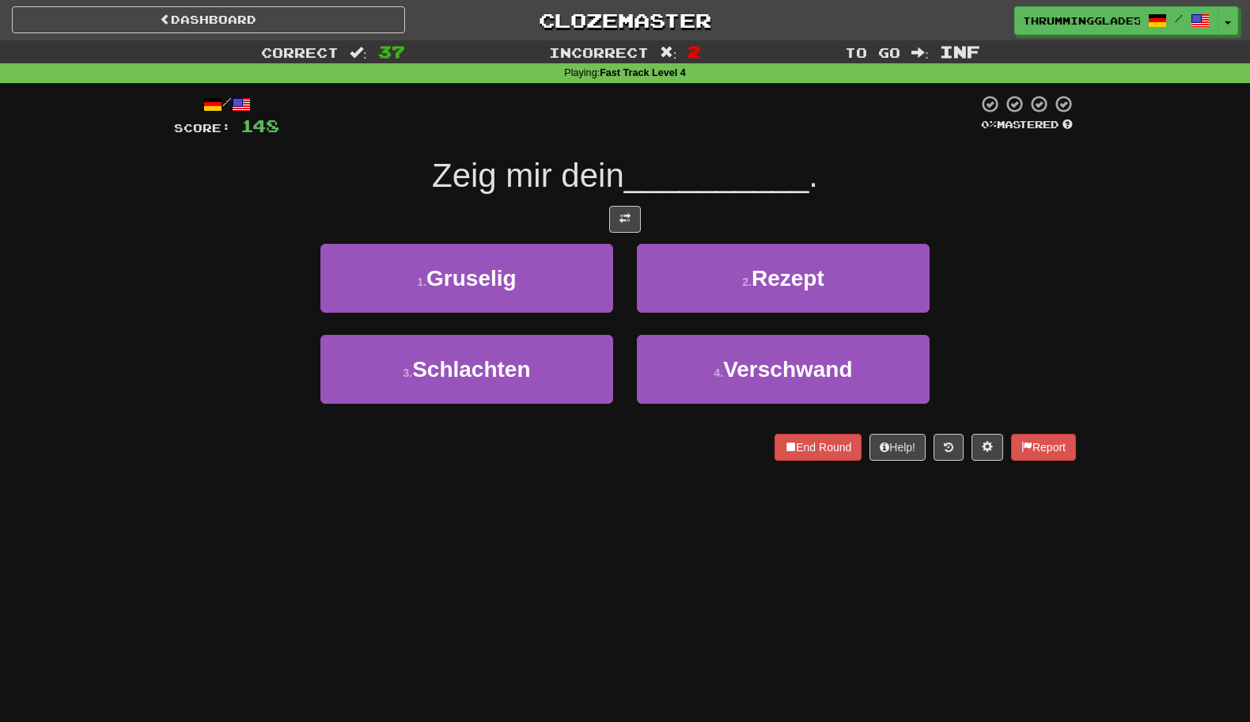
click at [618, 268] on div "1 . Gruselig" at bounding box center [467, 289] width 317 height 91
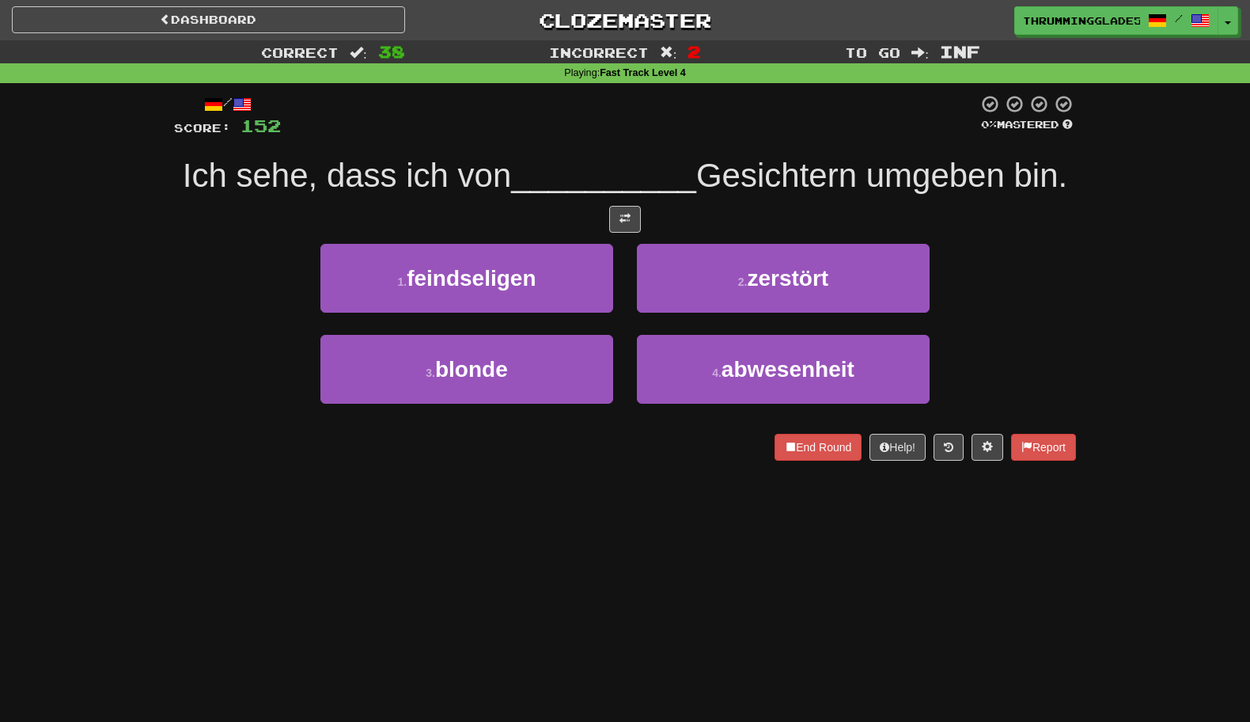
click at [618, 270] on div "1 . feindseligen" at bounding box center [467, 289] width 317 height 91
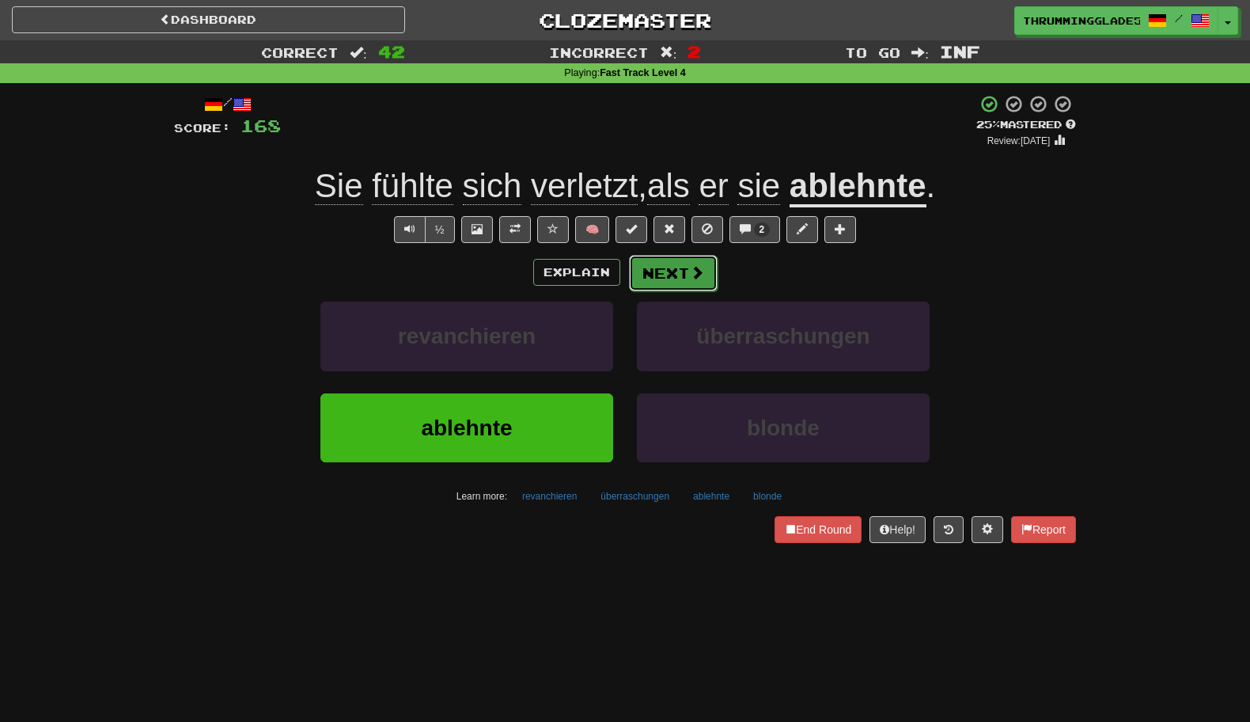
click at [649, 282] on button "Next" at bounding box center [673, 273] width 89 height 36
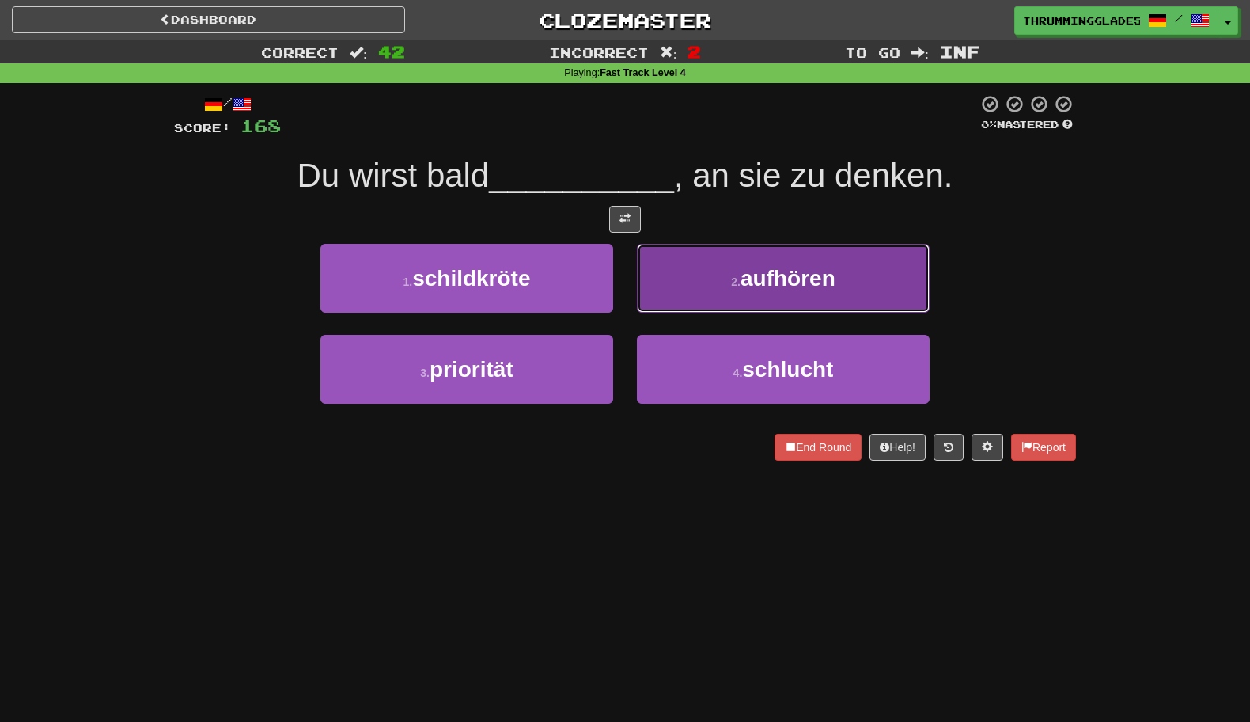
click at [671, 278] on button "2 . aufhören" at bounding box center [783, 278] width 293 height 69
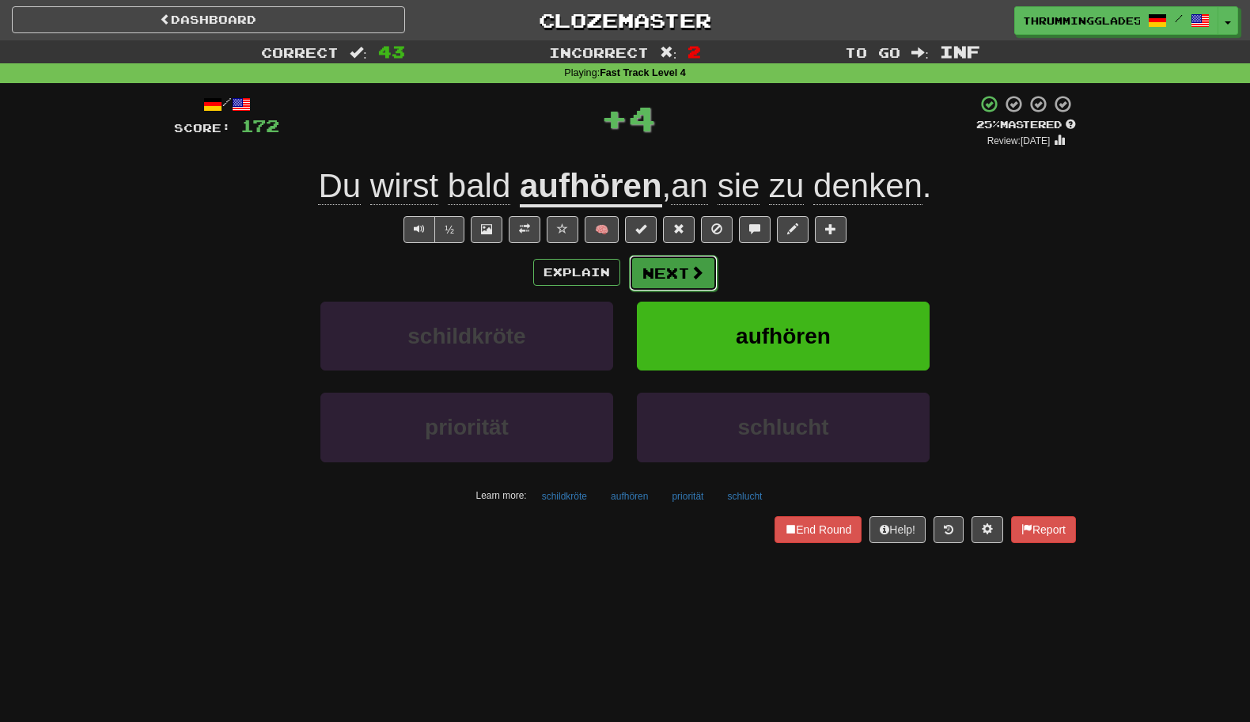
click at [661, 275] on button "Next" at bounding box center [673, 273] width 89 height 36
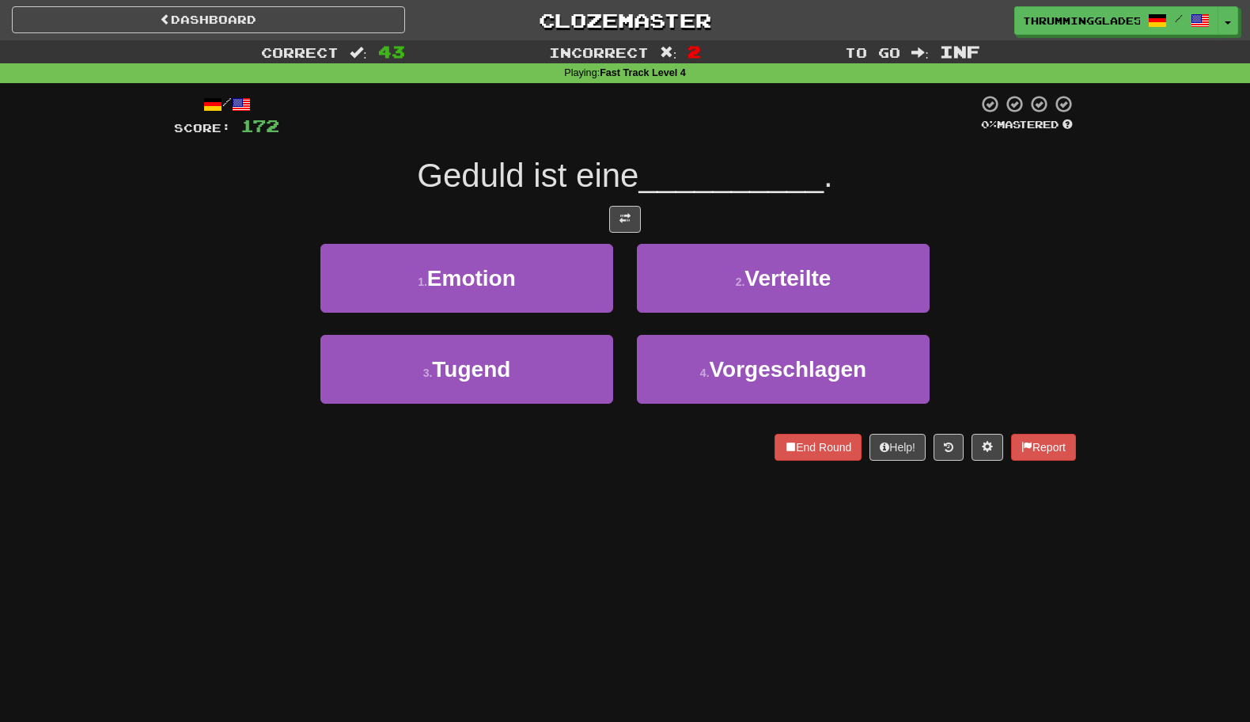
click at [620, 274] on div "1 . Emotion" at bounding box center [467, 289] width 317 height 91
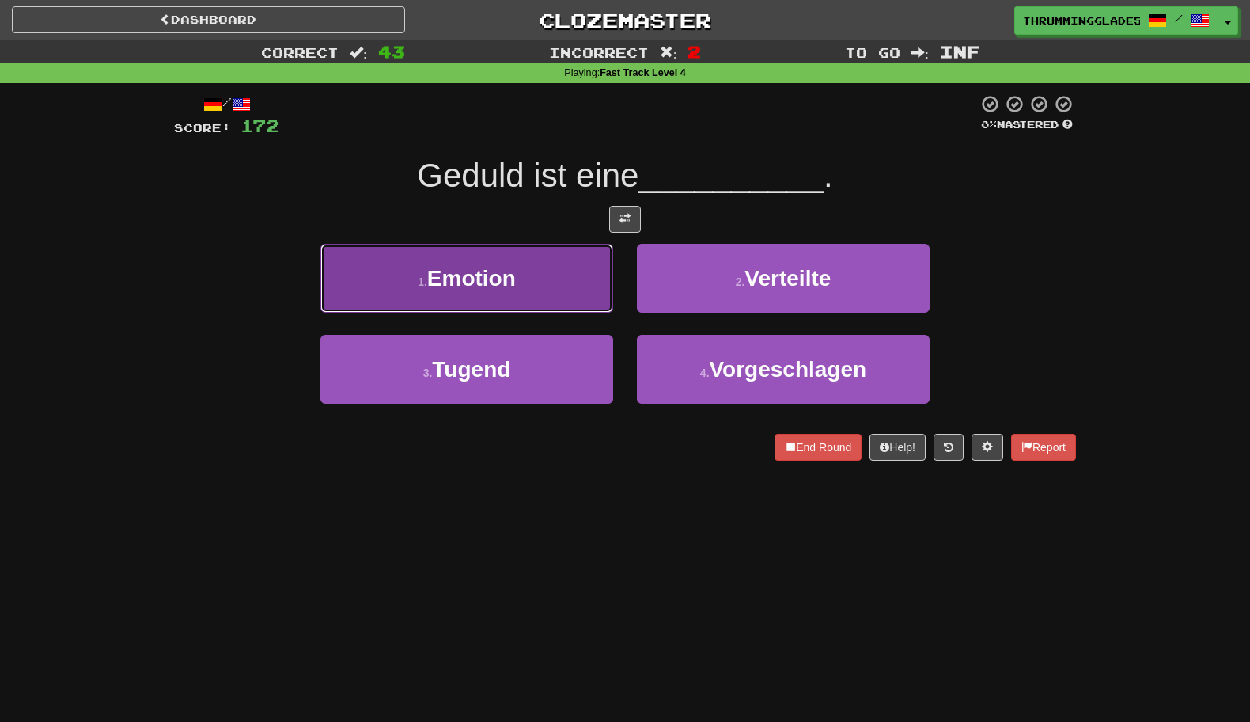
click at [594, 271] on button "1 . Emotion" at bounding box center [467, 278] width 293 height 69
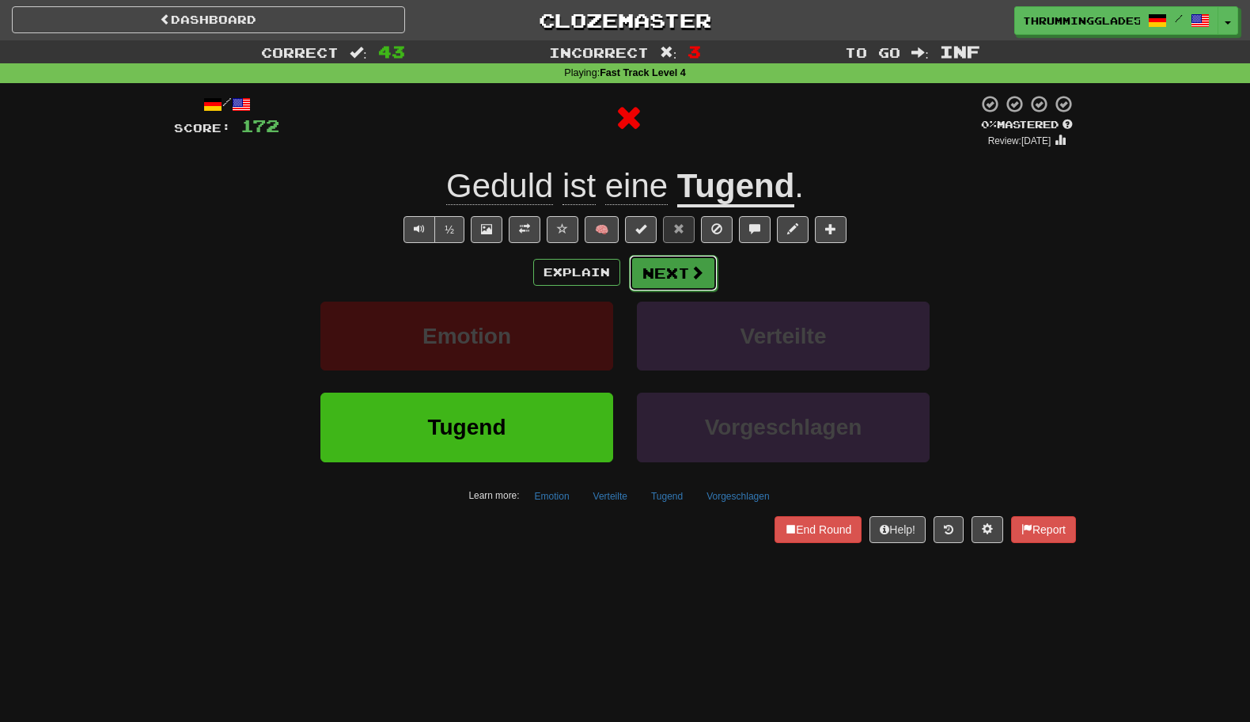
click at [658, 270] on button "Next" at bounding box center [673, 273] width 89 height 36
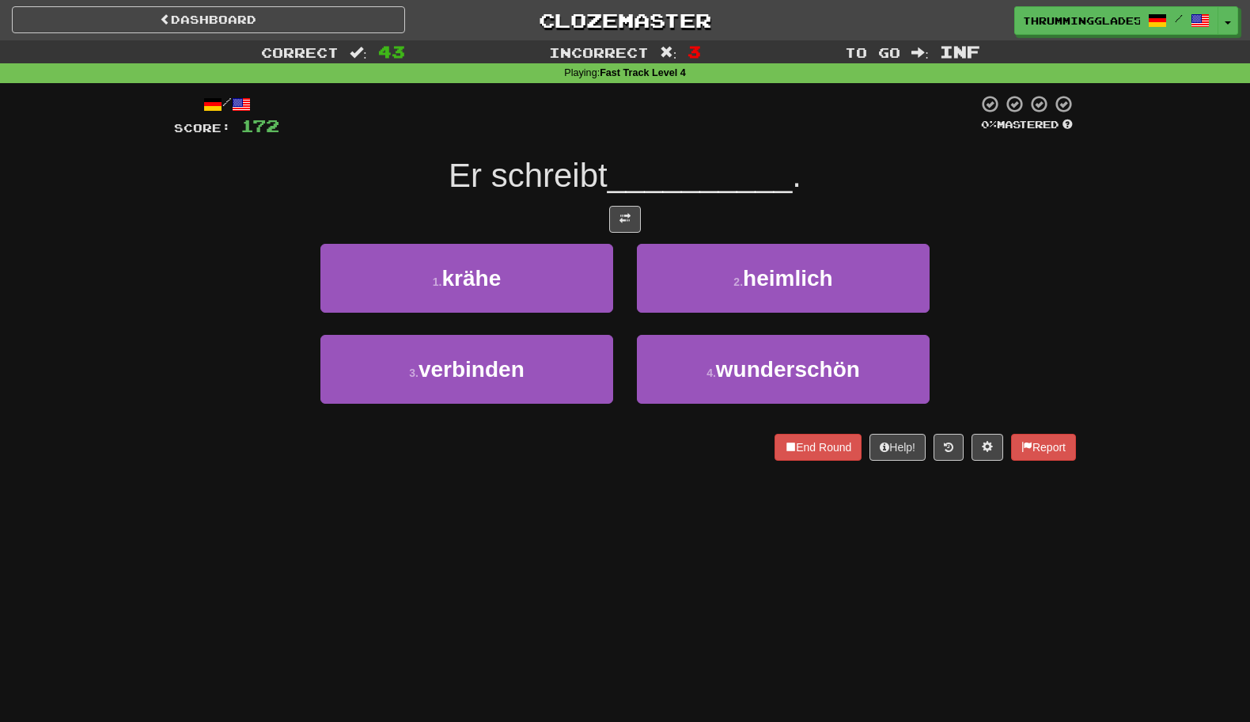
click at [619, 263] on div "1 . krähe" at bounding box center [467, 289] width 317 height 91
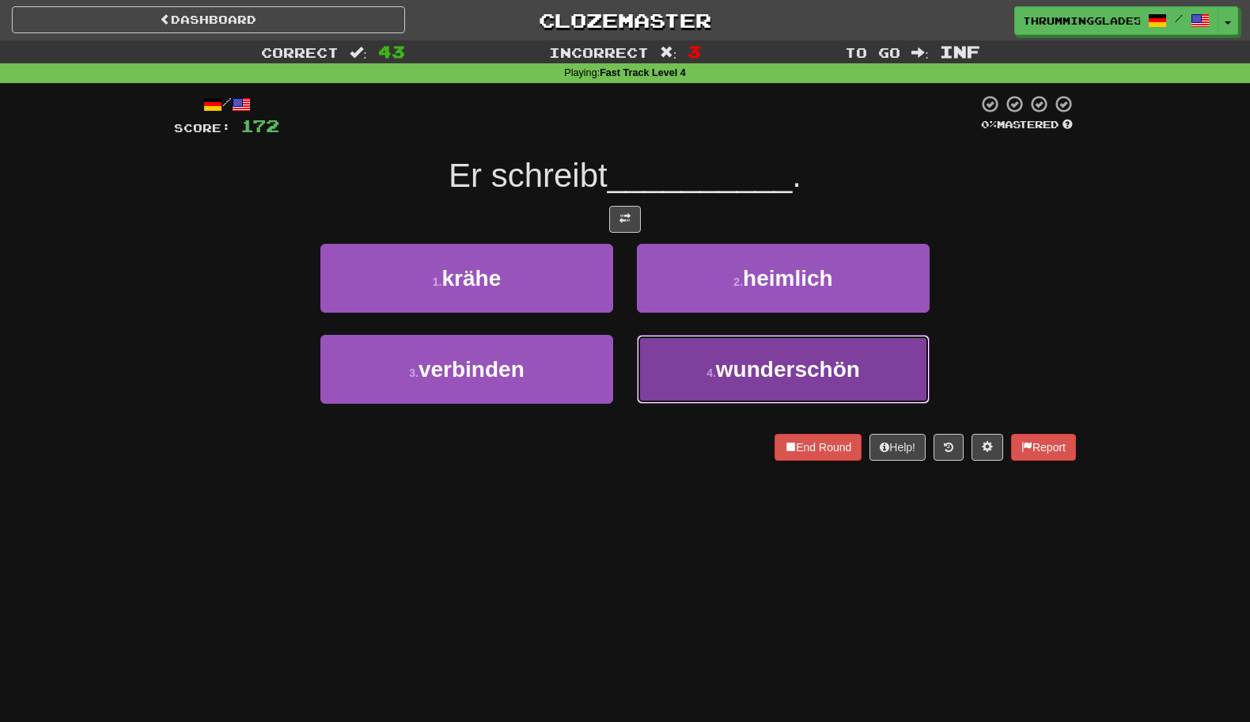
click at [671, 351] on button "4 . wunderschön" at bounding box center [783, 369] width 293 height 69
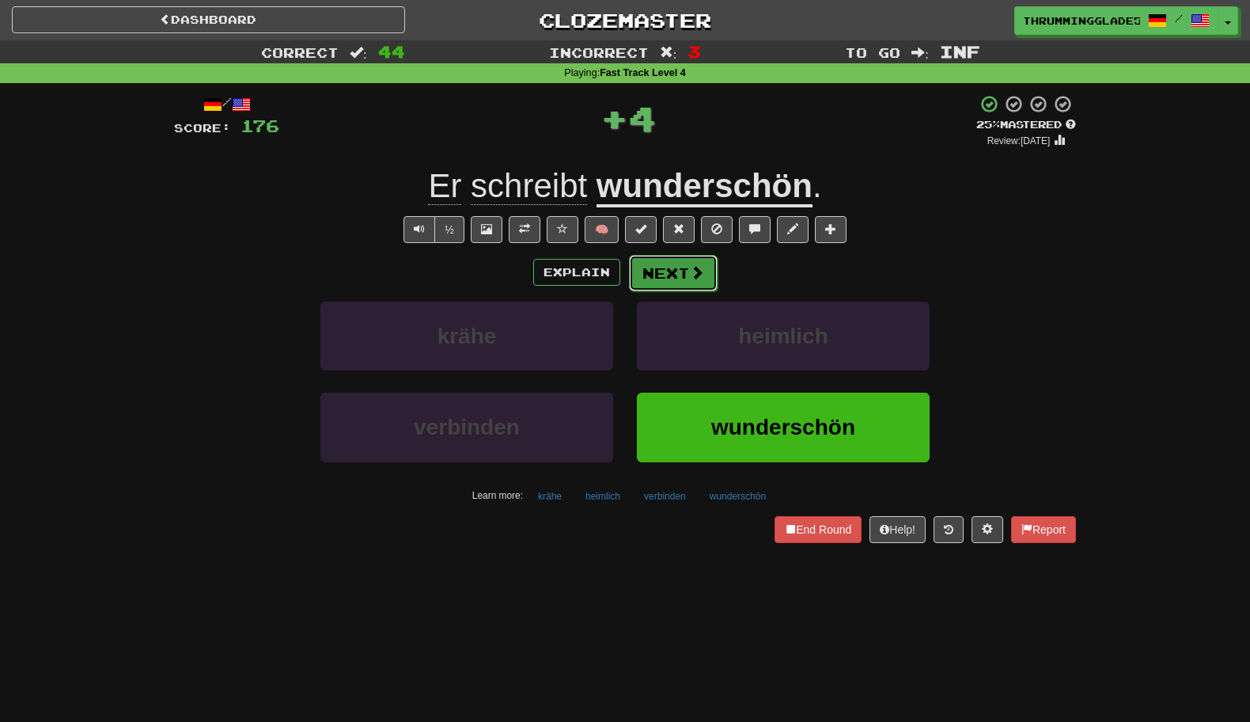
click at [656, 283] on button "Next" at bounding box center [673, 273] width 89 height 36
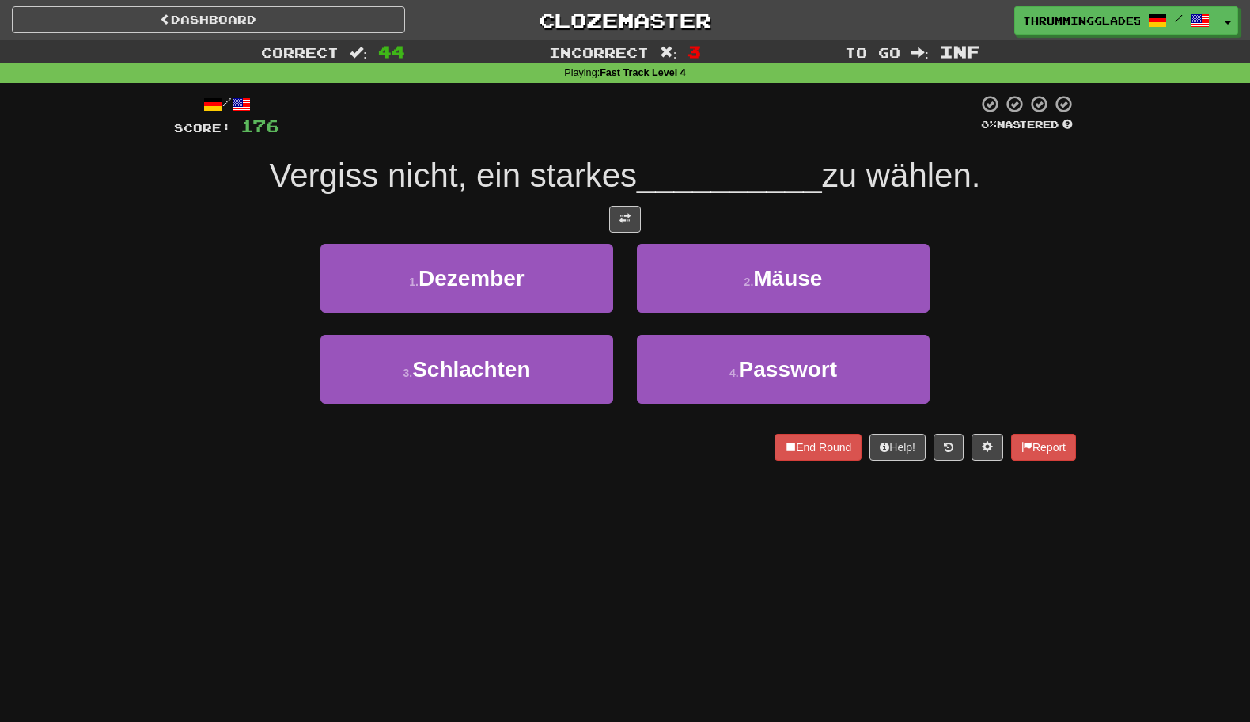
click at [631, 279] on div "2 . Mäuse" at bounding box center [783, 289] width 317 height 91
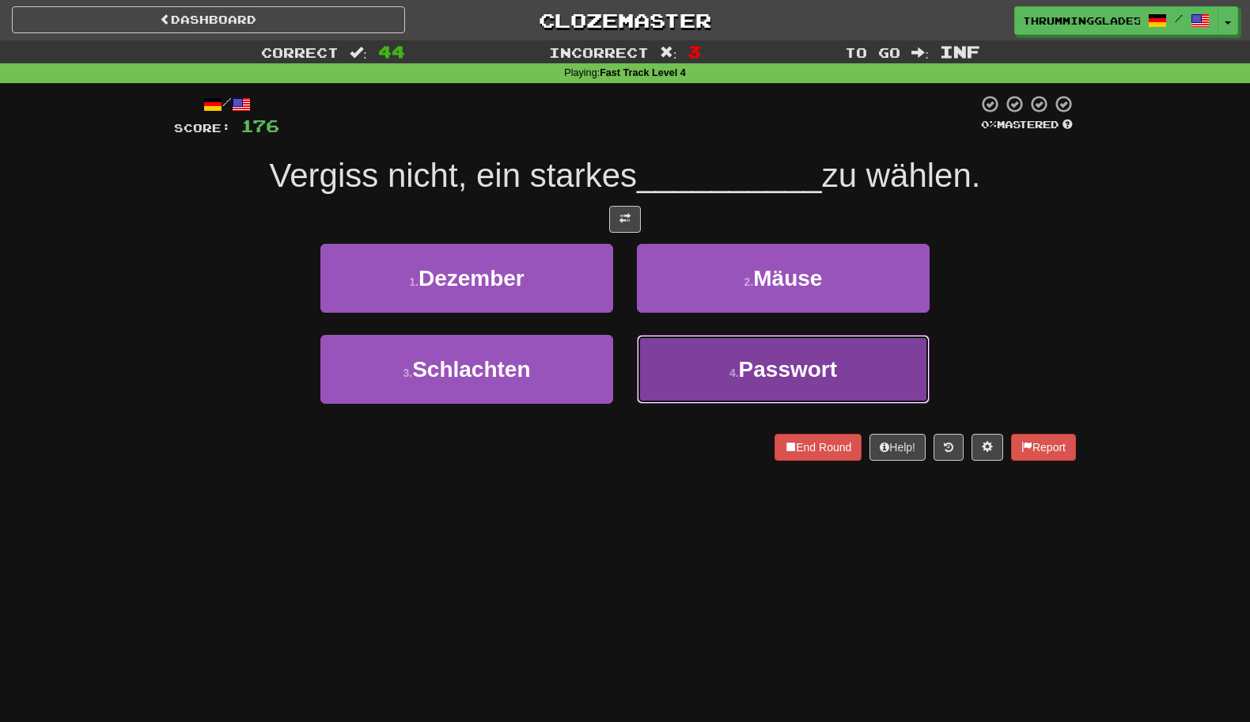
click at [666, 391] on button "4 . Passwort" at bounding box center [783, 369] width 293 height 69
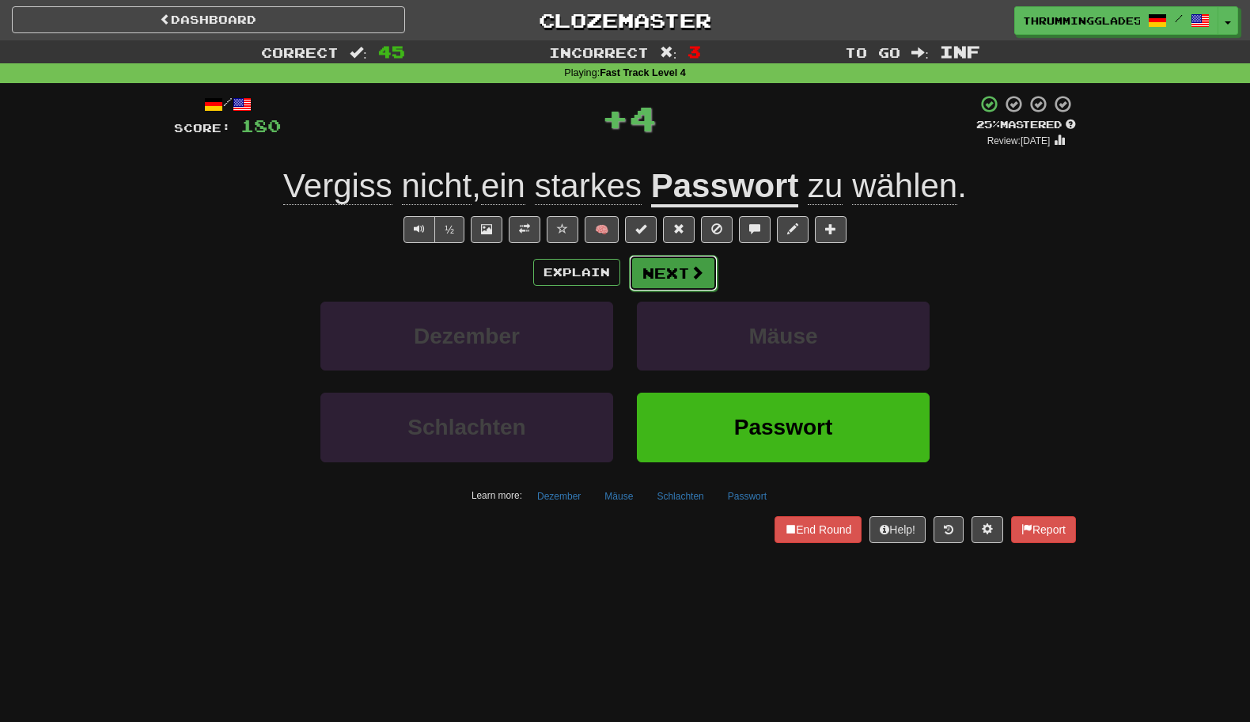
click at [647, 256] on button "Next" at bounding box center [673, 273] width 89 height 36
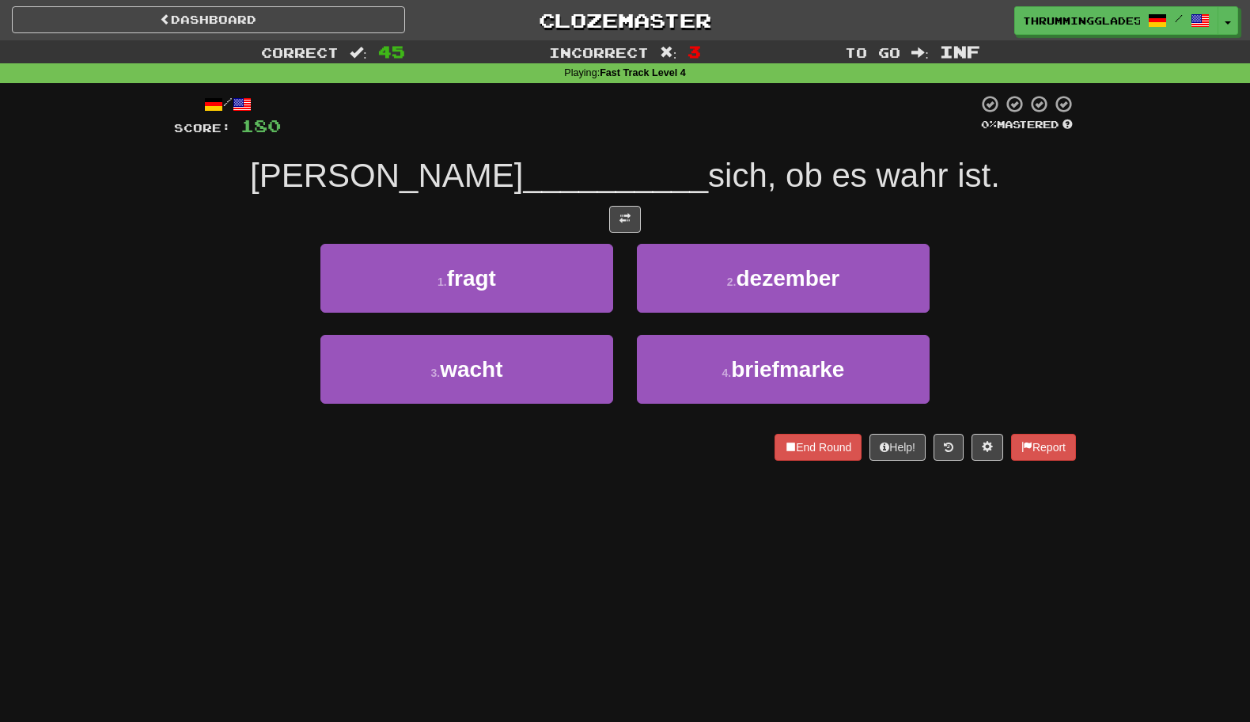
click at [627, 267] on div "2 . dezember" at bounding box center [783, 289] width 317 height 91
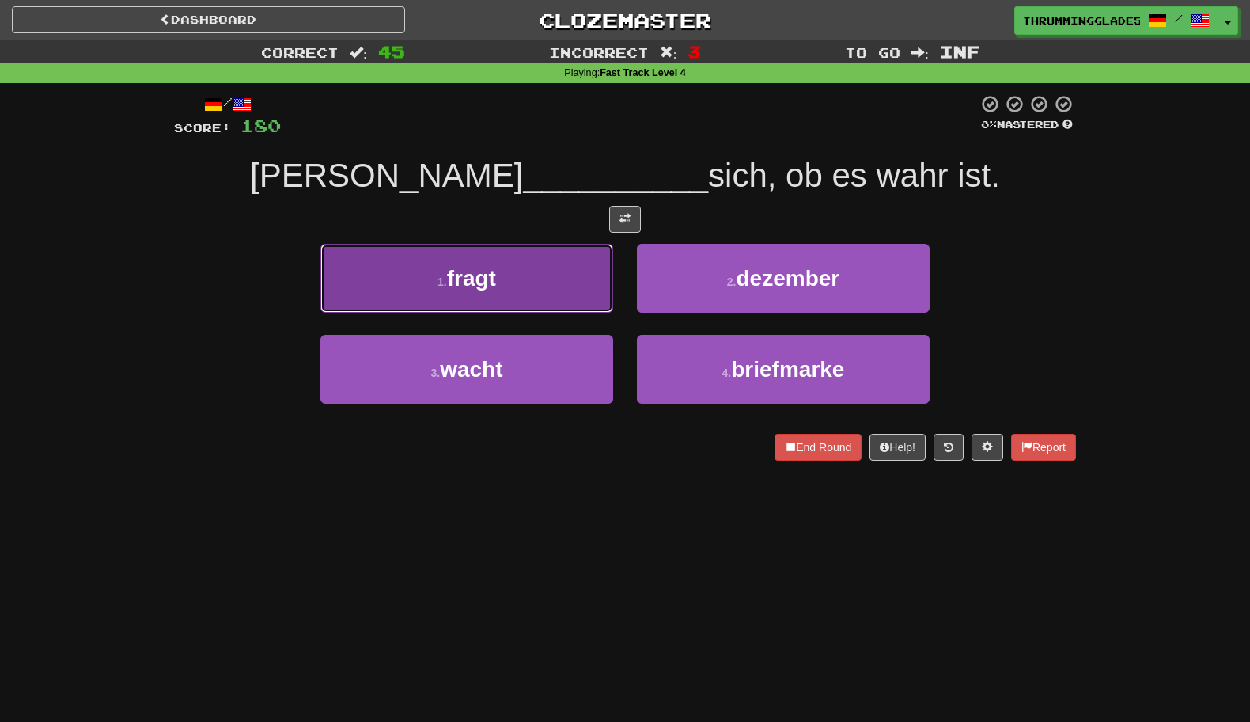
click at [594, 265] on button "1 . fragt" at bounding box center [467, 278] width 293 height 69
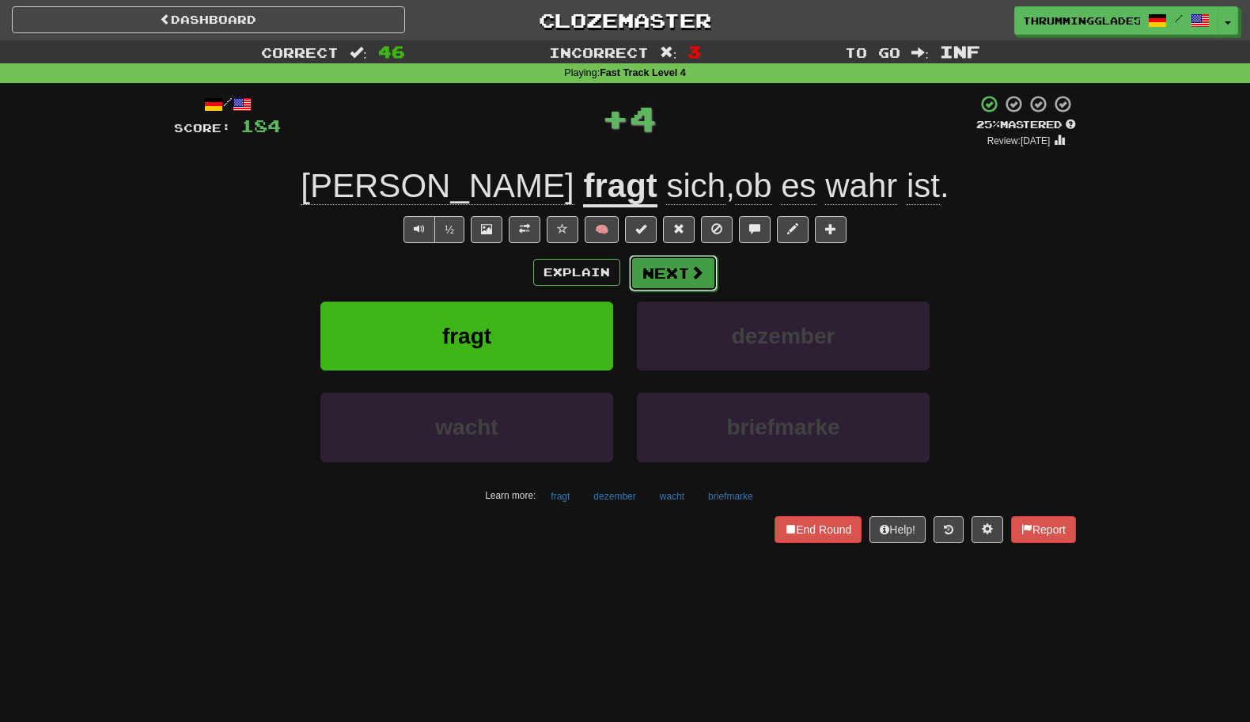
click at [634, 268] on button "Next" at bounding box center [673, 273] width 89 height 36
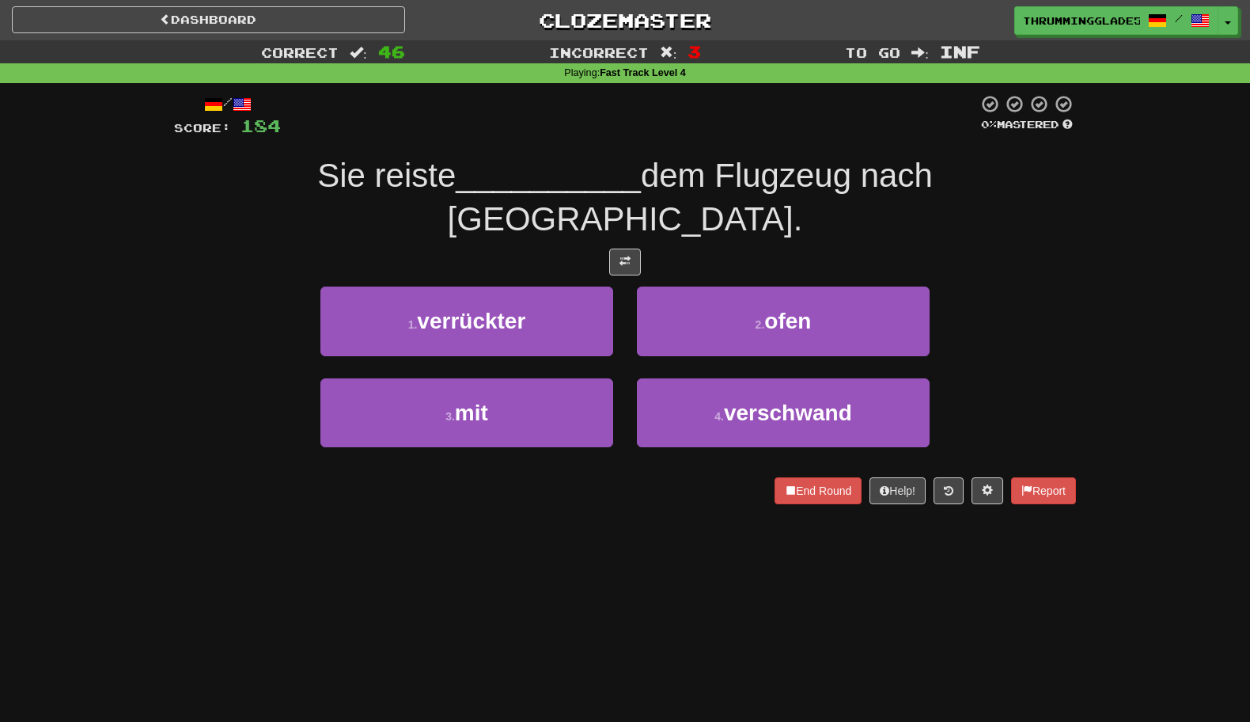
click at [624, 286] on div "1 . verrückter" at bounding box center [467, 331] width 317 height 91
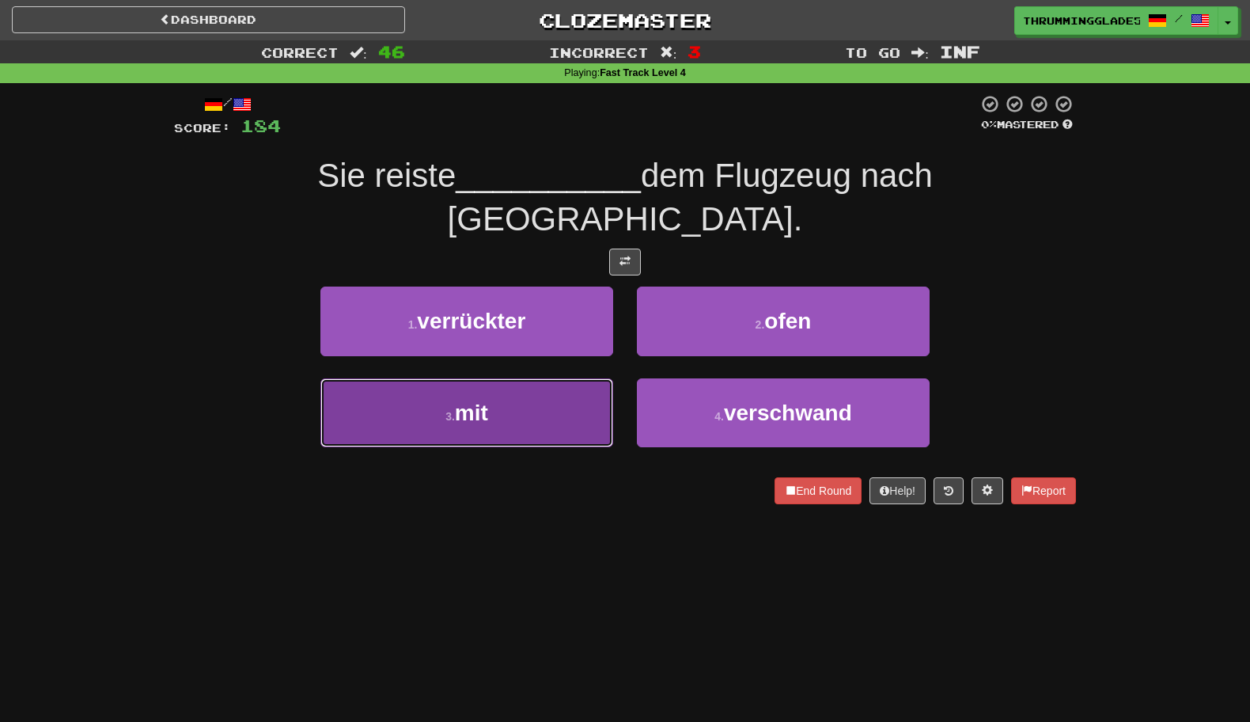
click at [573, 378] on button "3 . mit" at bounding box center [467, 412] width 293 height 69
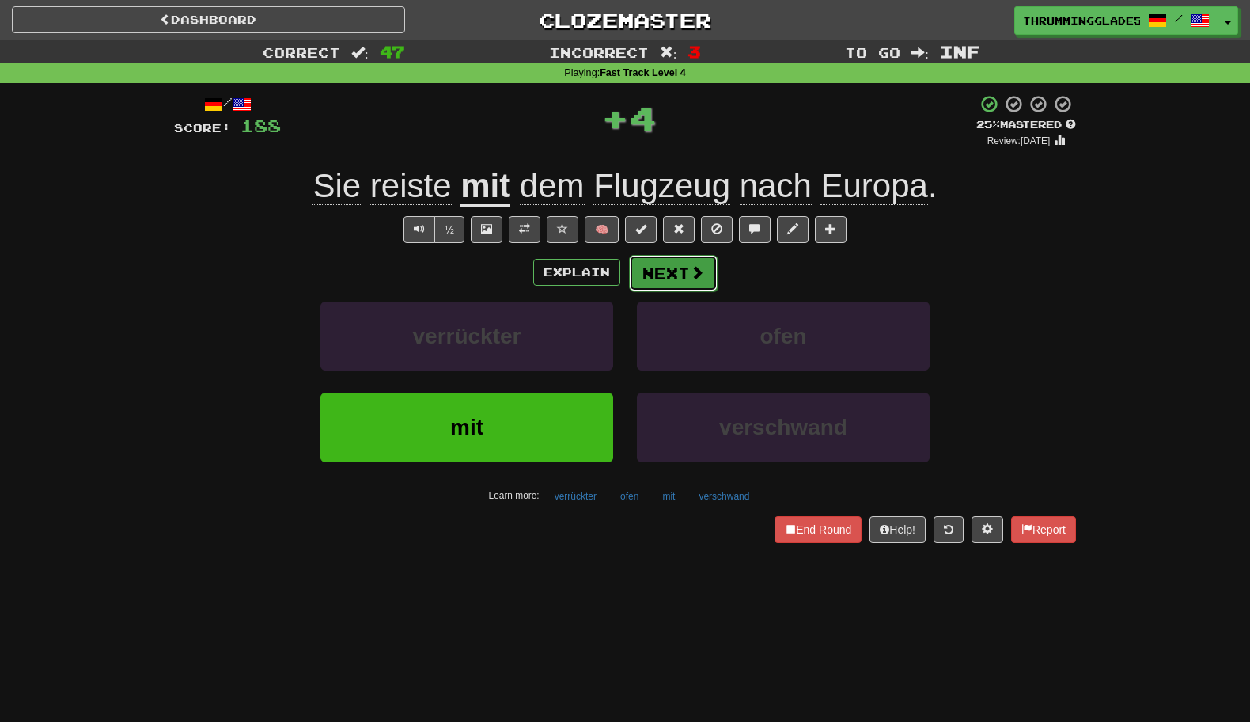
click at [650, 268] on button "Next" at bounding box center [673, 273] width 89 height 36
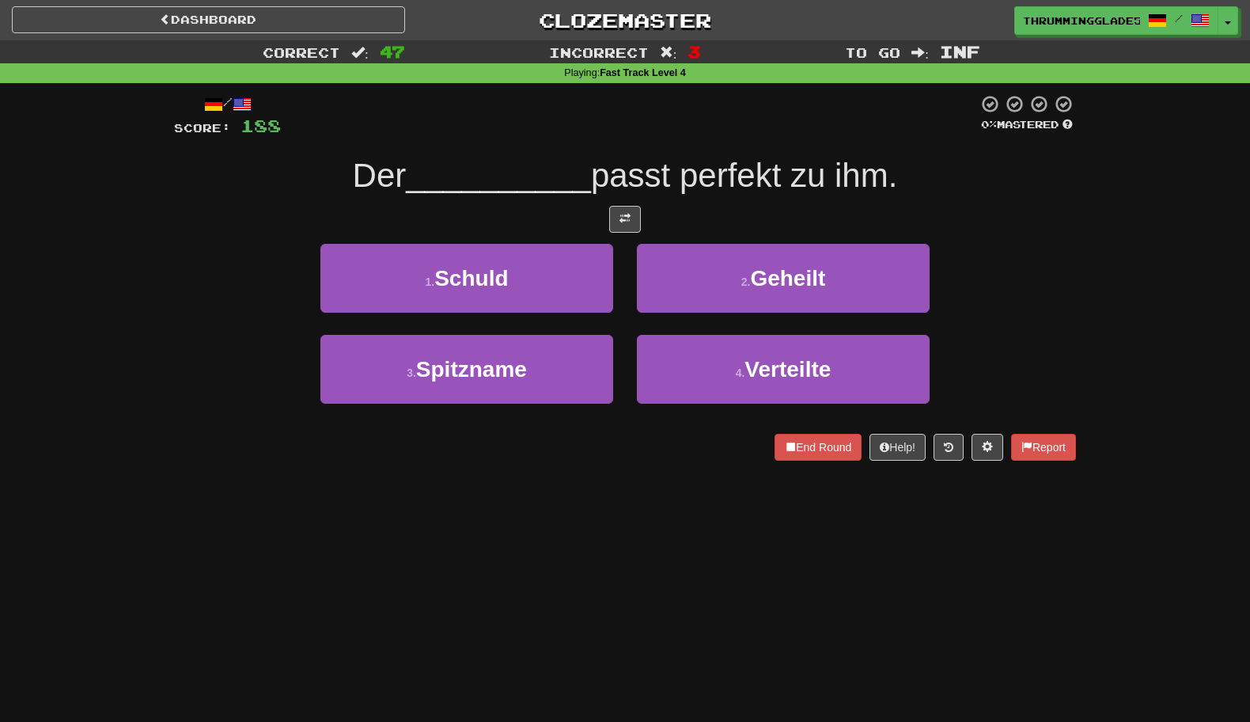
click at [621, 270] on div "1 . Schuld" at bounding box center [467, 289] width 317 height 91
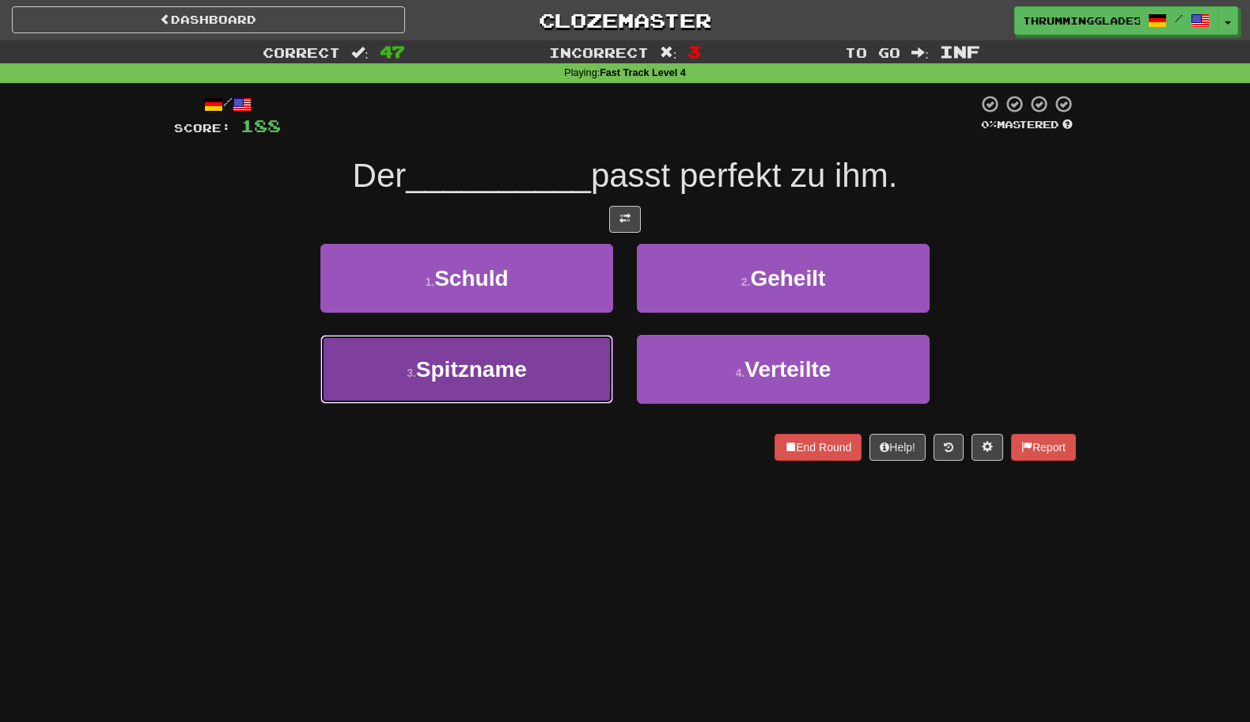
click at [586, 353] on button "3 . Spitzname" at bounding box center [467, 369] width 293 height 69
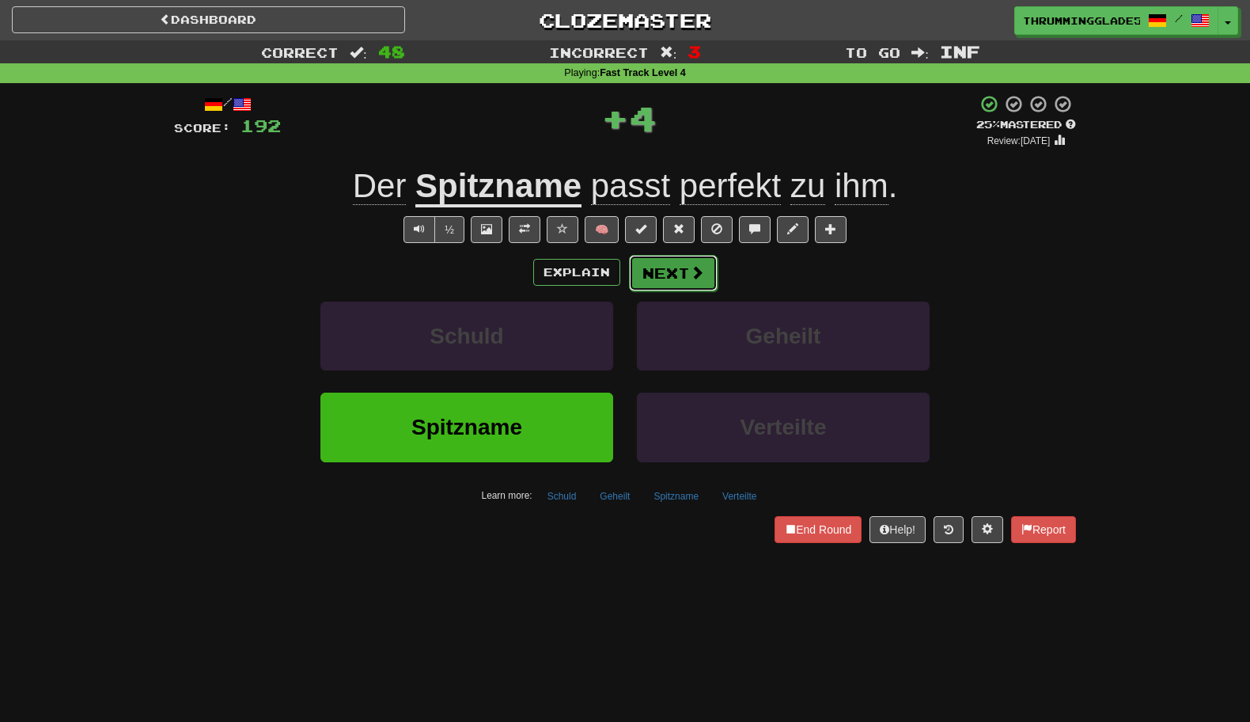
click at [632, 287] on button "Next" at bounding box center [673, 273] width 89 height 36
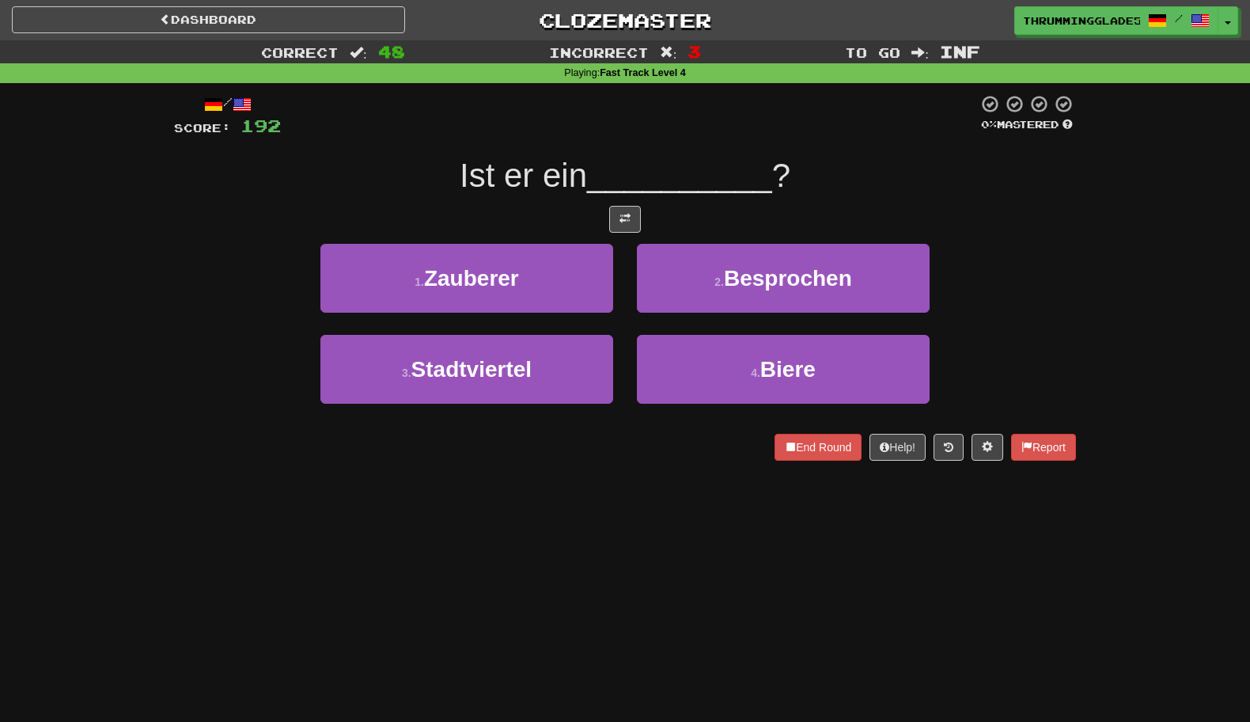
click at [628, 284] on div "2 . Besprochen" at bounding box center [783, 289] width 317 height 91
click at [582, 290] on button "1 . Zauberer" at bounding box center [467, 278] width 293 height 69
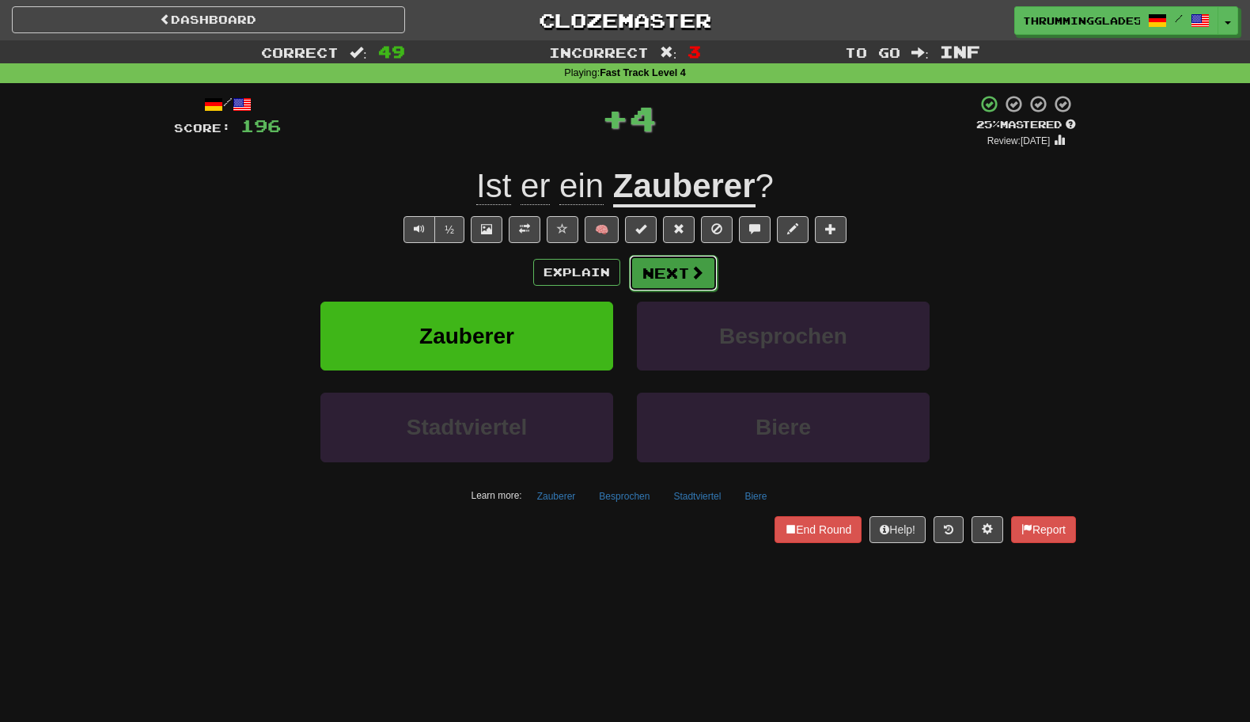
click at [640, 287] on button "Next" at bounding box center [673, 273] width 89 height 36
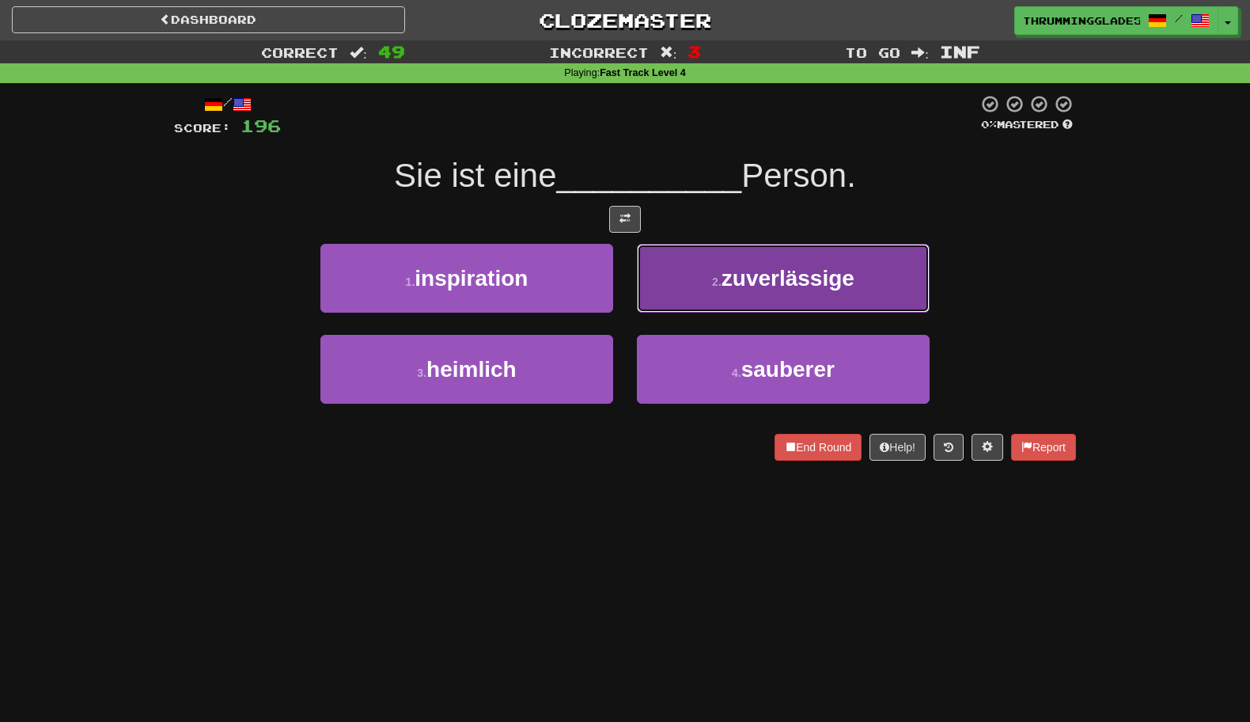
click at [638, 289] on button "2 . zuverlässige" at bounding box center [783, 278] width 293 height 69
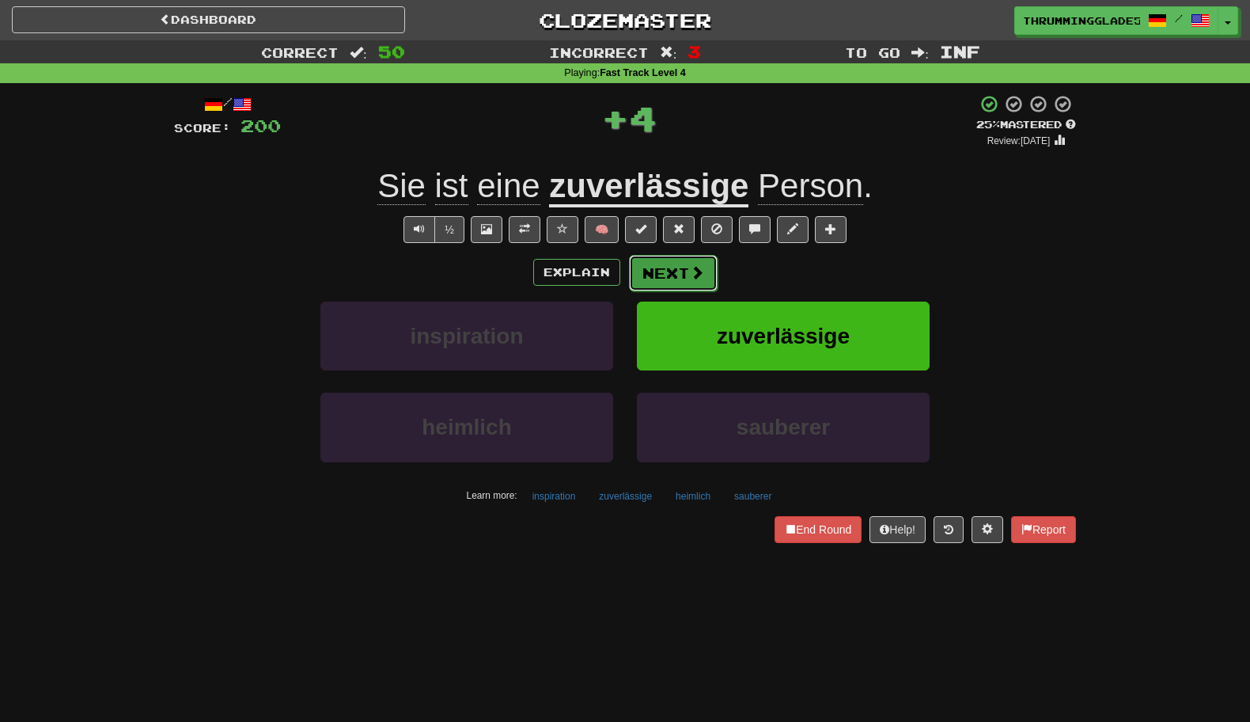
click at [637, 264] on button "Next" at bounding box center [673, 273] width 89 height 36
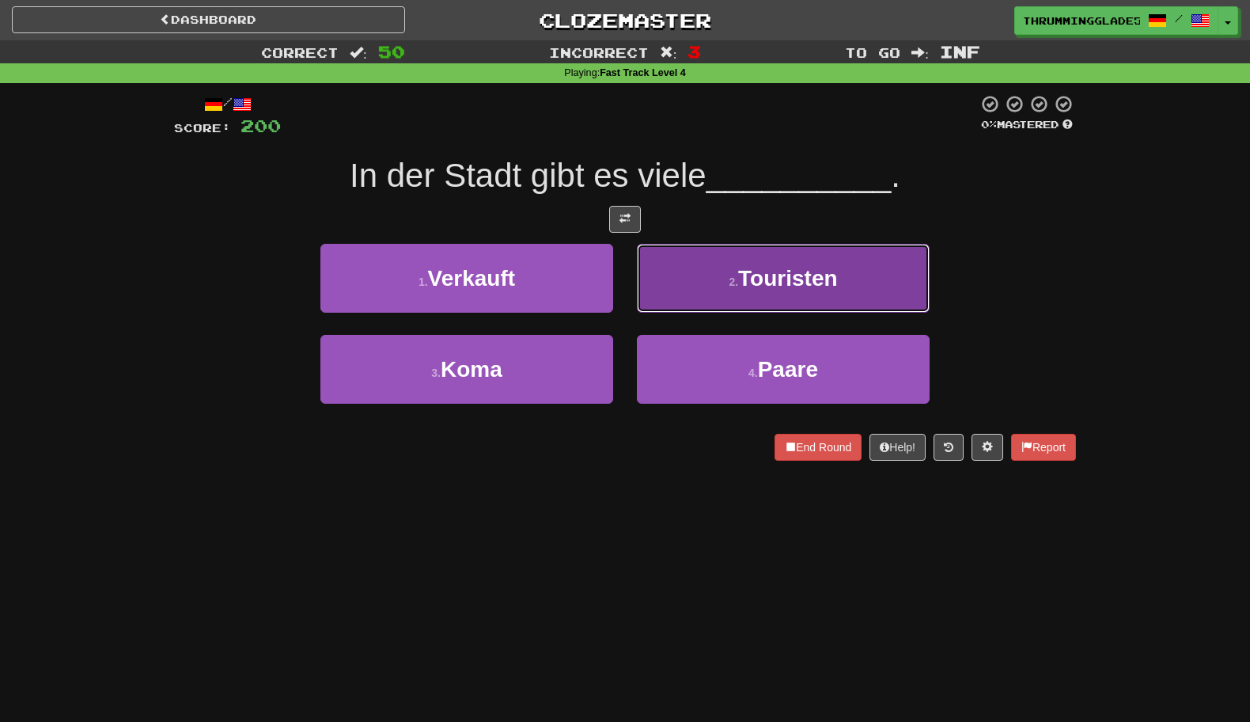
click at [637, 264] on button "2 . Touristen" at bounding box center [783, 278] width 293 height 69
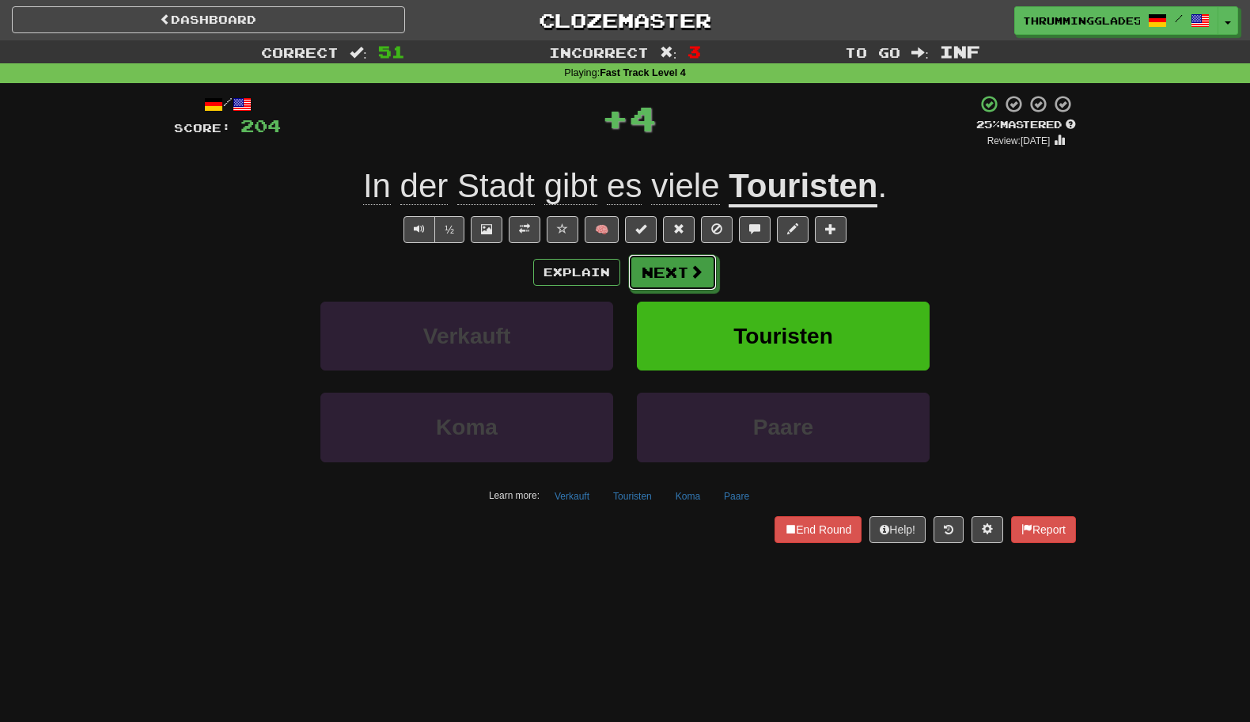
click at [637, 264] on button "Next" at bounding box center [672, 272] width 89 height 36
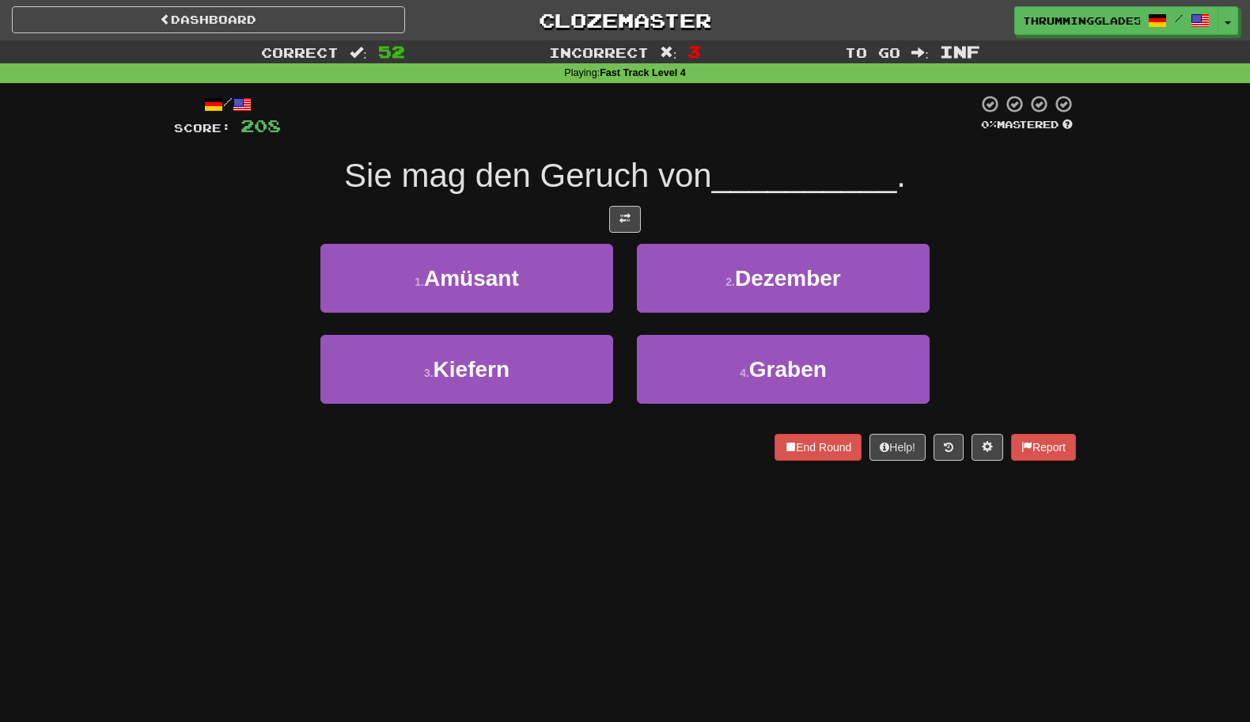
click at [628, 260] on div "2 . Dezember" at bounding box center [783, 289] width 317 height 91
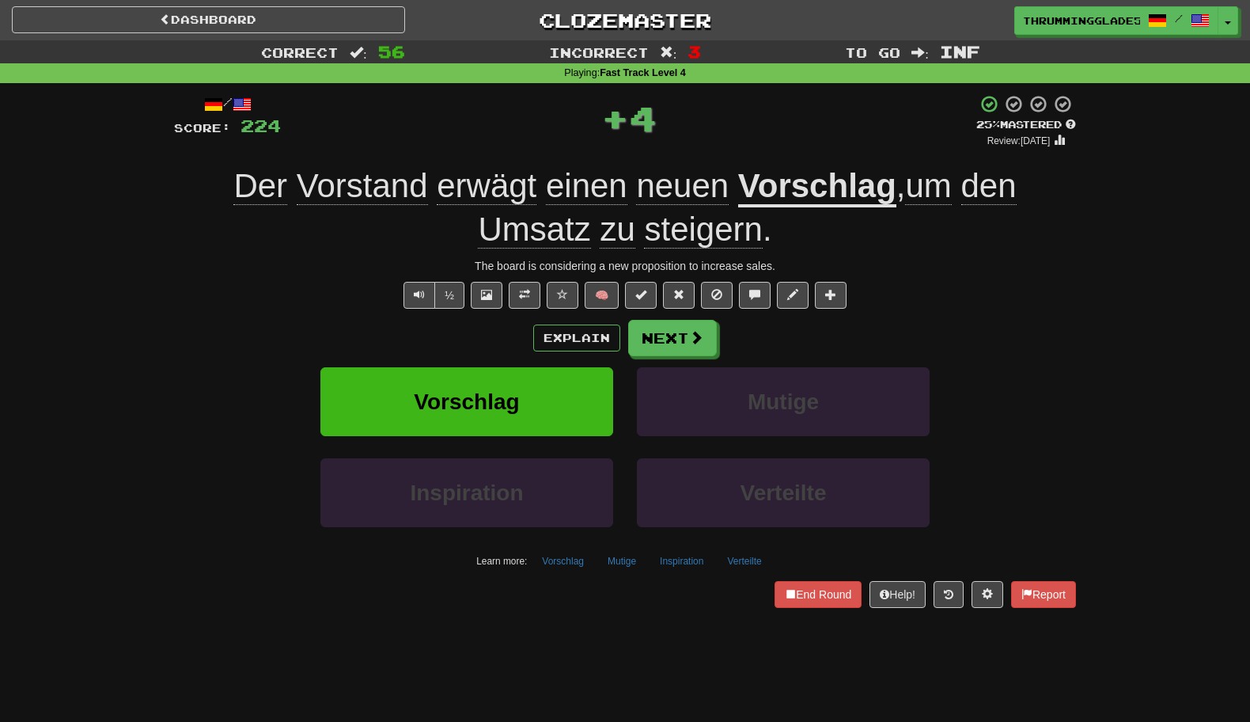
click at [628, 369] on div "Mutige" at bounding box center [783, 412] width 317 height 91
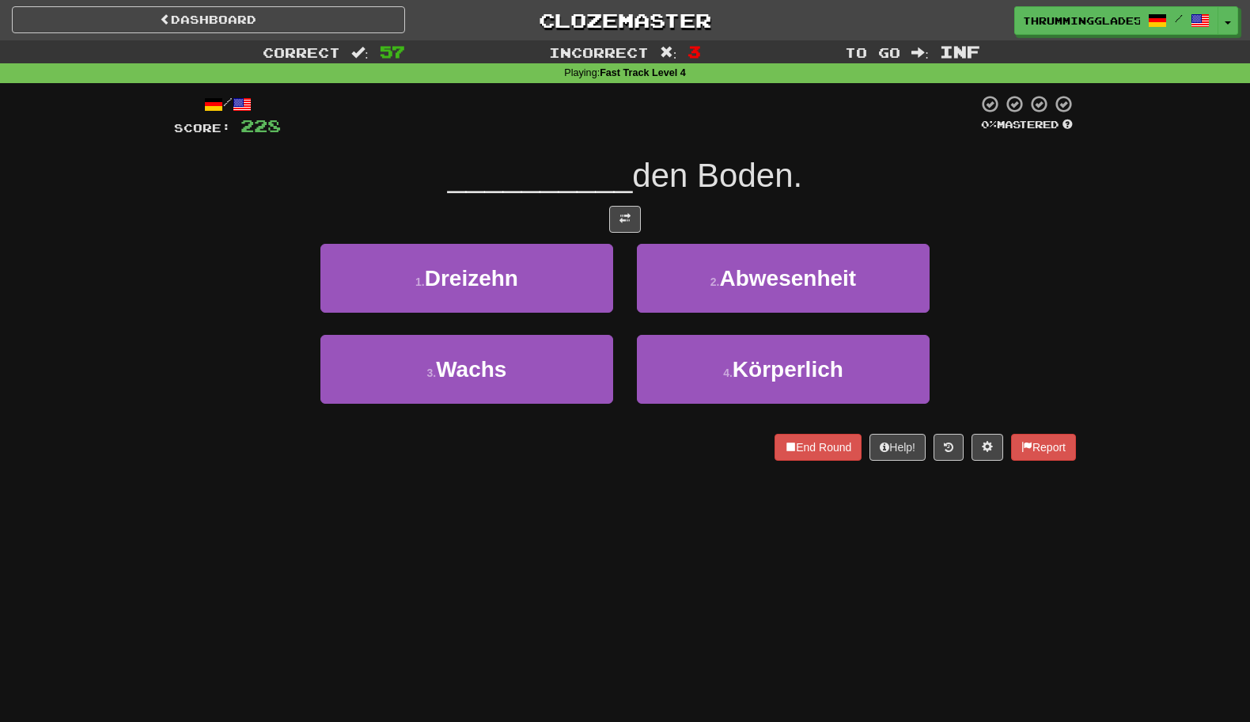
click at [623, 364] on div "3 . Wachs" at bounding box center [467, 380] width 317 height 91
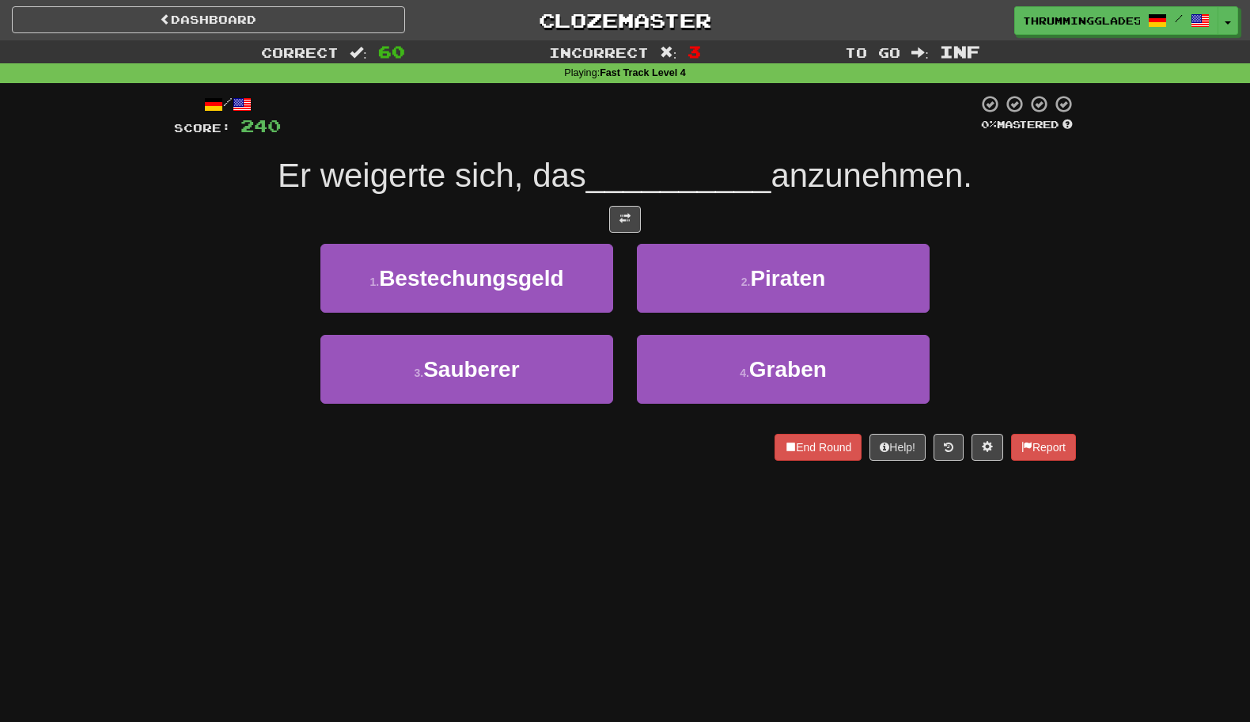
click at [623, 364] on div "3 . Sauberer" at bounding box center [467, 380] width 317 height 91
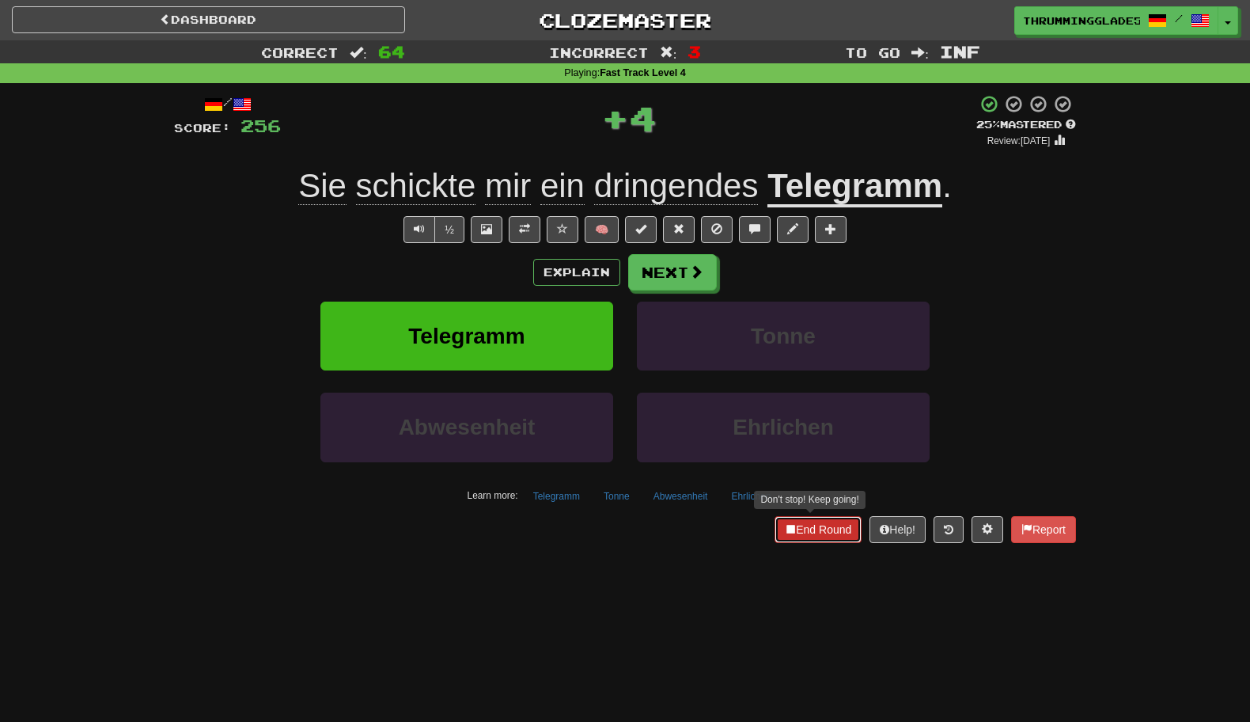
click at [815, 525] on button "End Round" at bounding box center [818, 529] width 87 height 27
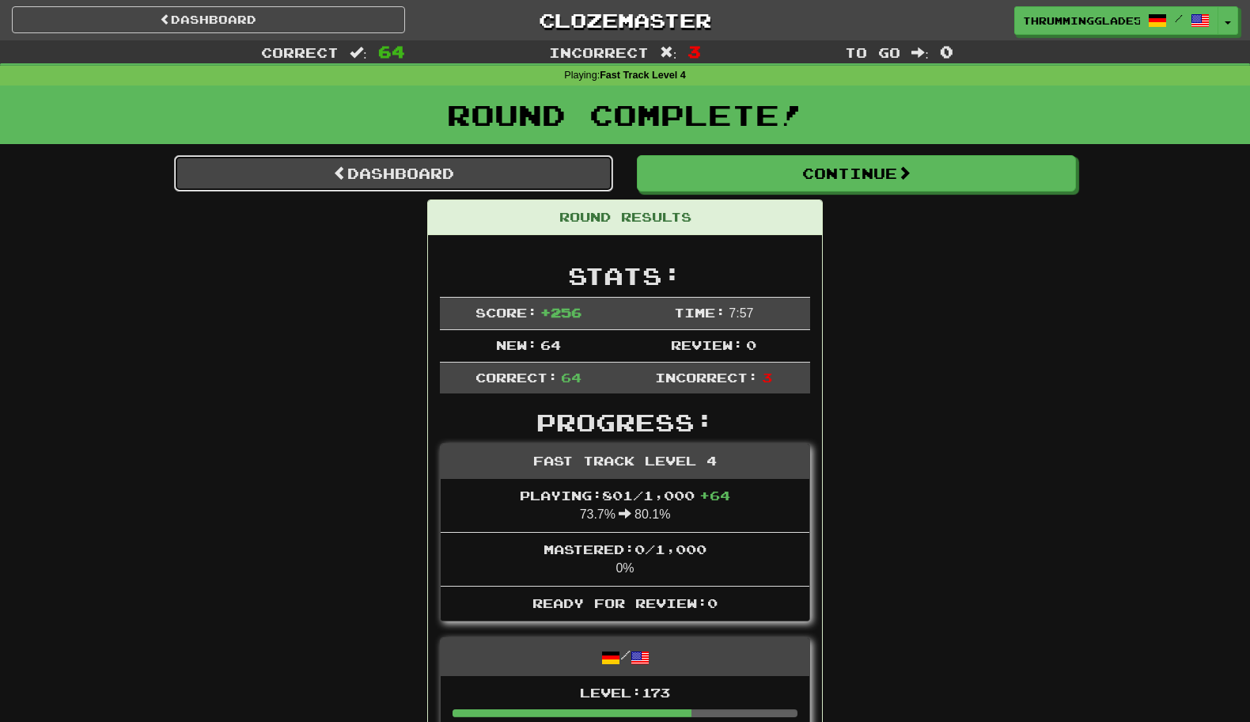
click at [501, 180] on link "Dashboard" at bounding box center [393, 173] width 439 height 36
